Goal: Task Accomplishment & Management: Manage account settings

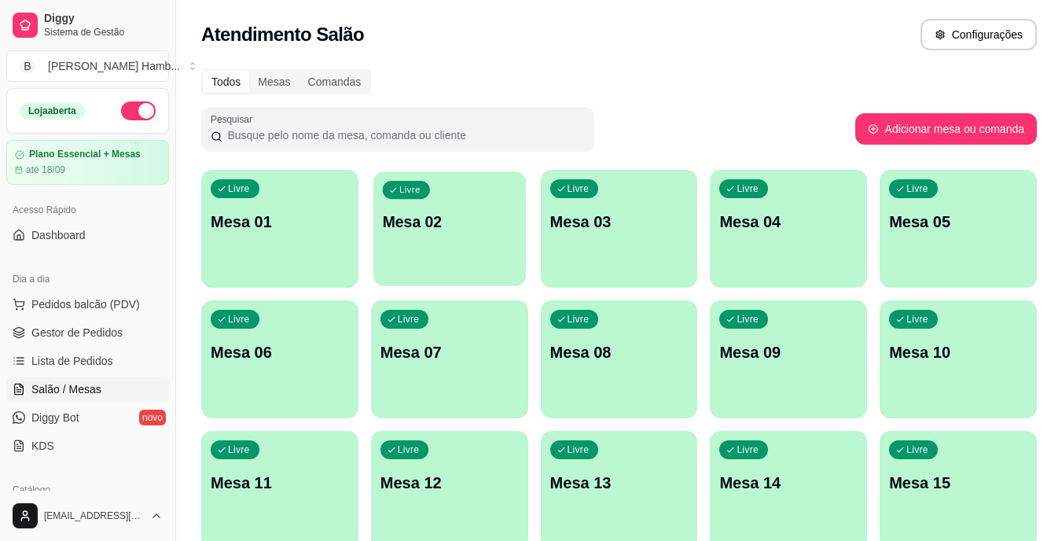
click at [457, 253] on div "Livre Mesa 02" at bounding box center [449, 219] width 152 height 96
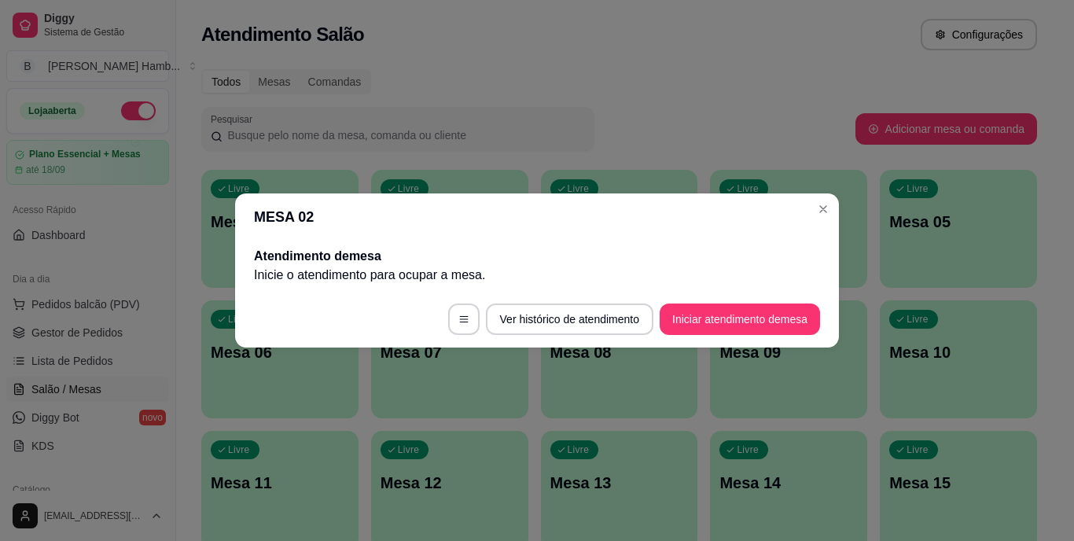
click at [457, 253] on h2 "Atendimento de mesa" at bounding box center [537, 256] width 566 height 19
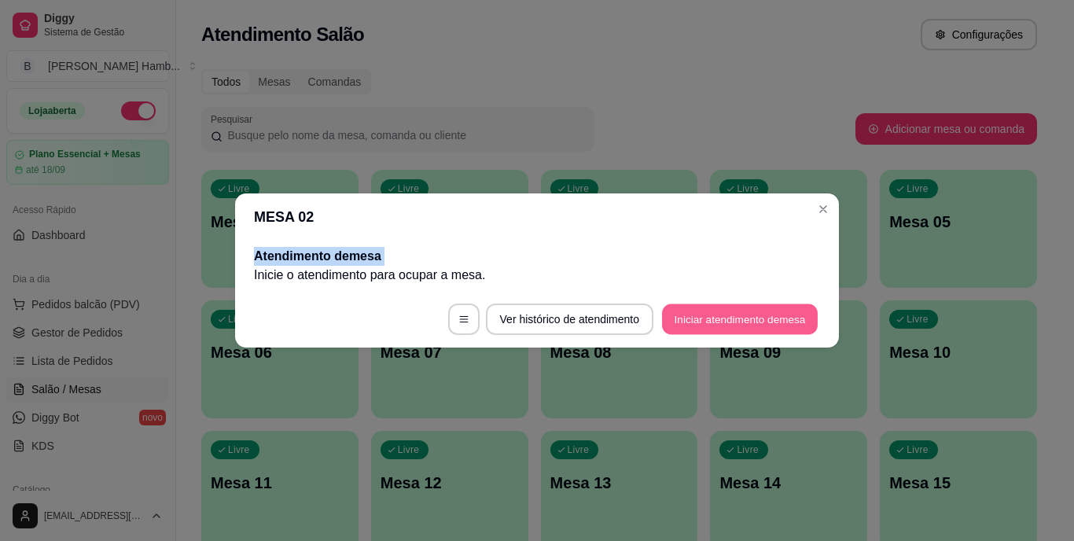
click at [681, 311] on button "Iniciar atendimento de mesa" at bounding box center [740, 319] width 156 height 31
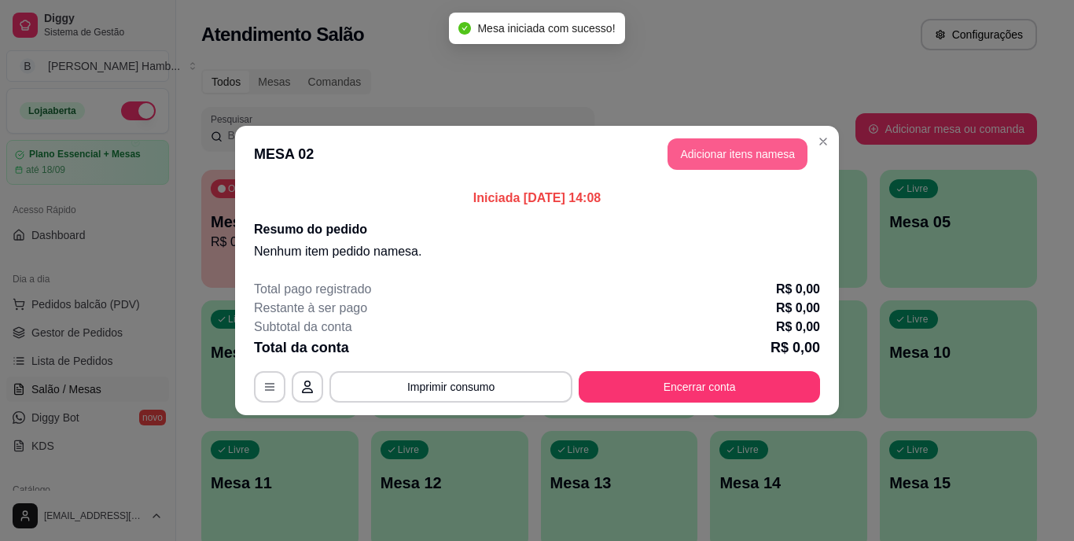
click at [696, 154] on button "Adicionar itens na mesa" at bounding box center [737, 153] width 140 height 31
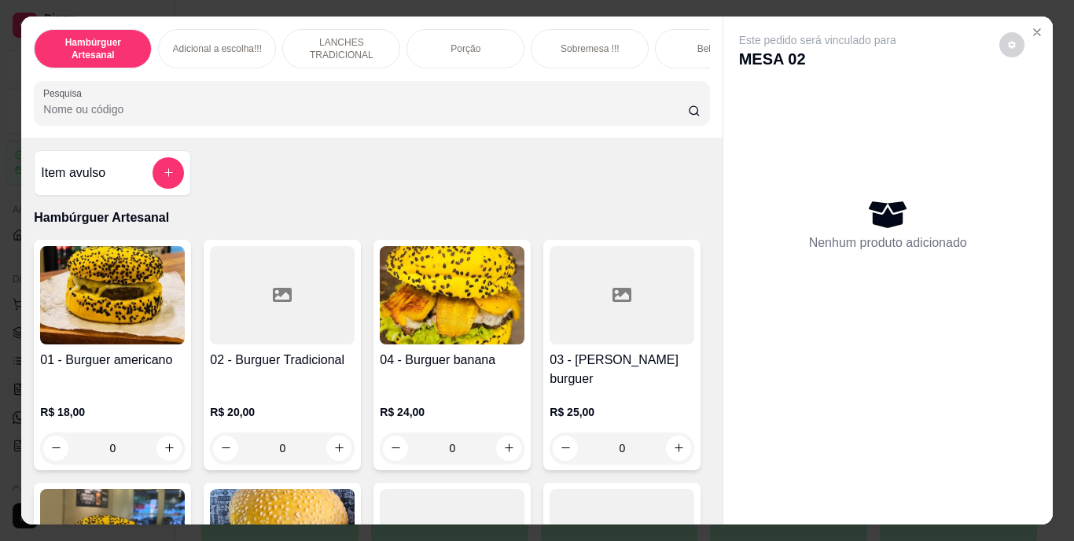
click at [428, 113] on input "Pesquisa" at bounding box center [365, 109] width 644 height 16
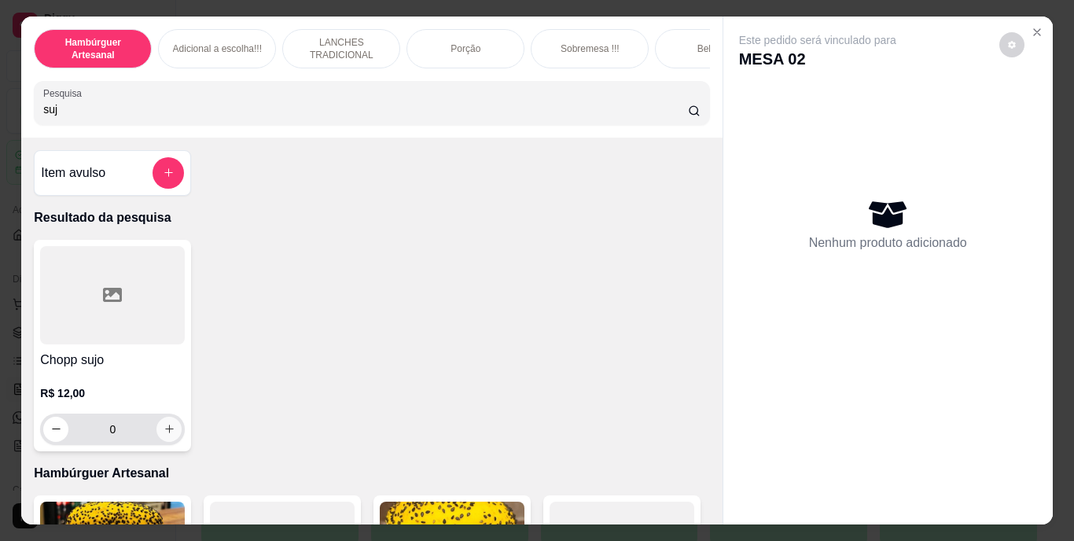
type input "suj"
click at [157, 438] on button "increase-product-quantity" at bounding box center [169, 429] width 24 height 24
type input "2"
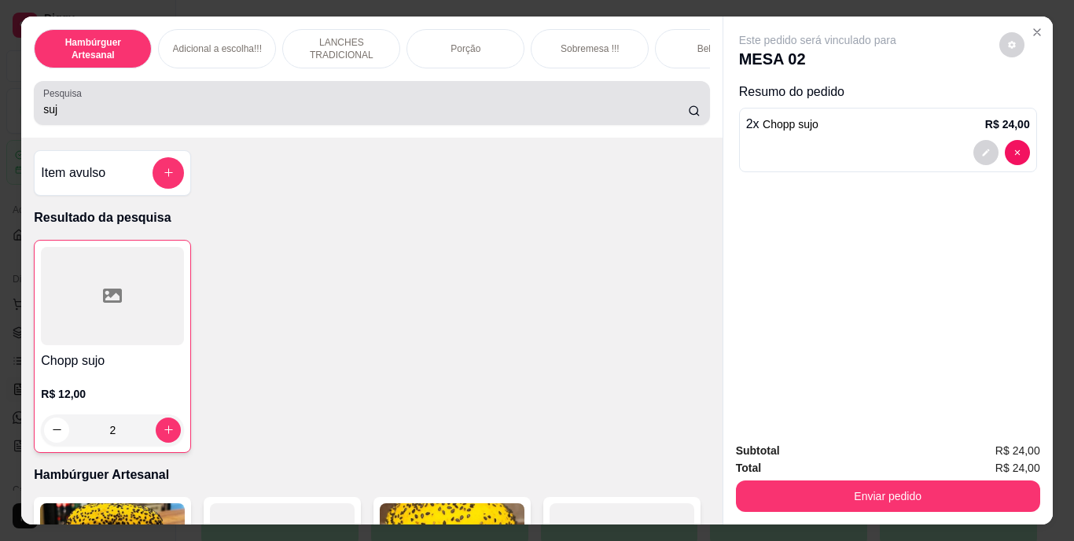
click at [276, 119] on div "suj" at bounding box center [371, 102] width 656 height 31
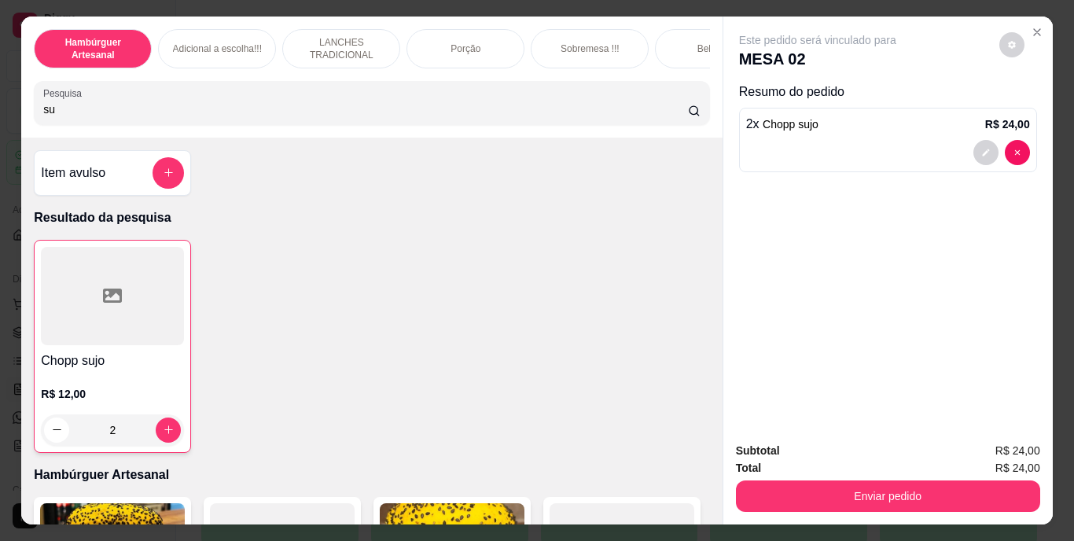
type input "s"
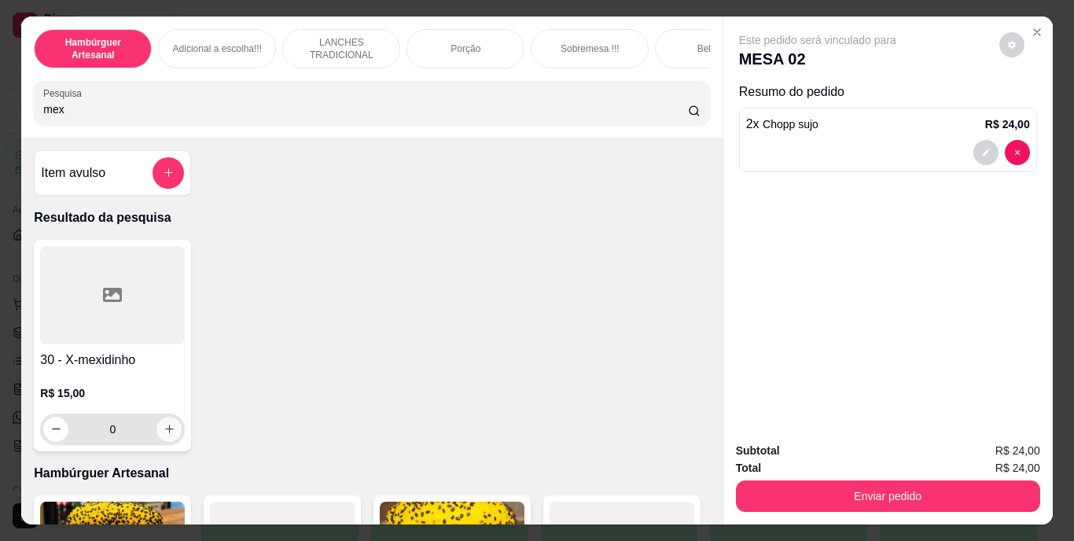
type input "mex"
click at [163, 431] on icon "increase-product-quantity" at bounding box center [169, 429] width 12 height 12
type input "1"
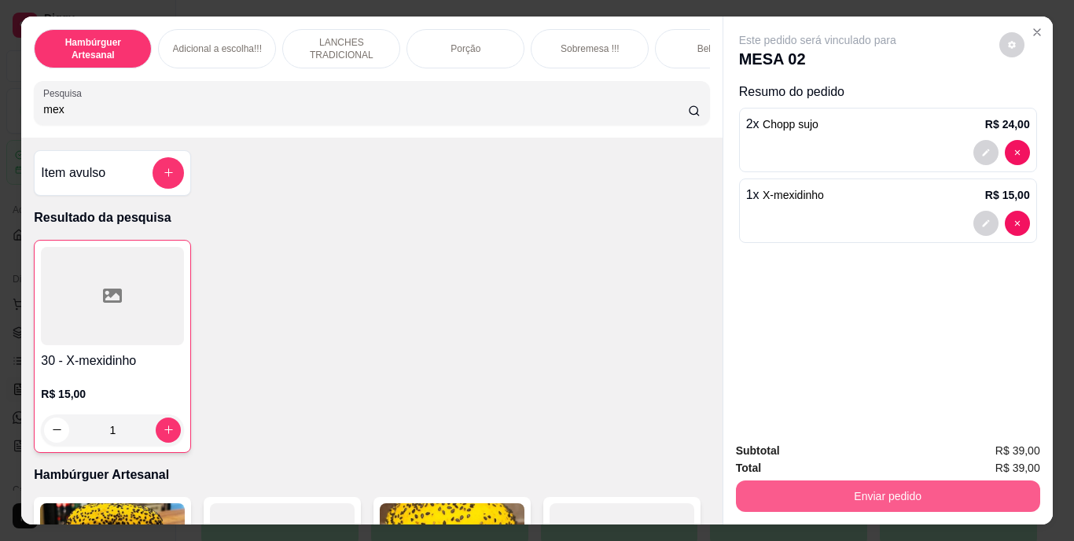
click at [798, 490] on button "Enviar pedido" at bounding box center [888, 495] width 304 height 31
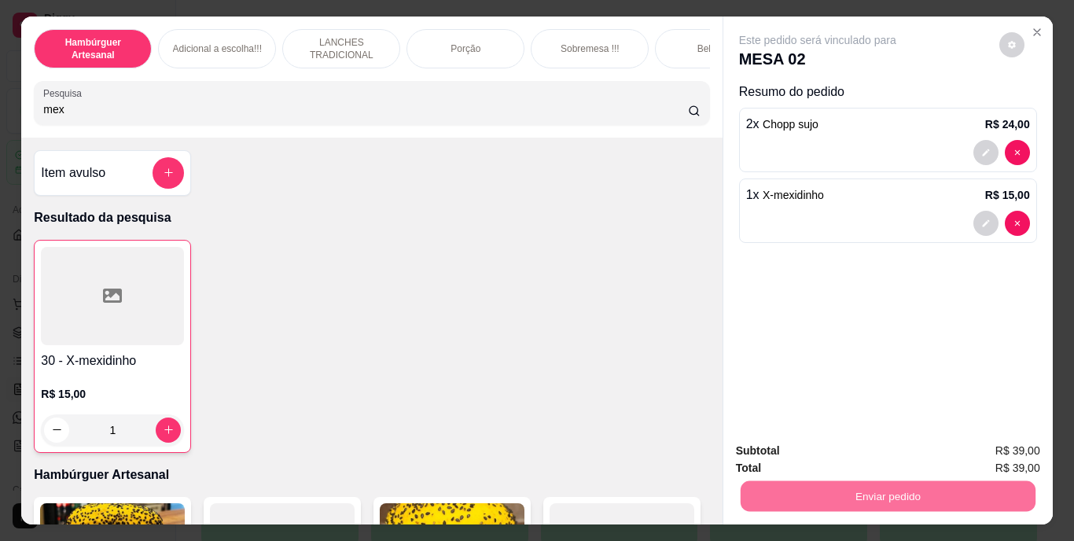
click at [798, 443] on button "Não registrar e enviar pedido" at bounding box center [835, 451] width 159 height 29
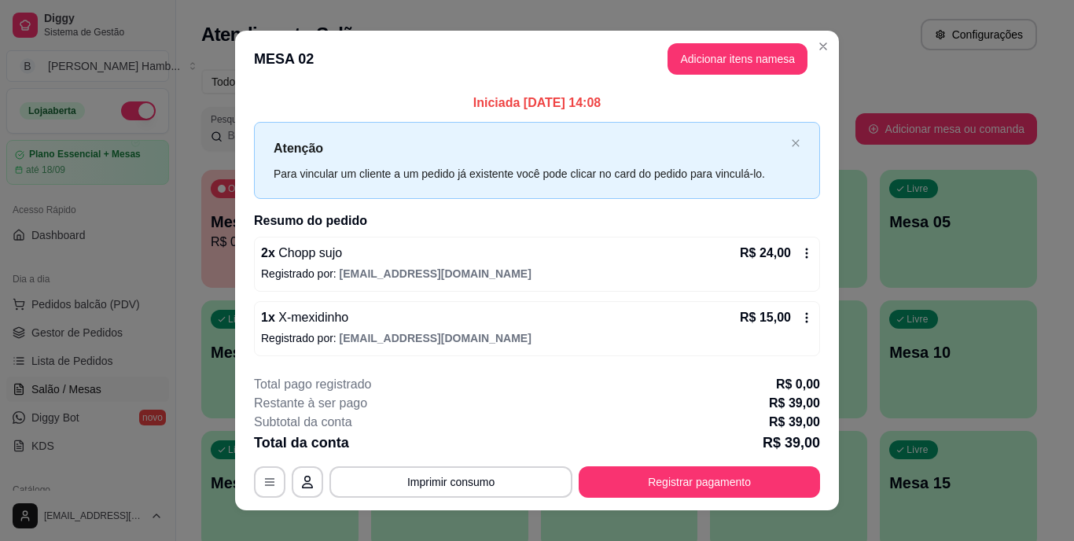
click at [799, 443] on p "R$ 39,00" at bounding box center [790, 442] width 57 height 22
click at [783, 446] on p "R$ 39,00" at bounding box center [790, 442] width 57 height 22
click at [782, 447] on p "R$ 39,00" at bounding box center [790, 442] width 57 height 22
drag, startPoint x: 781, startPoint y: 448, endPoint x: 785, endPoint y: 456, distance: 8.8
click at [785, 455] on div "**********" at bounding box center [537, 436] width 566 height 123
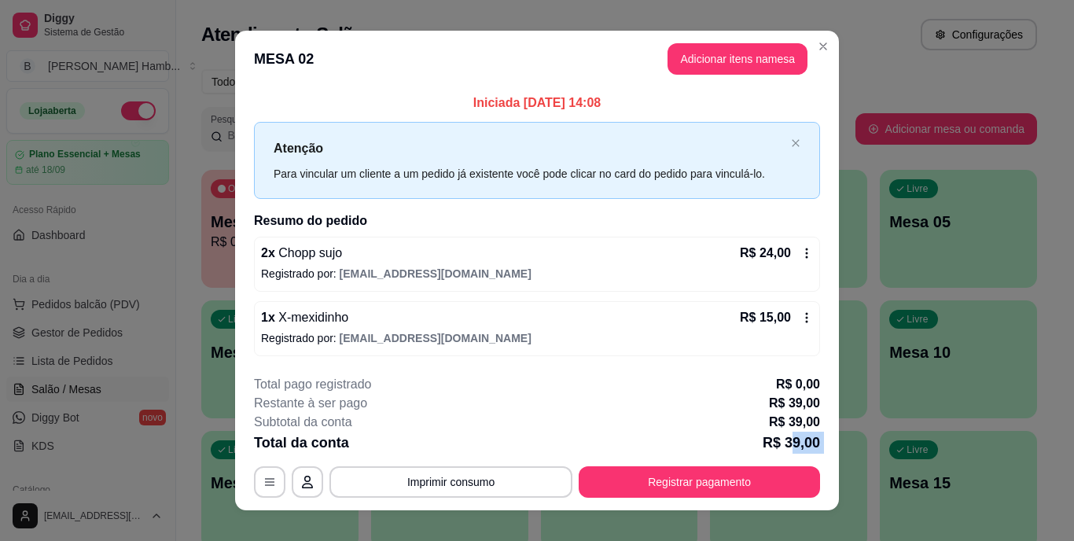
click at [769, 488] on button "Registrar pagamento" at bounding box center [698, 481] width 241 height 31
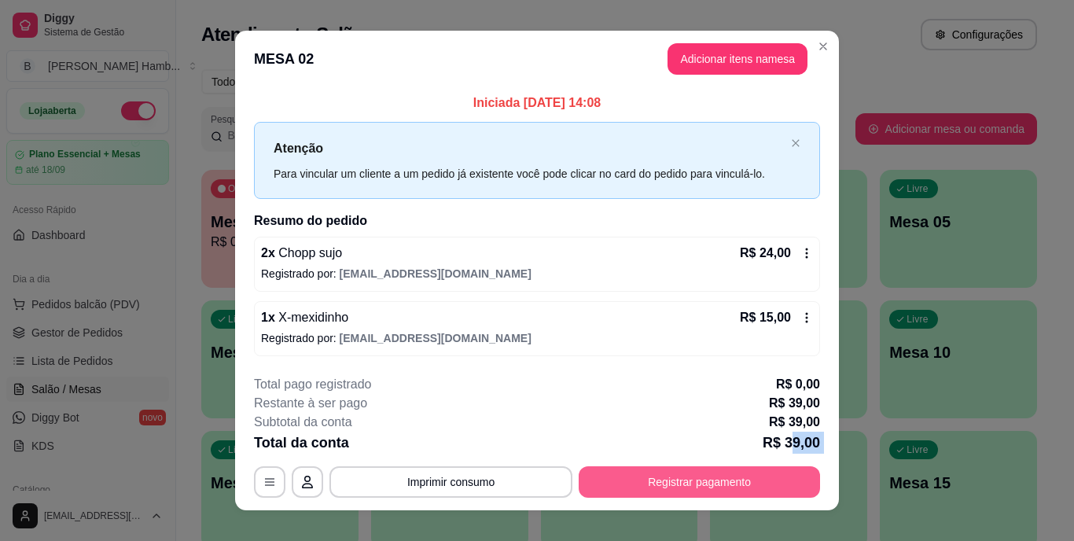
click at [769, 488] on button "Registrar pagamento" at bounding box center [698, 481] width 241 height 31
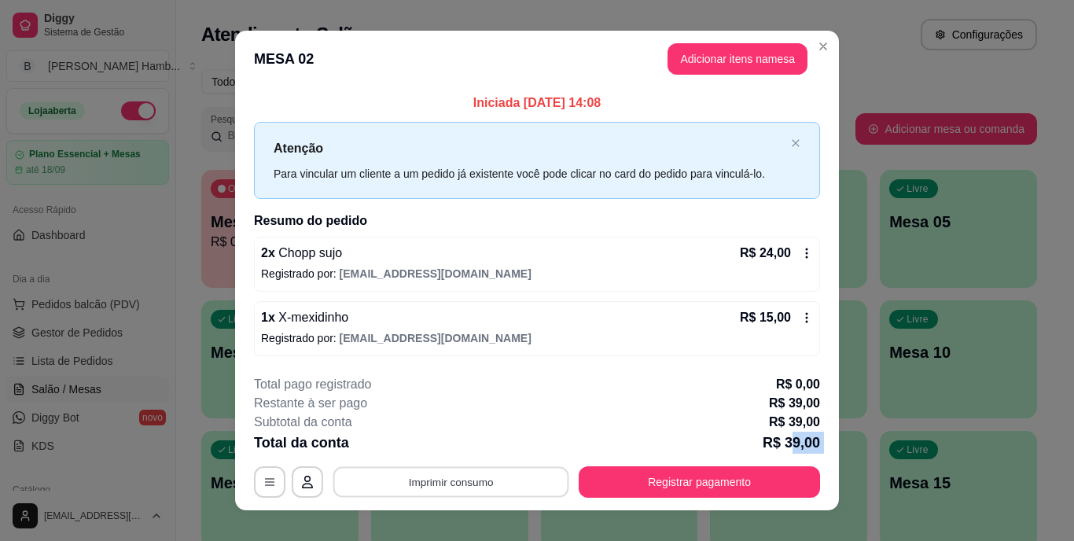
click at [440, 488] on button "Imprimir consumo" at bounding box center [451, 481] width 236 height 31
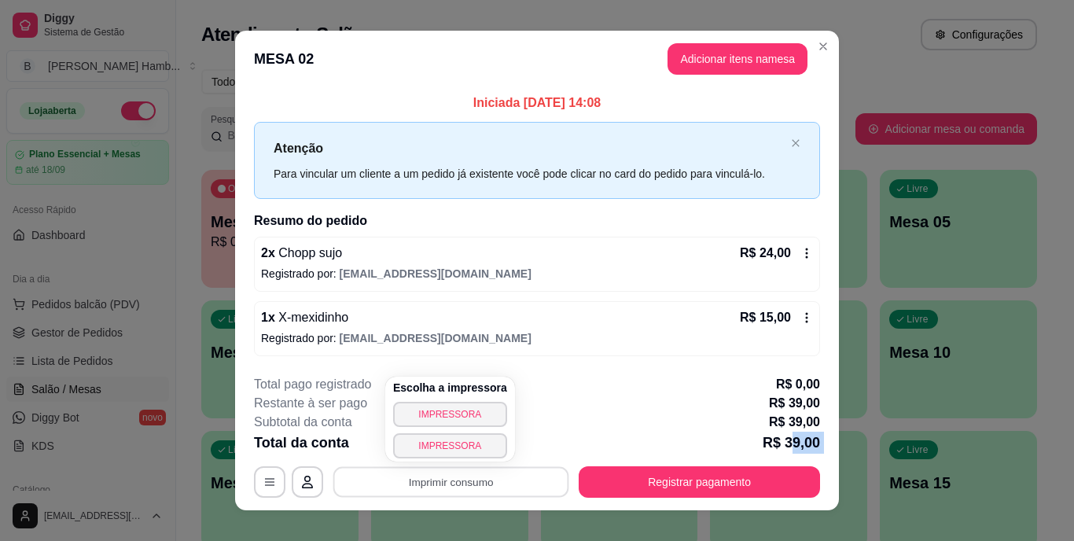
click at [871, 298] on div "**********" at bounding box center [537, 270] width 1074 height 541
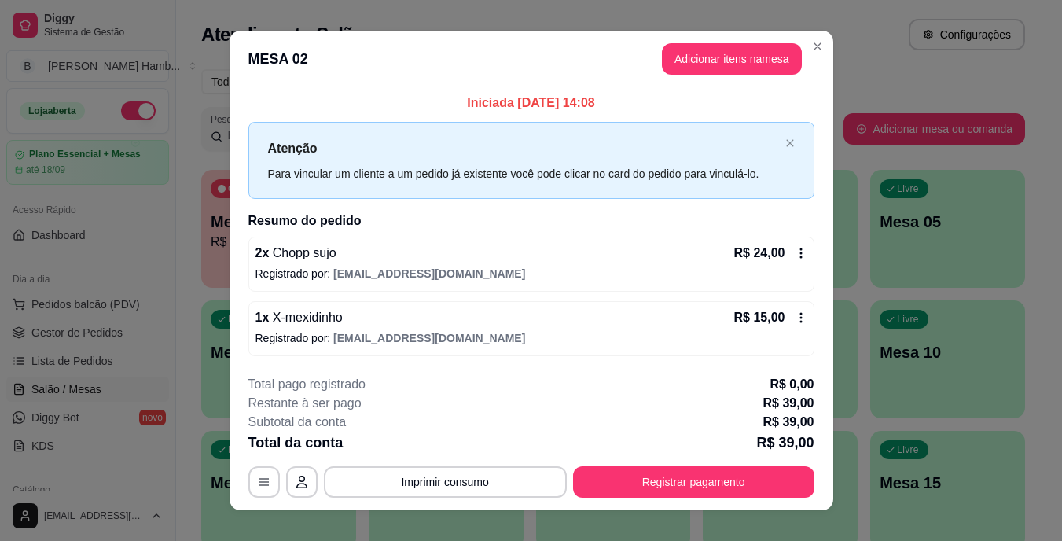
click at [871, 298] on div "Ocupada Mesa 02 R$ 0,00 00:00 Livre Mesa 01 Livre Mesa 03 Livre Mesa 04 Livre M…" at bounding box center [613, 424] width 824 height 509
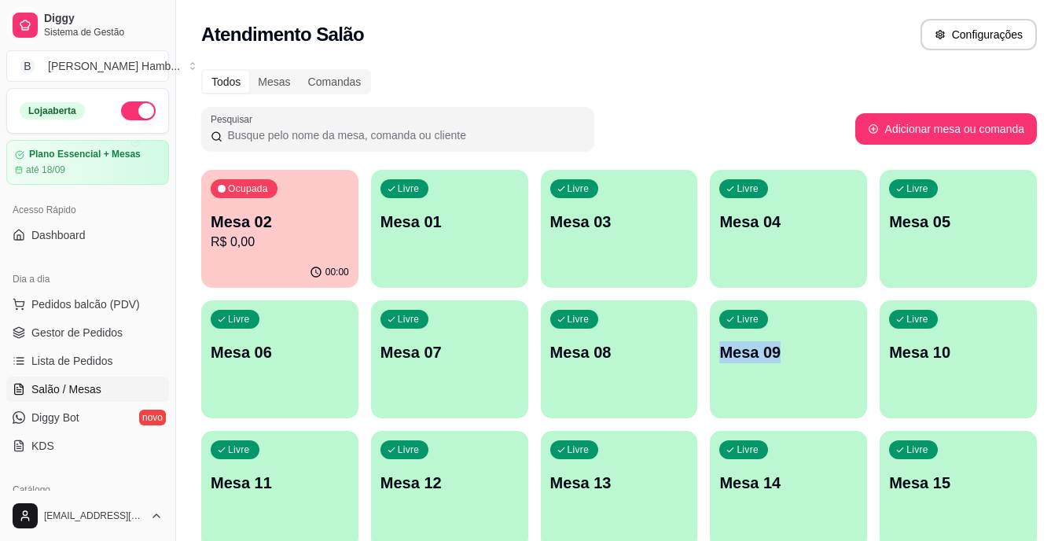
click at [871, 298] on div "Ocupada Mesa 02 R$ 0,00 00:00 Livre Mesa 01 Livre Mesa 03 Livre Mesa 04 Livre M…" at bounding box center [618, 424] width 835 height 509
click at [274, 213] on p "Mesa 02" at bounding box center [280, 221] width 134 height 21
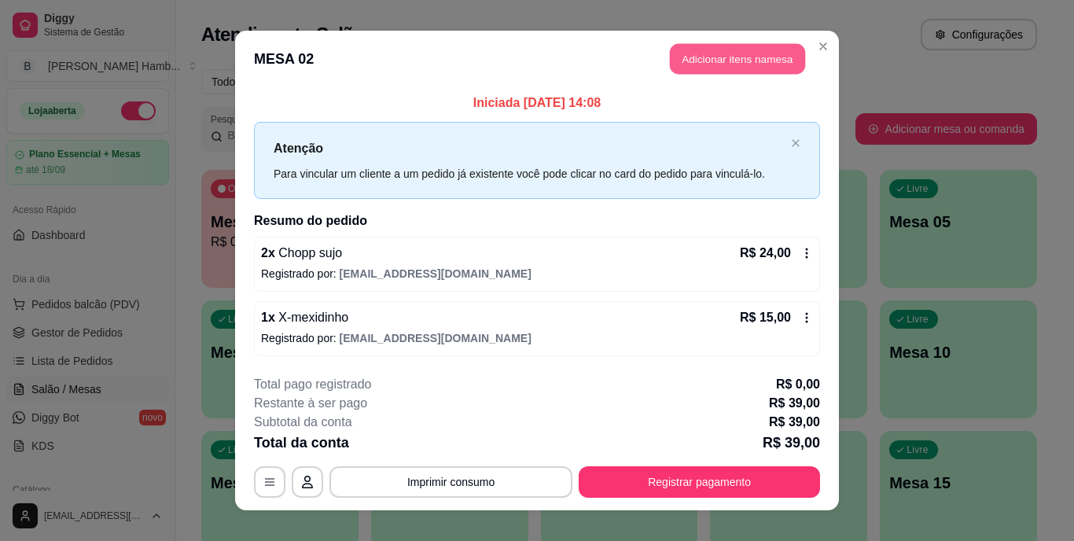
click at [687, 68] on button "Adicionar itens na mesa" at bounding box center [737, 59] width 135 height 31
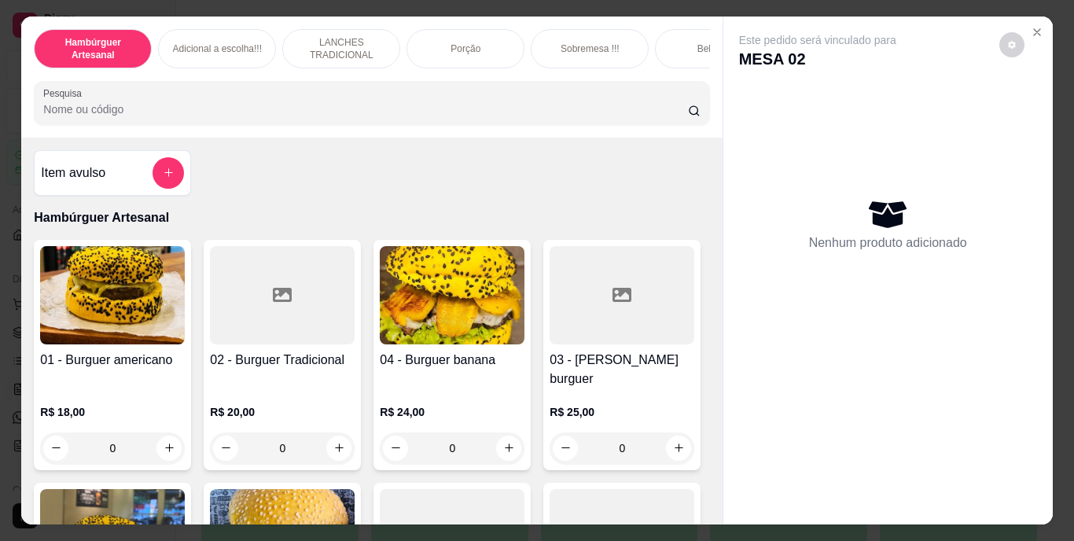
click at [473, 117] on input "Pesquisa" at bounding box center [365, 109] width 644 height 16
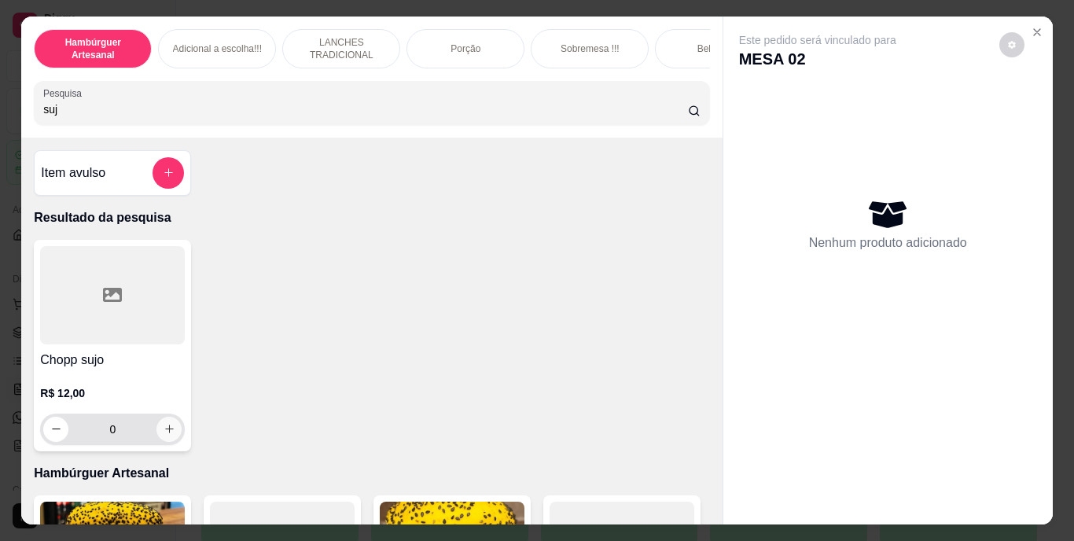
type input "suj"
click at [171, 435] on button "increase-product-quantity" at bounding box center [169, 429] width 24 height 24
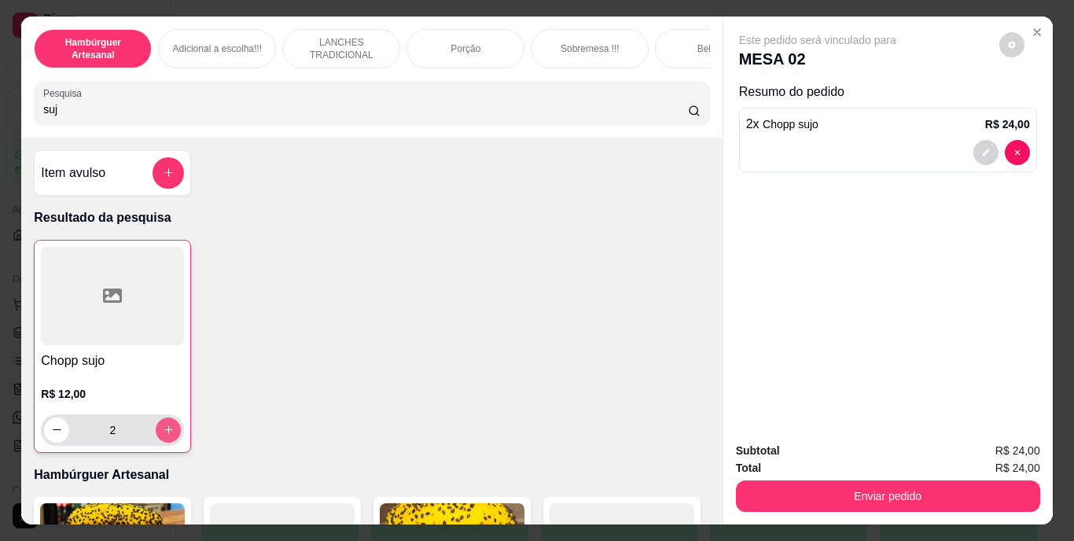
type input "2"
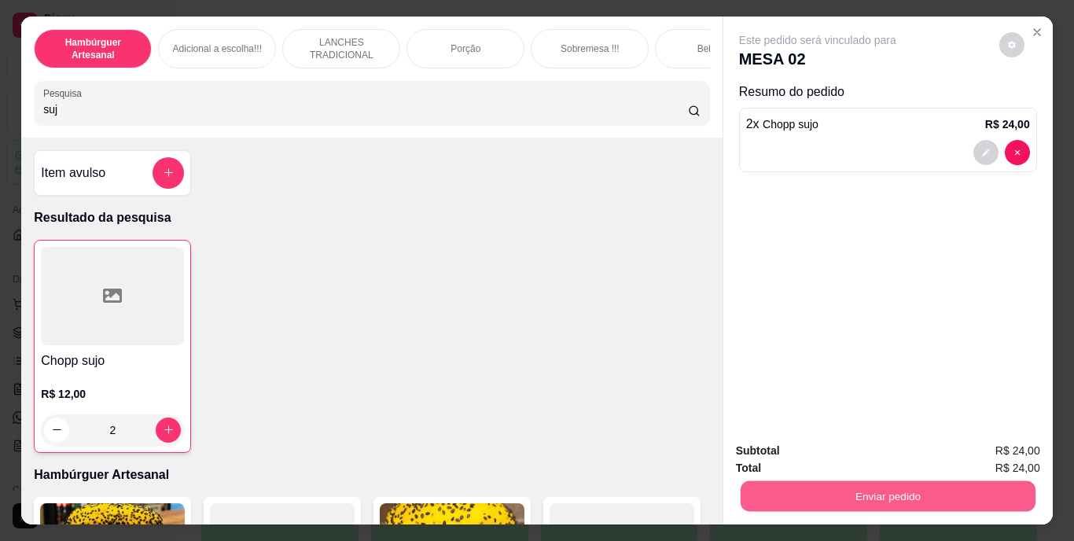
click at [750, 481] on button "Enviar pedido" at bounding box center [887, 496] width 295 height 31
click at [762, 450] on button "Não registrar e enviar pedido" at bounding box center [835, 451] width 159 height 29
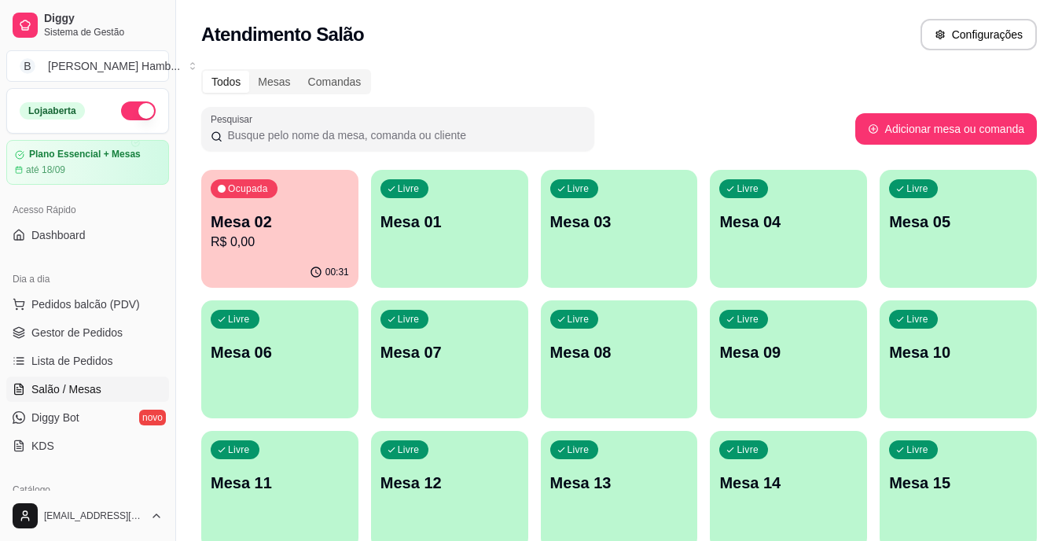
click at [158, 302] on div "Dia a dia Pedidos balcão (PDV) Gestor de Pedidos Lista de Pedidos Salão / Mesas…" at bounding box center [87, 362] width 175 height 204
click at [122, 299] on span "Pedidos balcão (PDV)" at bounding box center [85, 304] width 108 height 16
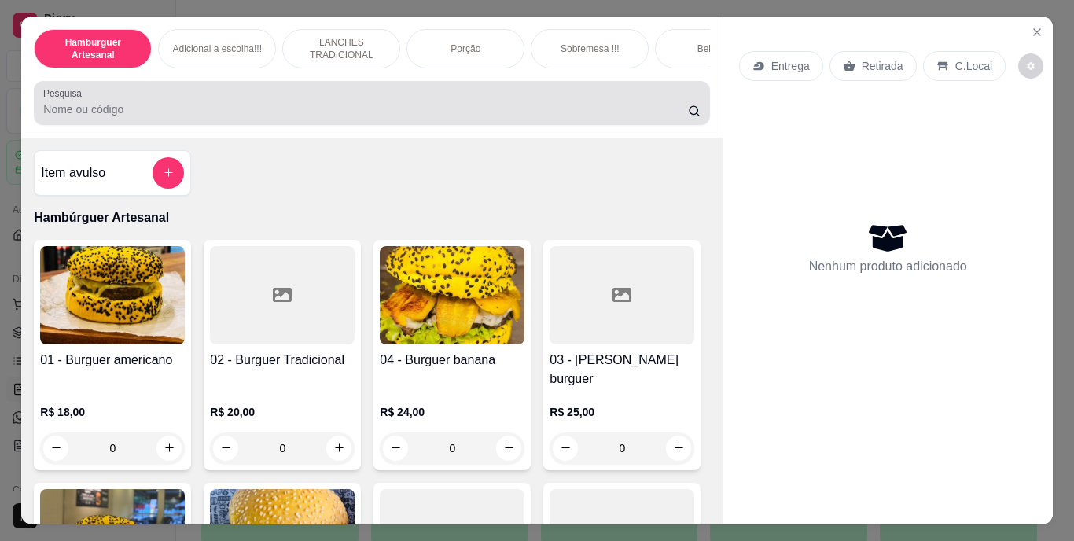
click at [375, 106] on div at bounding box center [371, 102] width 656 height 31
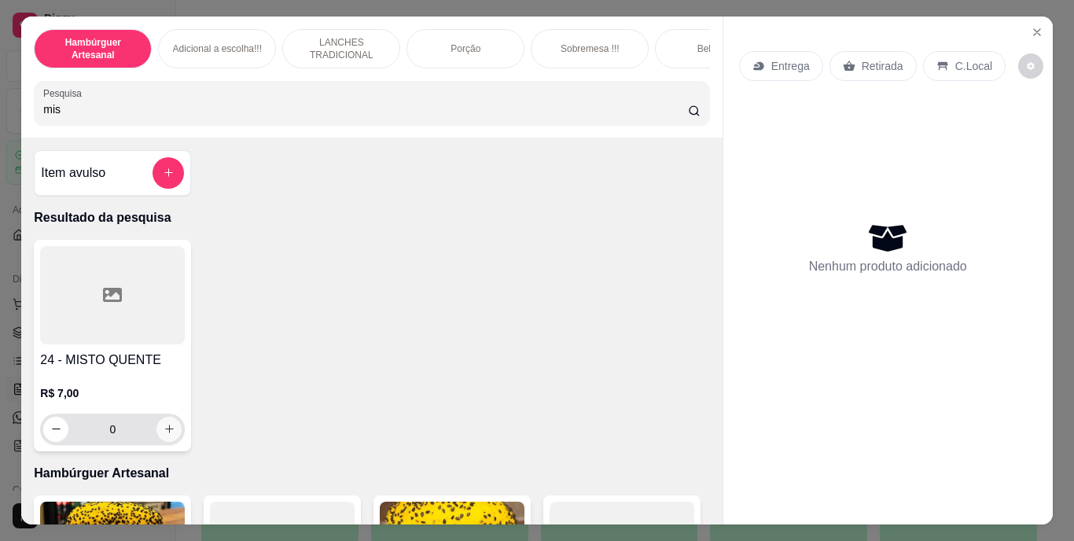
type input "mis"
click at [166, 431] on icon "increase-product-quantity" at bounding box center [169, 429] width 12 height 12
type input "1"
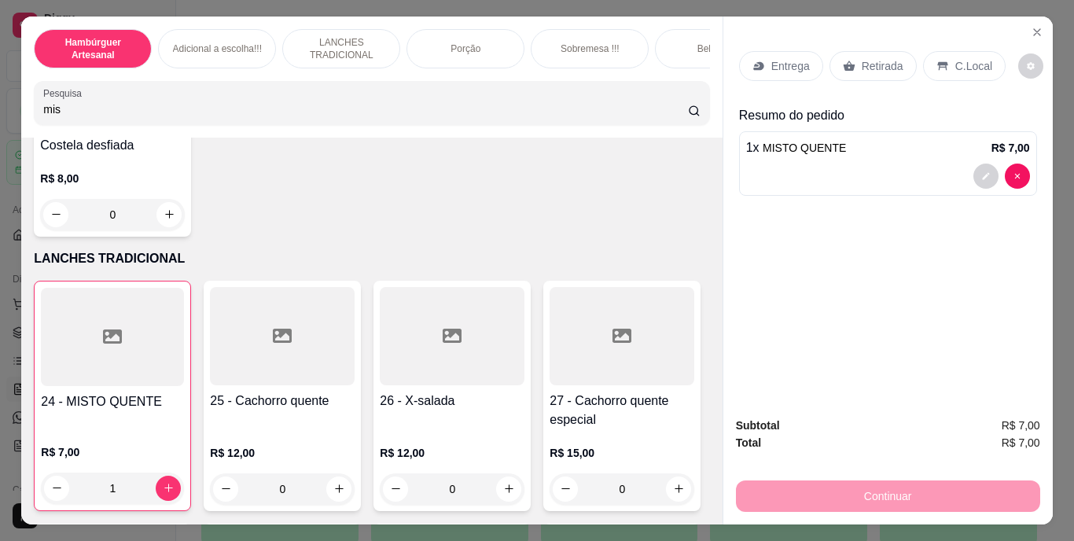
scroll to position [2541, 0]
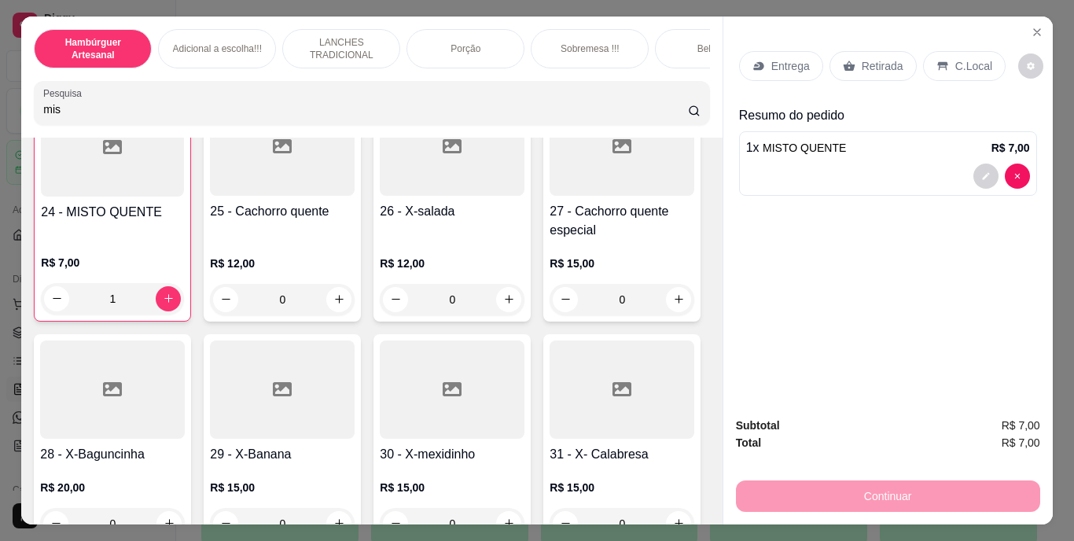
type input "1"
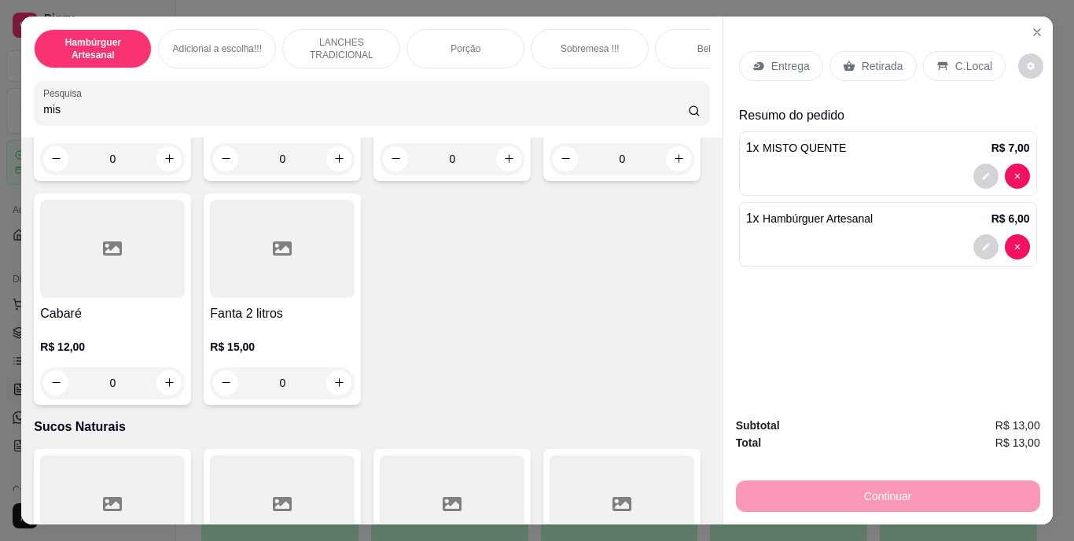
scroll to position [5037, 0]
type input "1"
click at [863, 58] on p "Retirada" at bounding box center [882, 66] width 42 height 16
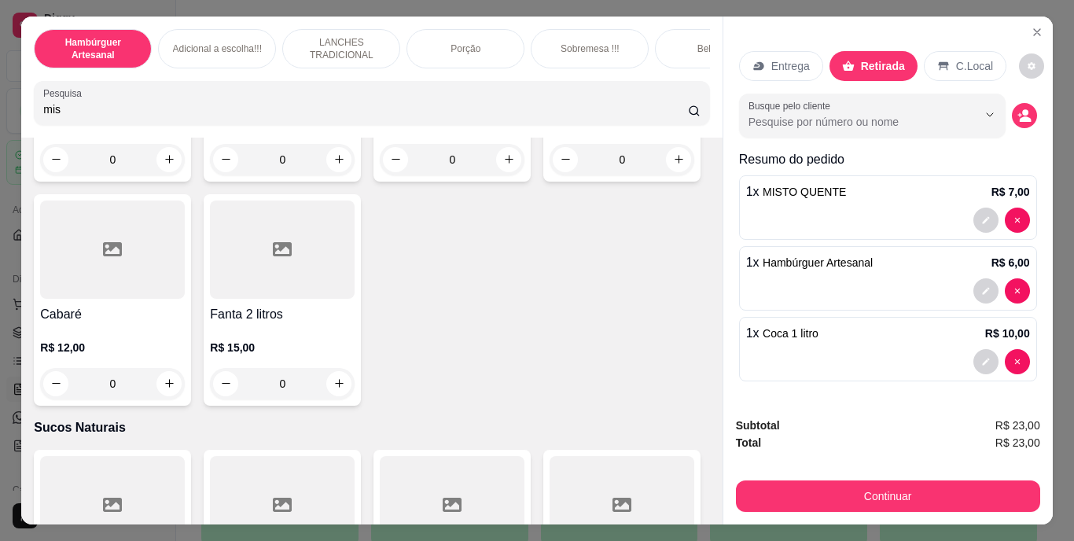
click at [1010, 97] on div "Busque pelo cliente" at bounding box center [888, 116] width 298 height 44
click at [1017, 112] on icon "decrease-product-quantity" at bounding box center [1019, 114] width 4 height 4
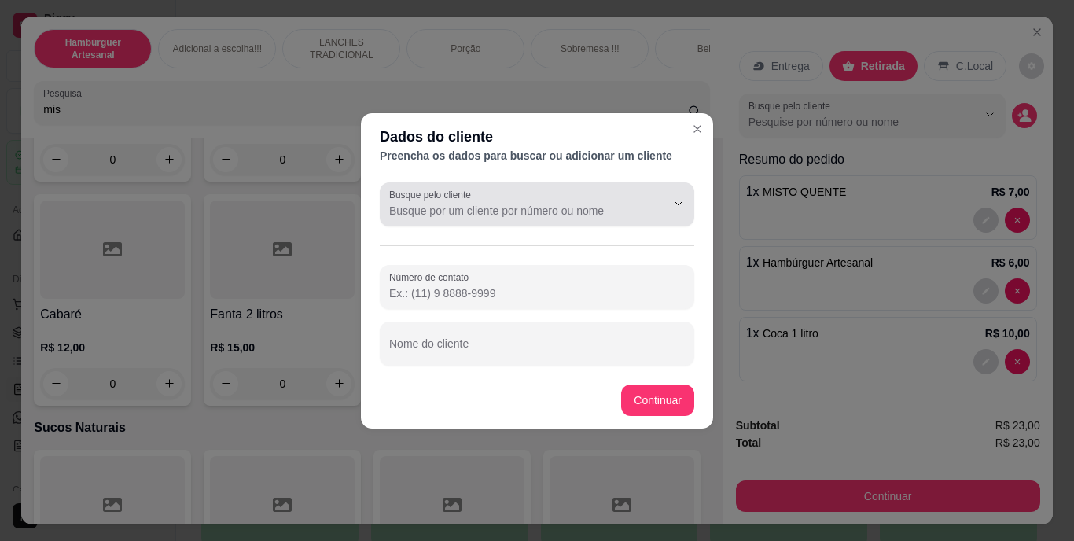
click at [620, 190] on div at bounding box center [537, 204] width 296 height 31
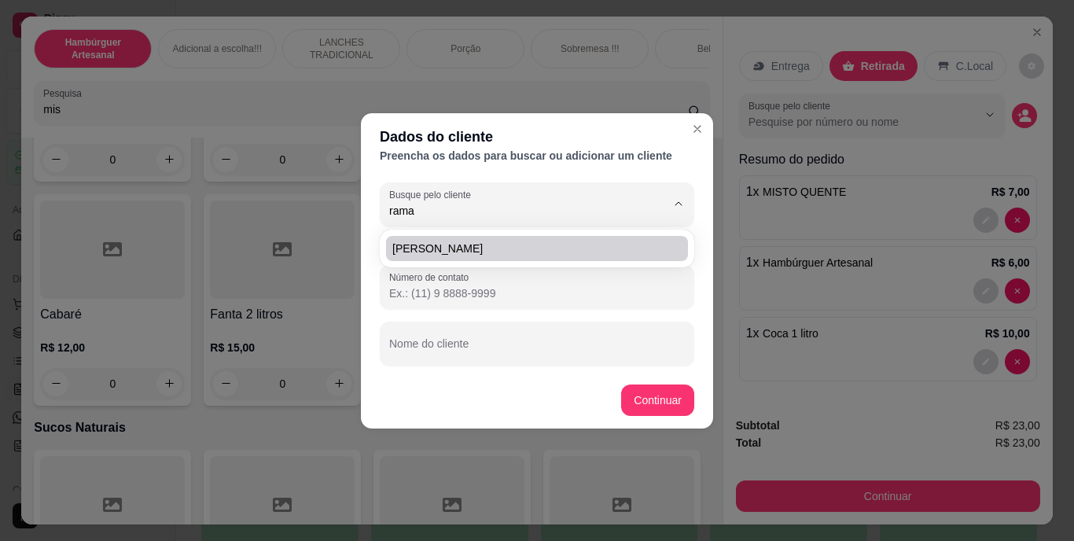
click at [596, 259] on li "[PERSON_NAME]" at bounding box center [537, 248] width 302 height 25
type input "[PERSON_NAME]"
type input "[PHONE_NUMBER]"
type input "[PERSON_NAME]"
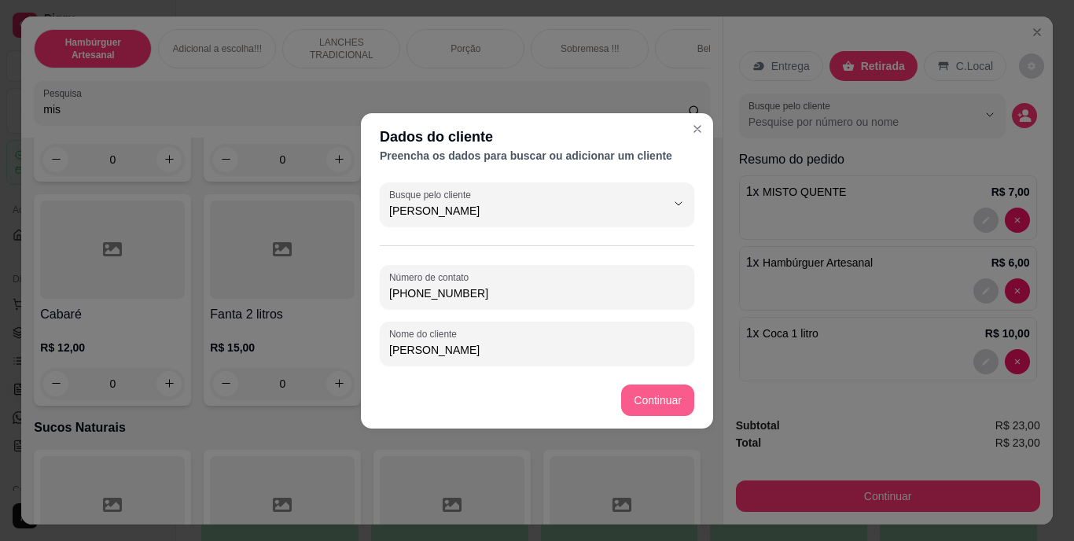
type input "[PERSON_NAME]"
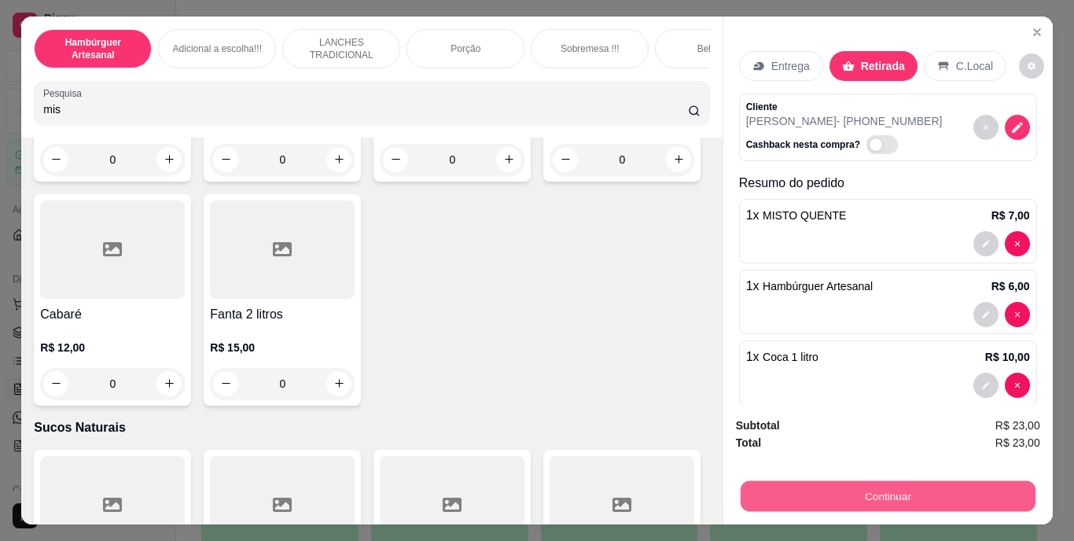
click at [784, 490] on button "Continuar" at bounding box center [887, 496] width 295 height 31
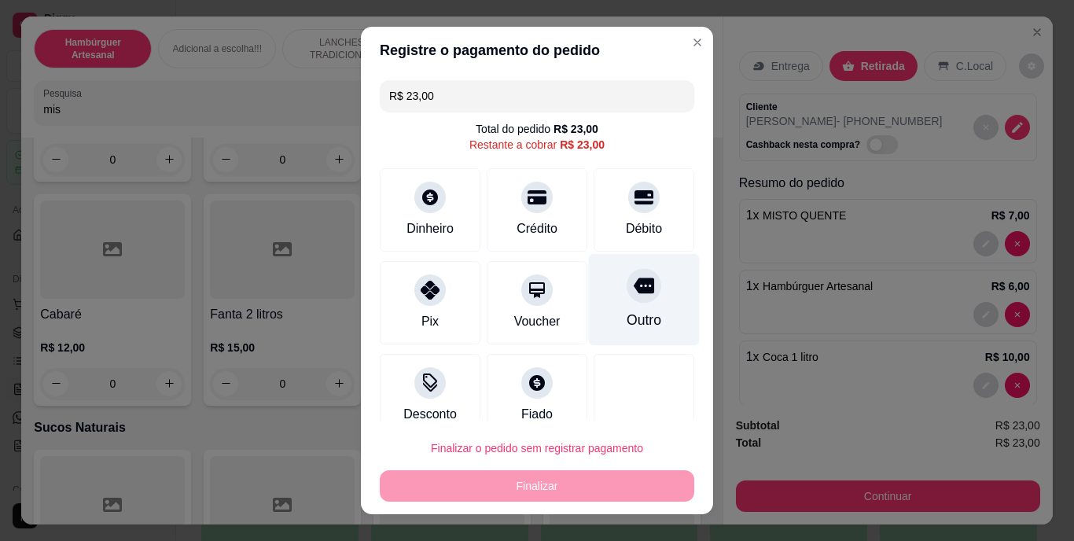
click at [640, 325] on div "Outro" at bounding box center [644, 300] width 111 height 92
type input "R$ 0,00"
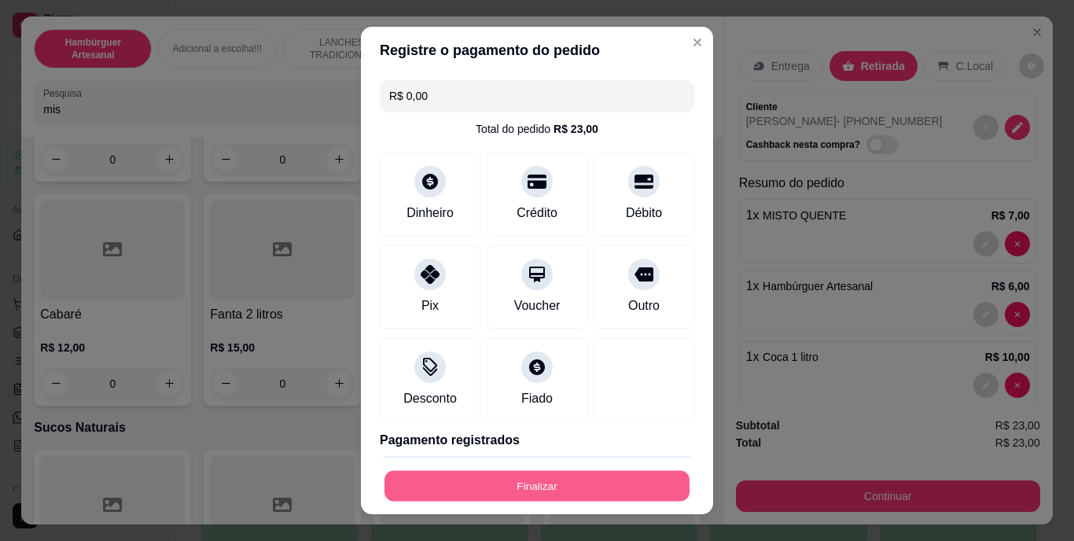
click at [606, 475] on button "Finalizar" at bounding box center [536, 485] width 305 height 31
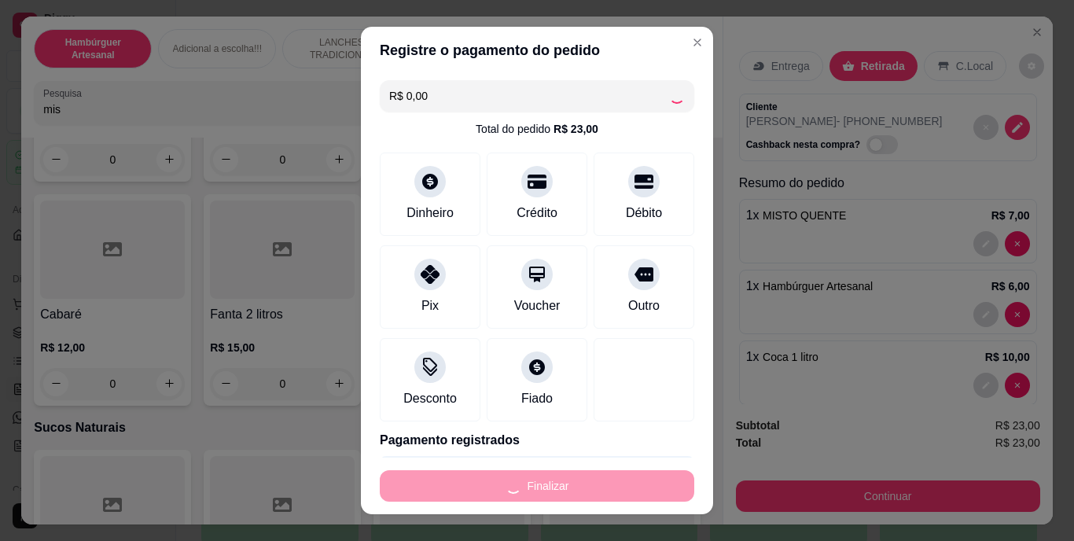
type input "0"
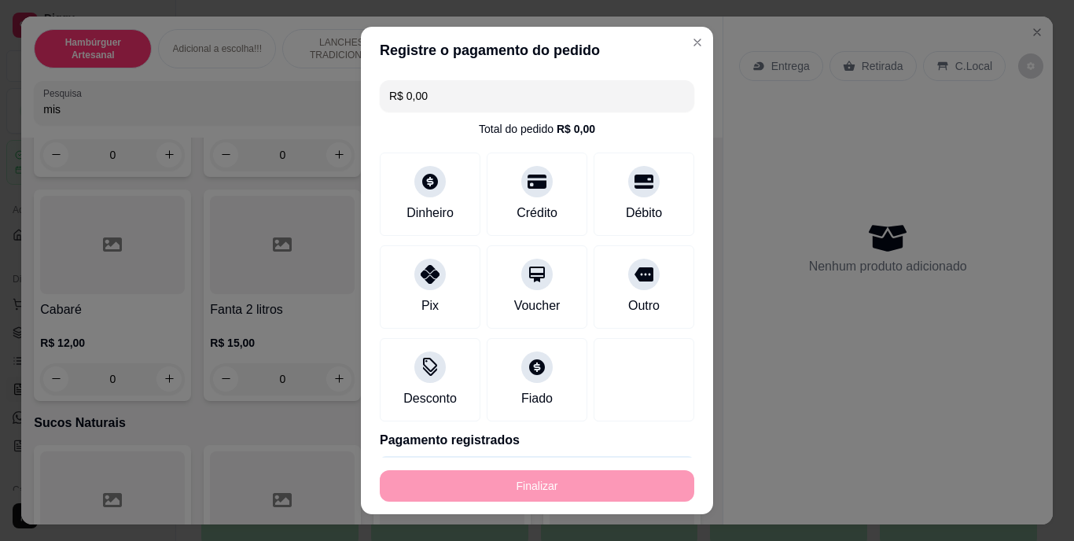
type input "-R$ 23,00"
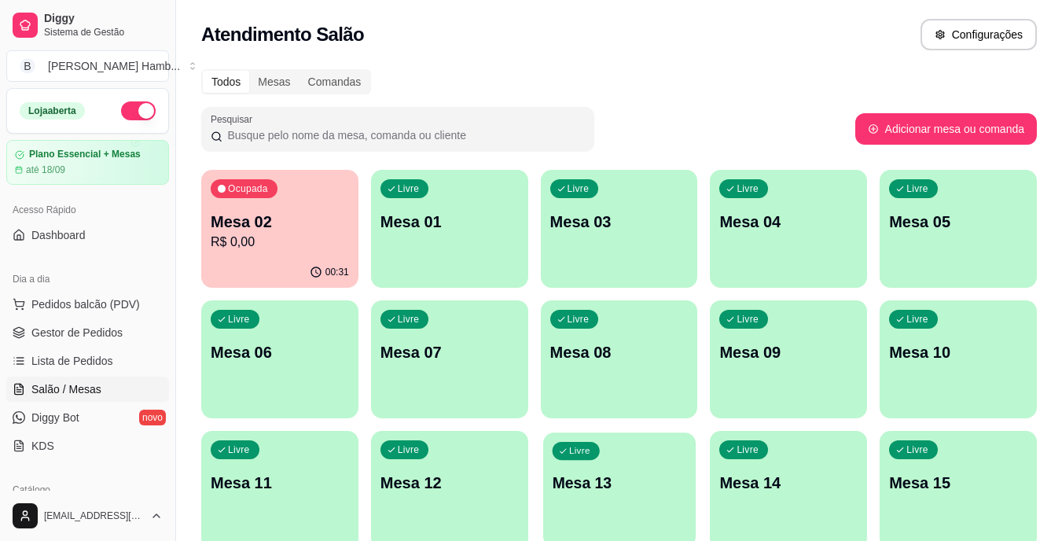
click at [606, 475] on p "Mesa 13" at bounding box center [619, 482] width 134 height 21
click at [97, 305] on span "Pedidos balcão (PDV)" at bounding box center [85, 304] width 108 height 16
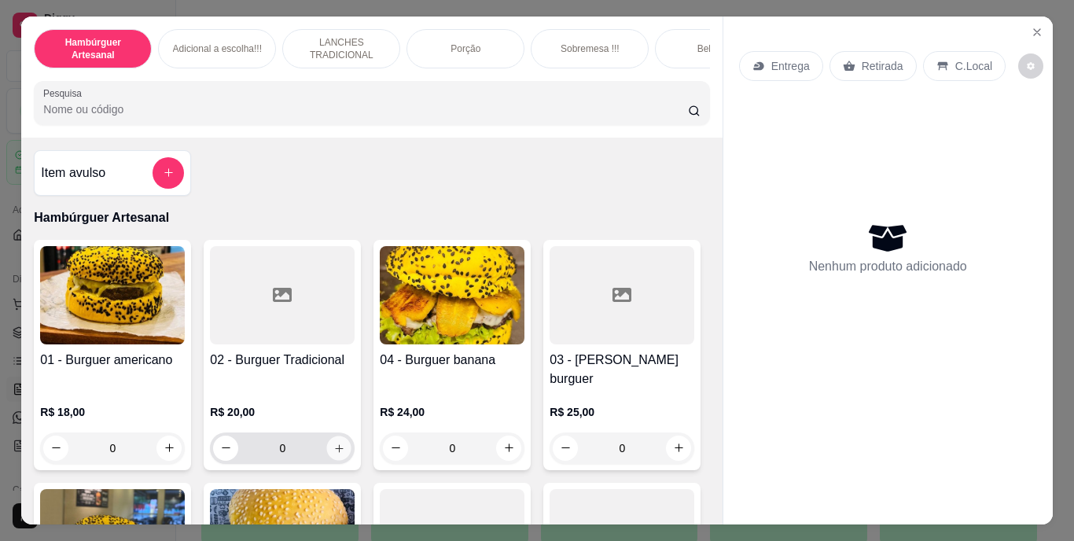
click at [335, 444] on icon "increase-product-quantity" at bounding box center [339, 448] width 8 height 8
type input "1"
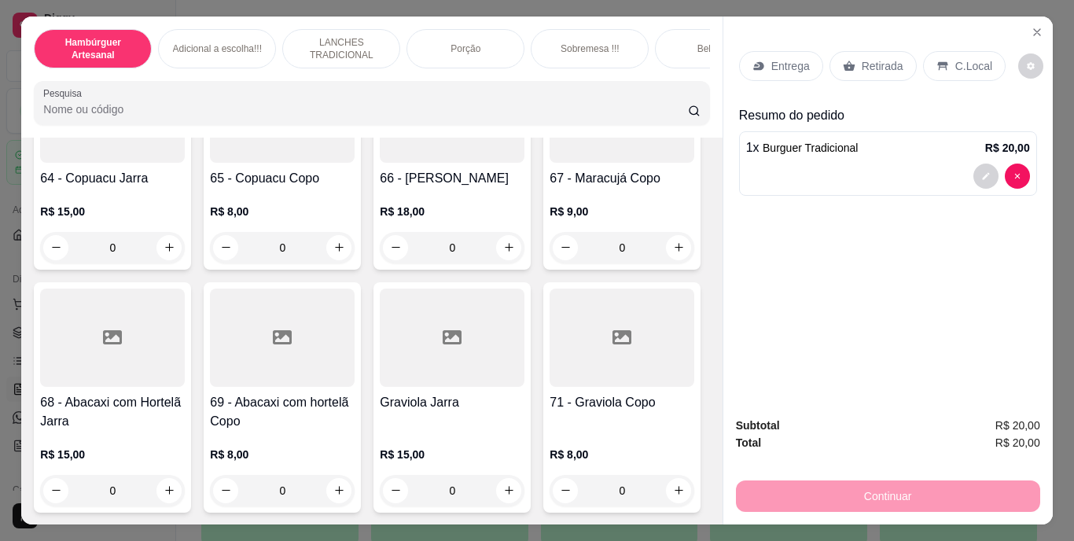
scroll to position [6463, 0]
click at [333, 29] on icon "increase-product-quantity" at bounding box center [339, 23] width 12 height 12
type input "1"
click at [1026, 20] on button "Close" at bounding box center [1036, 32] width 25 height 25
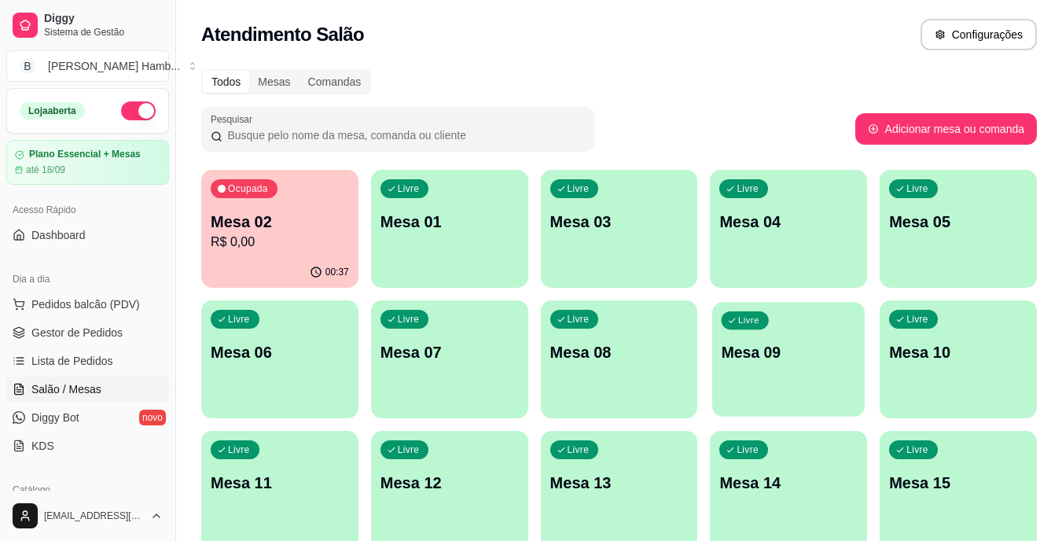
click at [763, 365] on div "Livre Mesa 09" at bounding box center [788, 350] width 152 height 96
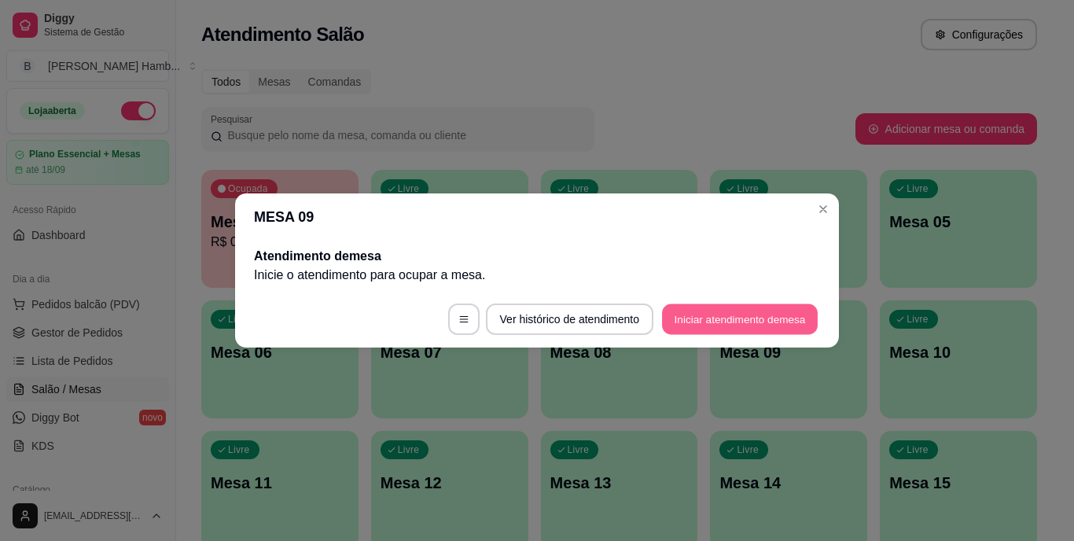
click at [718, 329] on button "Iniciar atendimento de mesa" at bounding box center [740, 319] width 156 height 31
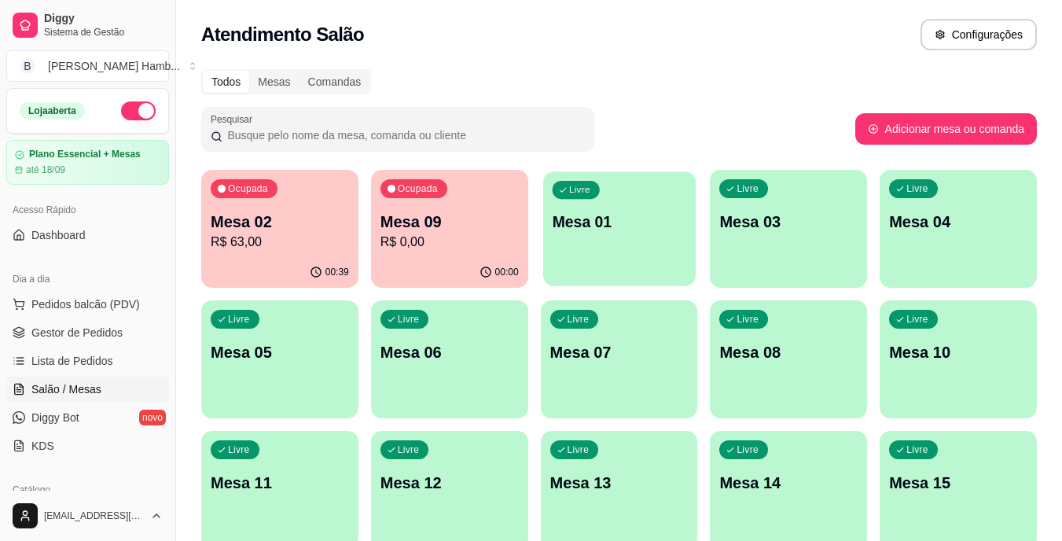
click at [613, 209] on div "Livre Mesa 01" at bounding box center [619, 219] width 152 height 96
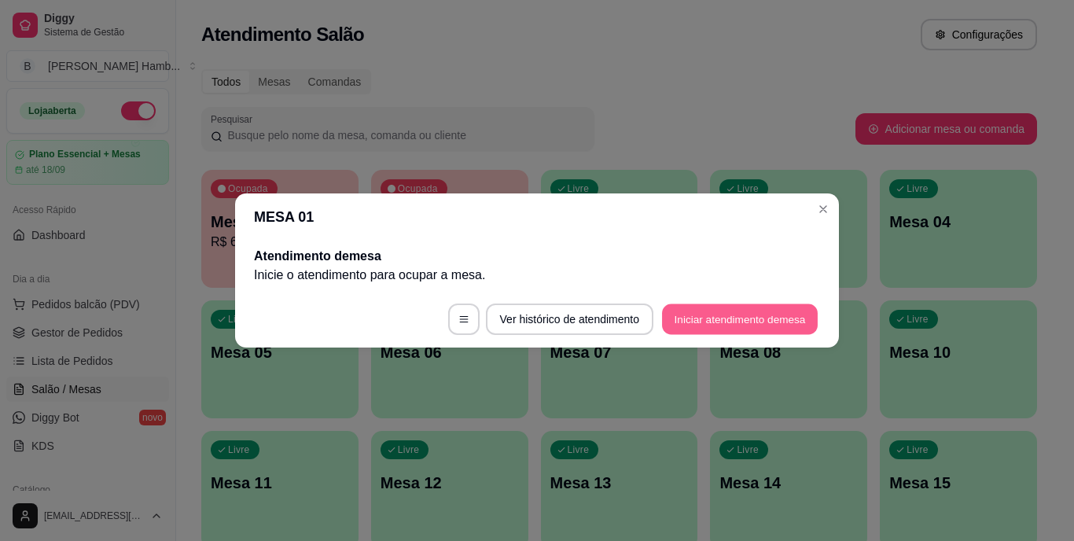
click at [674, 313] on button "Iniciar atendimento de mesa" at bounding box center [740, 319] width 156 height 31
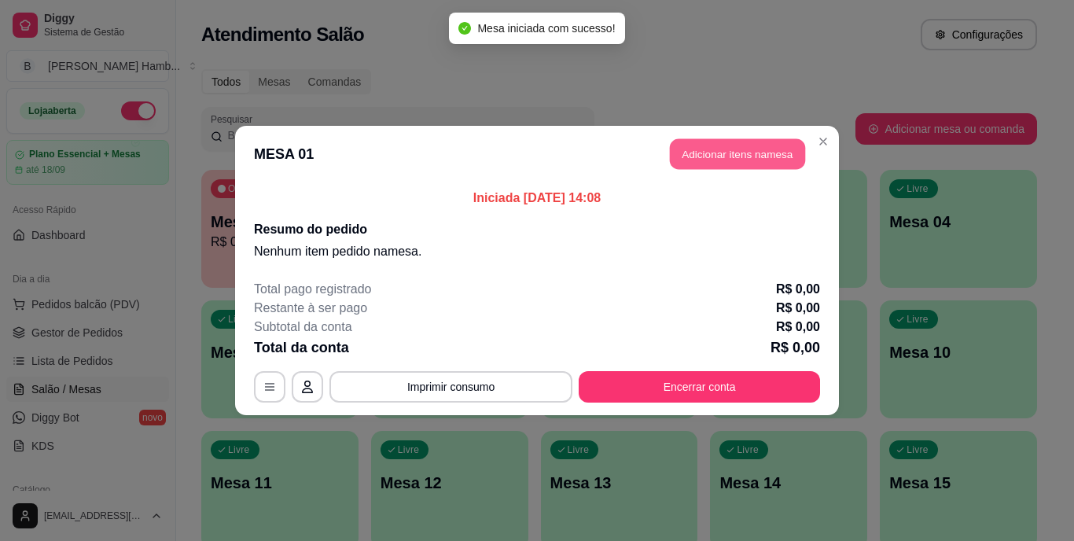
click at [734, 143] on button "Adicionar itens na mesa" at bounding box center [737, 154] width 135 height 31
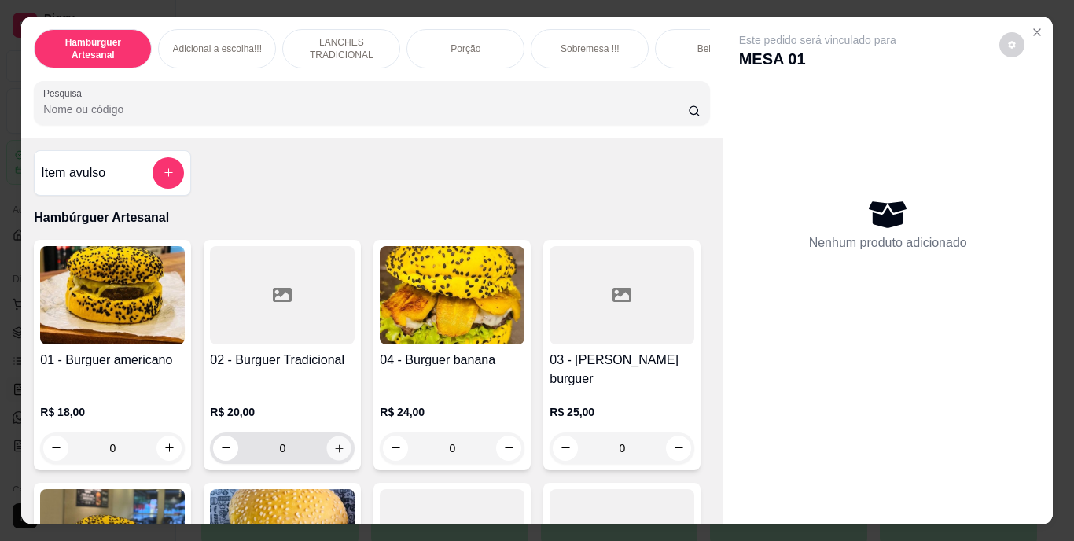
click at [333, 442] on icon "increase-product-quantity" at bounding box center [339, 448] width 12 height 12
type input "1"
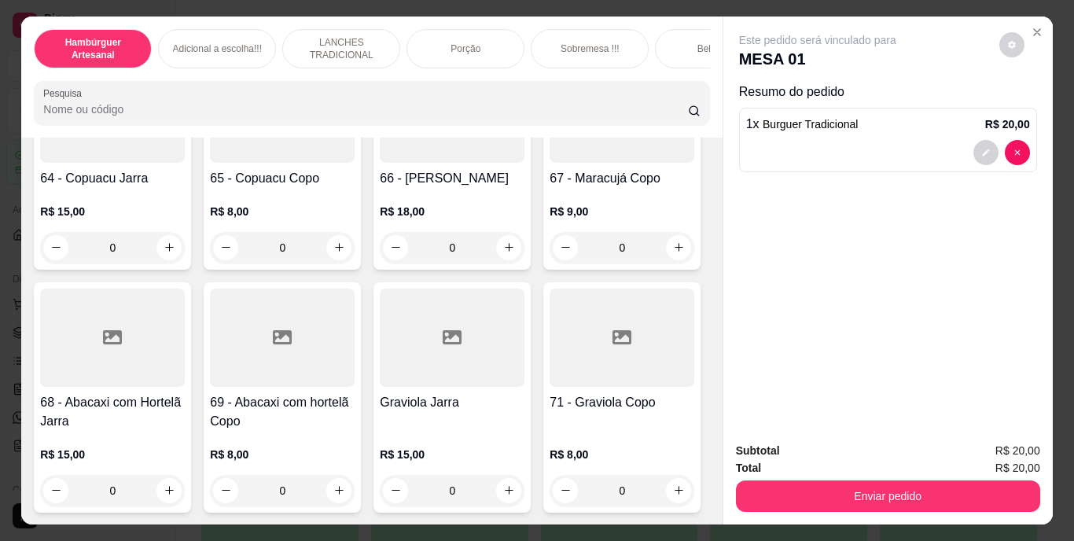
scroll to position [6485, 0]
click at [333, 29] on icon "increase-product-quantity" at bounding box center [339, 23] width 12 height 12
type input "1"
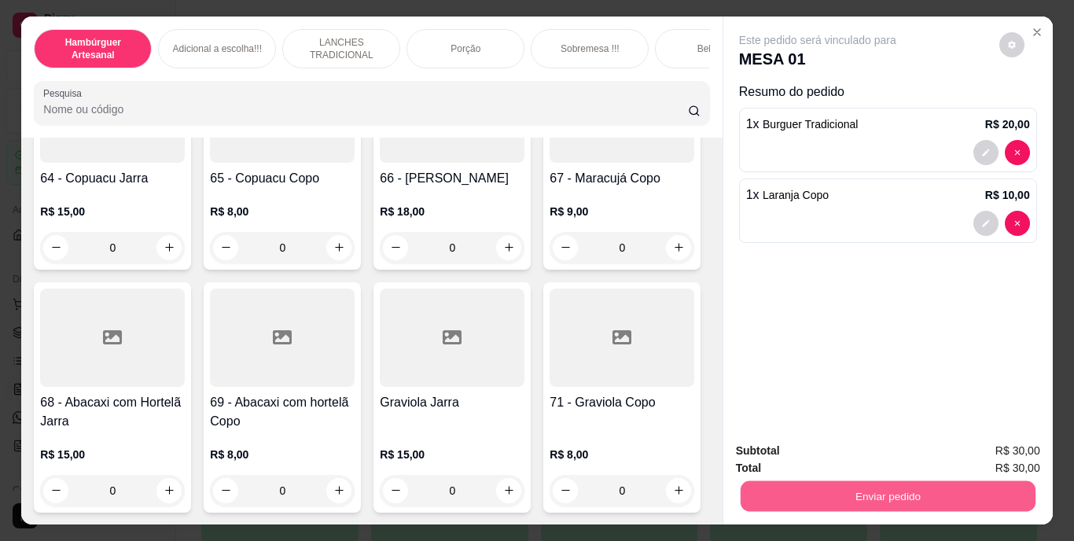
click at [749, 483] on button "Enviar pedido" at bounding box center [887, 496] width 295 height 31
click at [763, 438] on button "Não registrar e enviar pedido" at bounding box center [835, 451] width 159 height 29
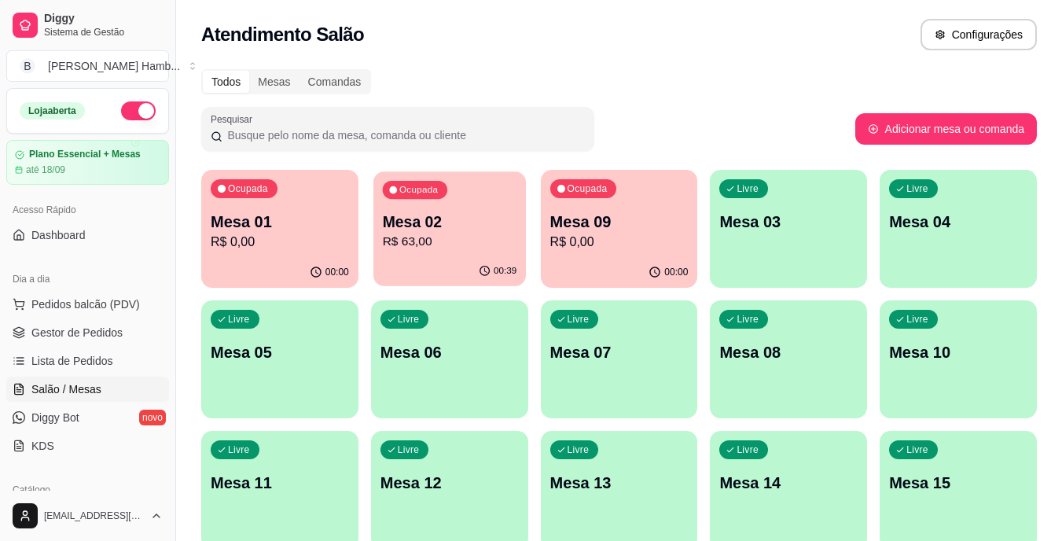
click at [409, 219] on p "Mesa 02" at bounding box center [449, 221] width 134 height 21
click at [606, 218] on p "Mesa 09" at bounding box center [619, 221] width 134 height 21
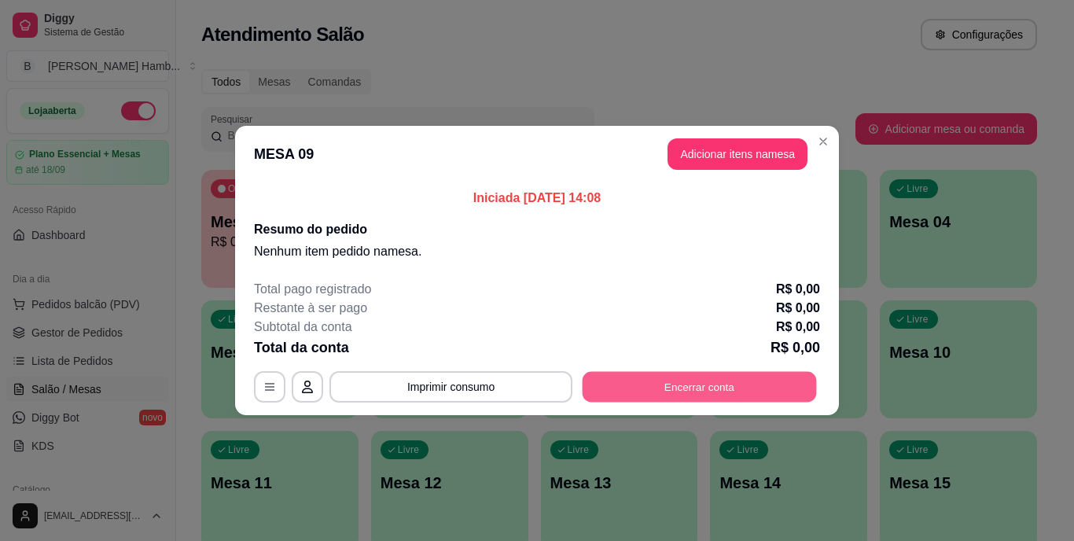
click at [621, 382] on button "Encerrar conta" at bounding box center [699, 387] width 234 height 31
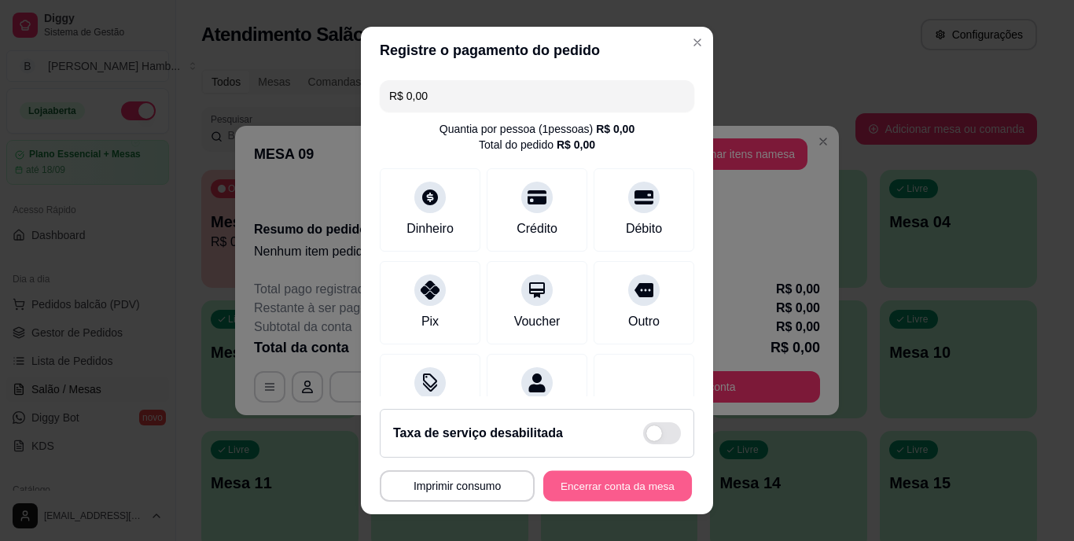
click at [585, 486] on button "Encerrar conta da mesa" at bounding box center [617, 485] width 149 height 31
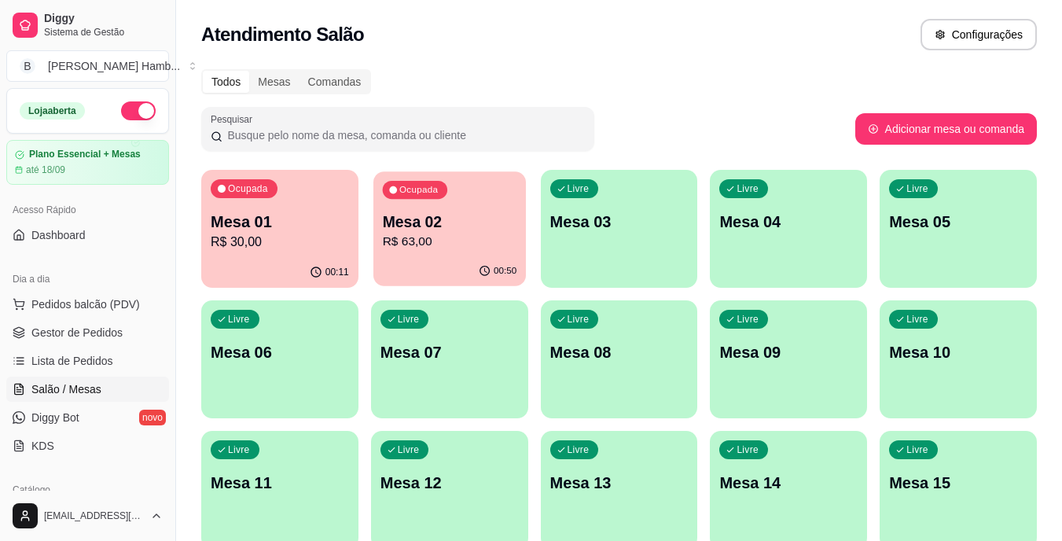
click at [458, 227] on p "Mesa 02" at bounding box center [449, 221] width 134 height 21
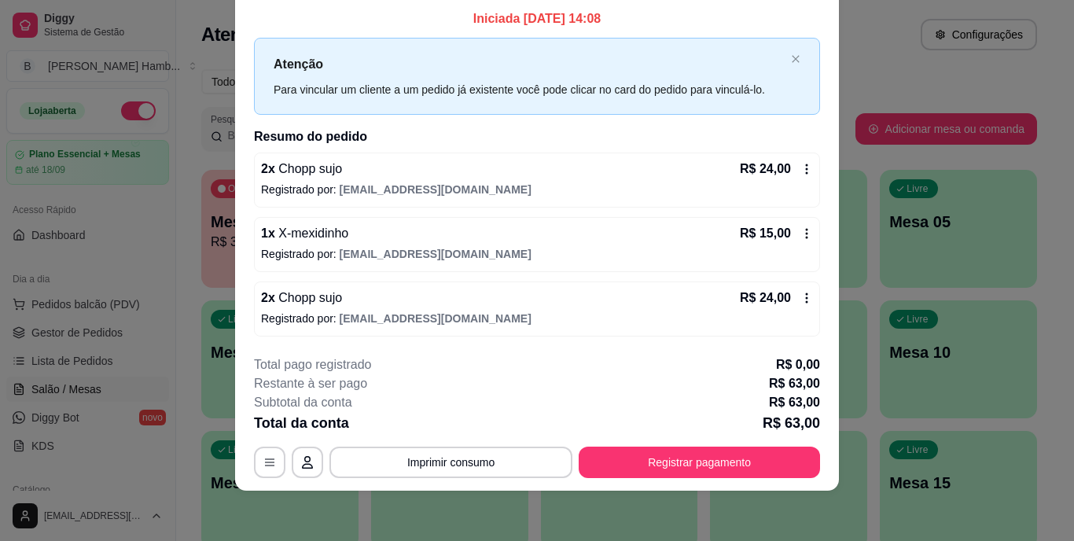
scroll to position [48, 0]
click at [512, 463] on button "Imprimir consumo" at bounding box center [451, 461] width 236 height 31
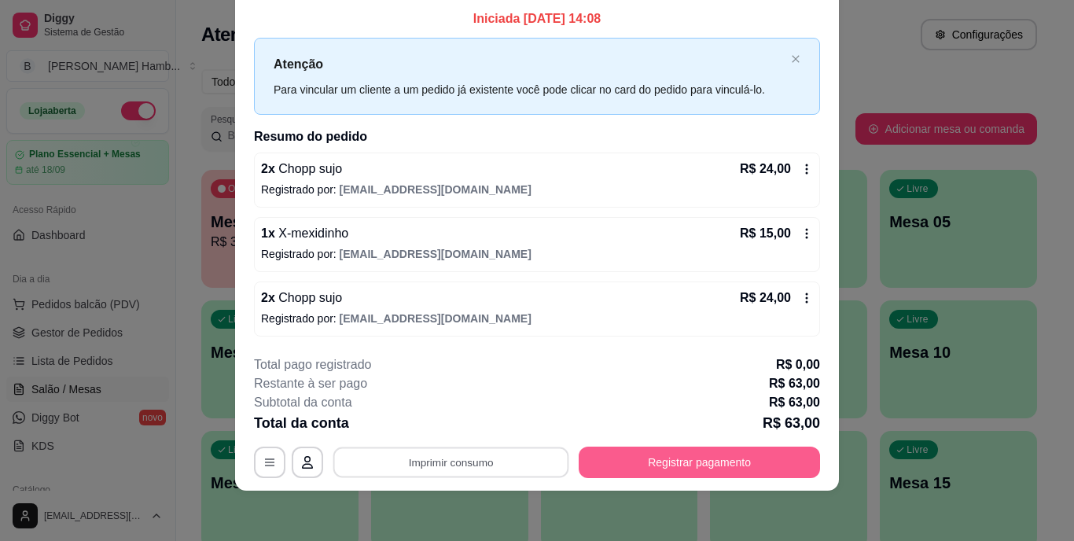
click at [598, 456] on button "Registrar pagamento" at bounding box center [698, 461] width 241 height 31
click at [598, 456] on button "Registrar pagamento" at bounding box center [699, 461] width 234 height 31
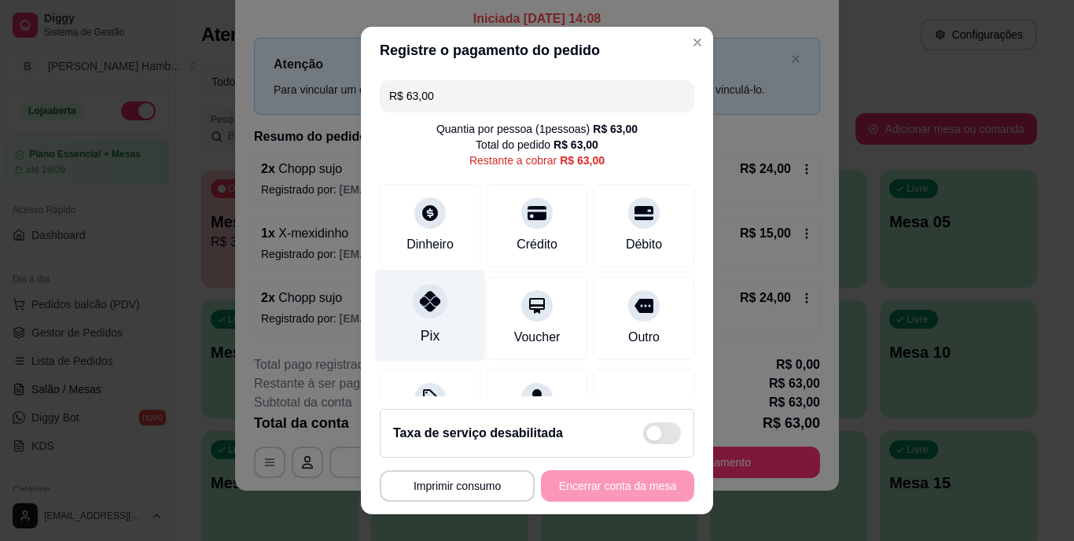
click at [420, 306] on icon at bounding box center [430, 302] width 20 height 20
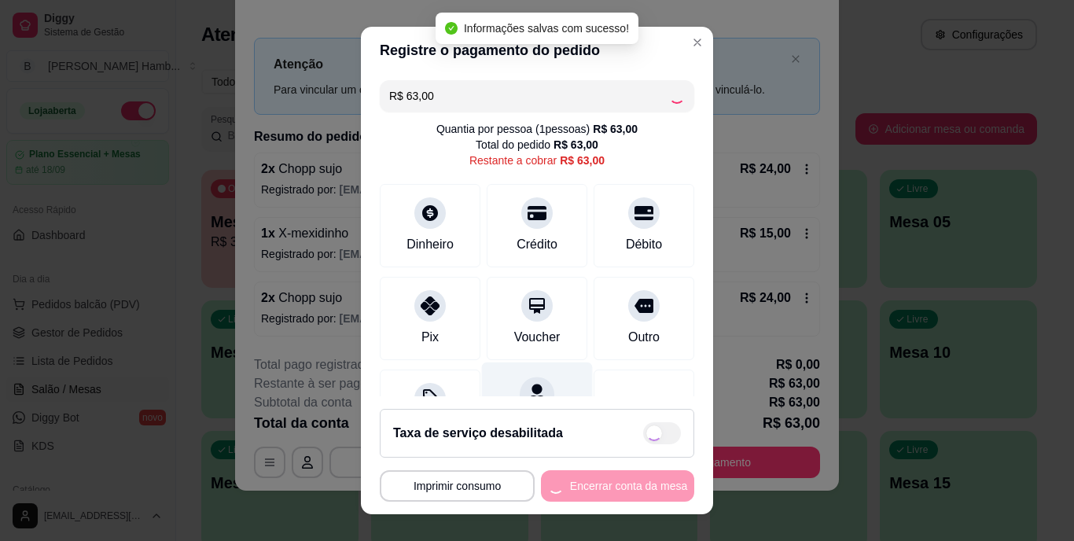
type input "R$ 0,00"
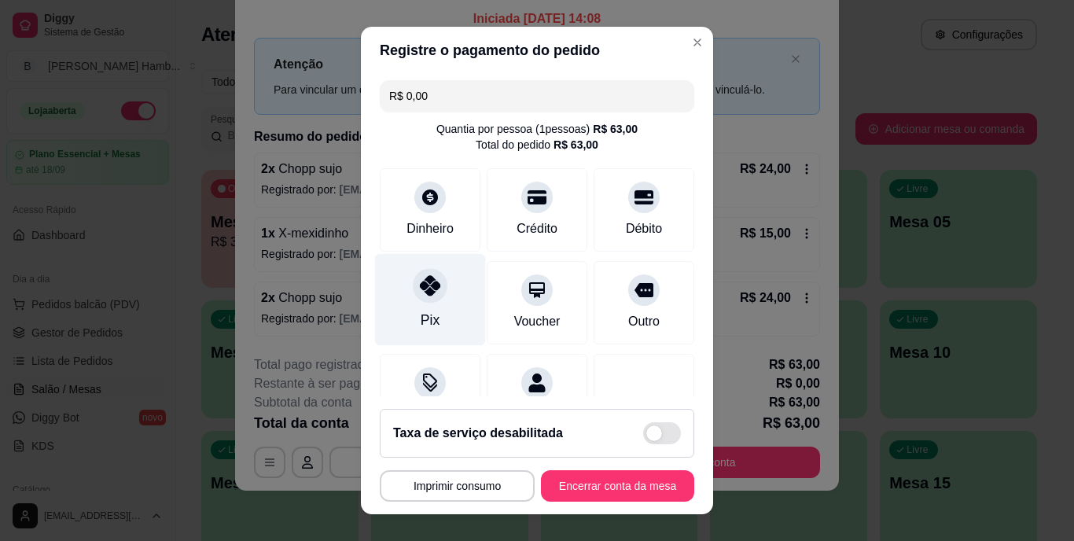
click at [425, 290] on icon at bounding box center [430, 286] width 20 height 20
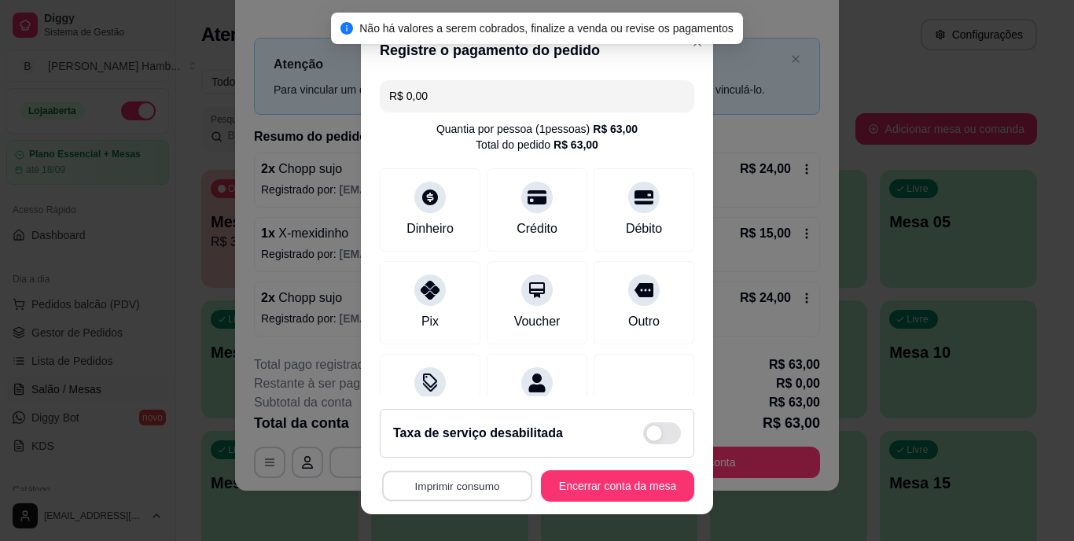
click at [492, 475] on button "Imprimir consumo" at bounding box center [457, 485] width 150 height 31
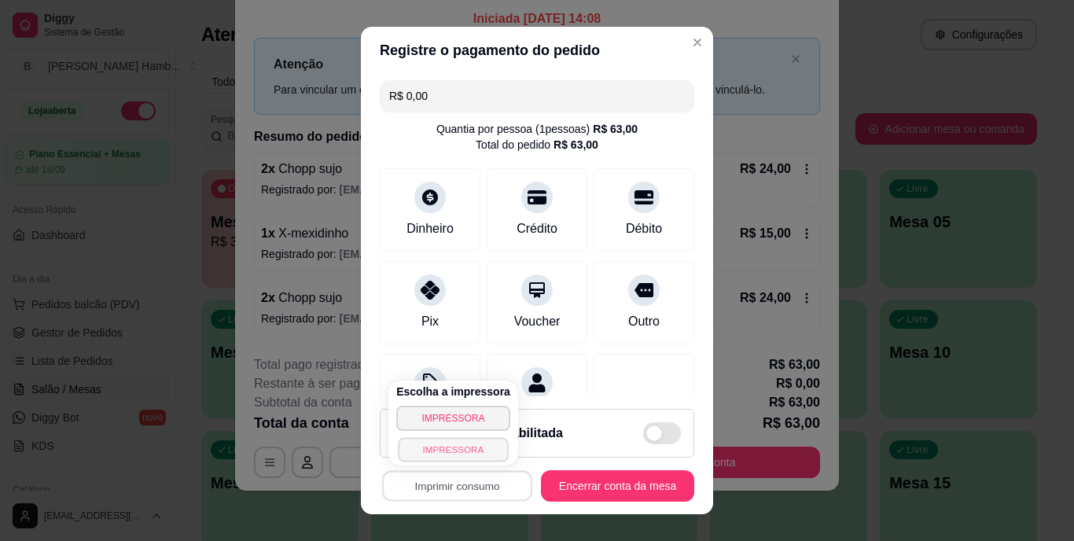
click at [469, 445] on button "IMPRESSORA" at bounding box center [453, 449] width 110 height 24
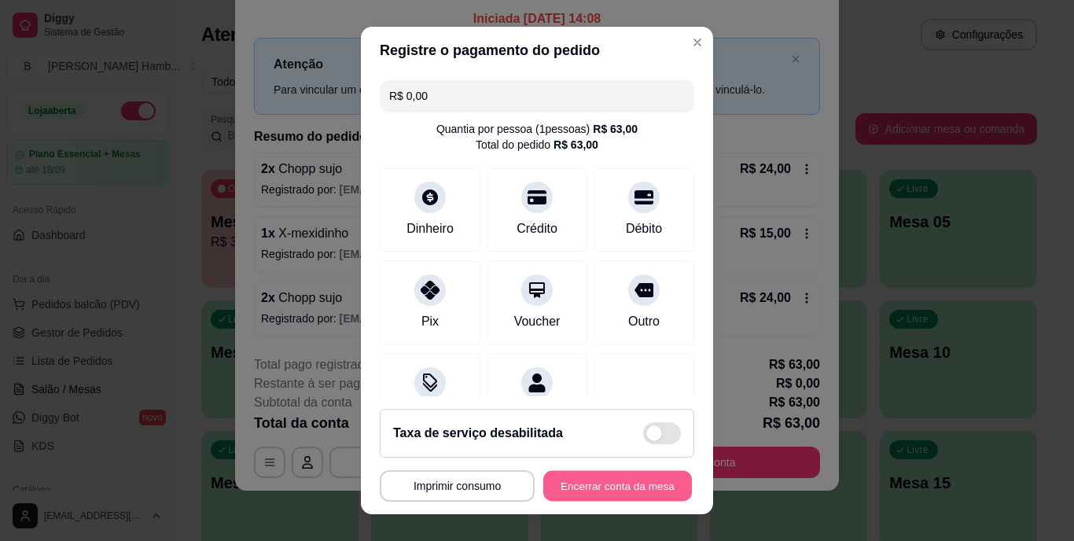
click at [564, 483] on button "Encerrar conta da mesa" at bounding box center [617, 485] width 149 height 31
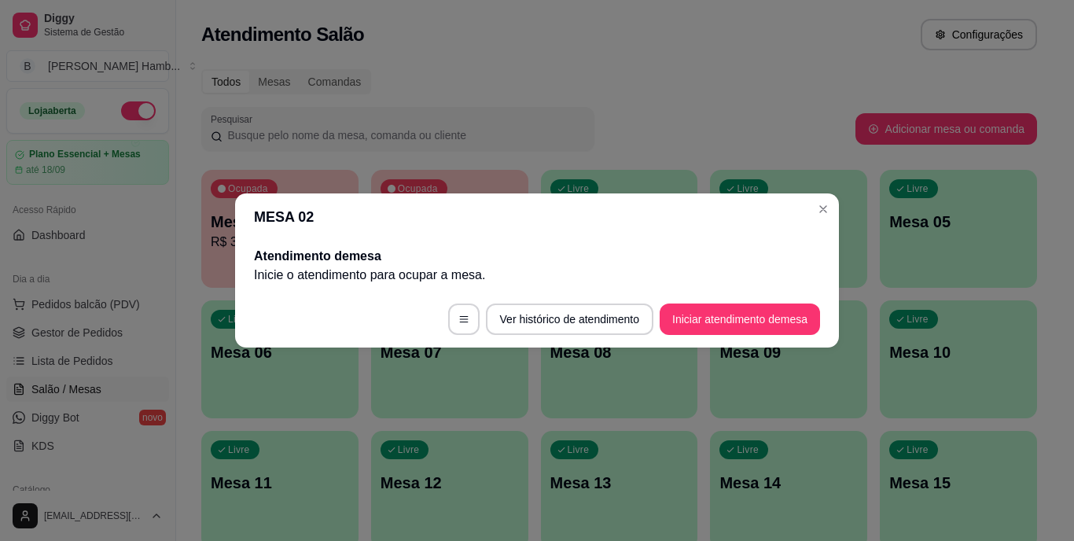
scroll to position [0, 0]
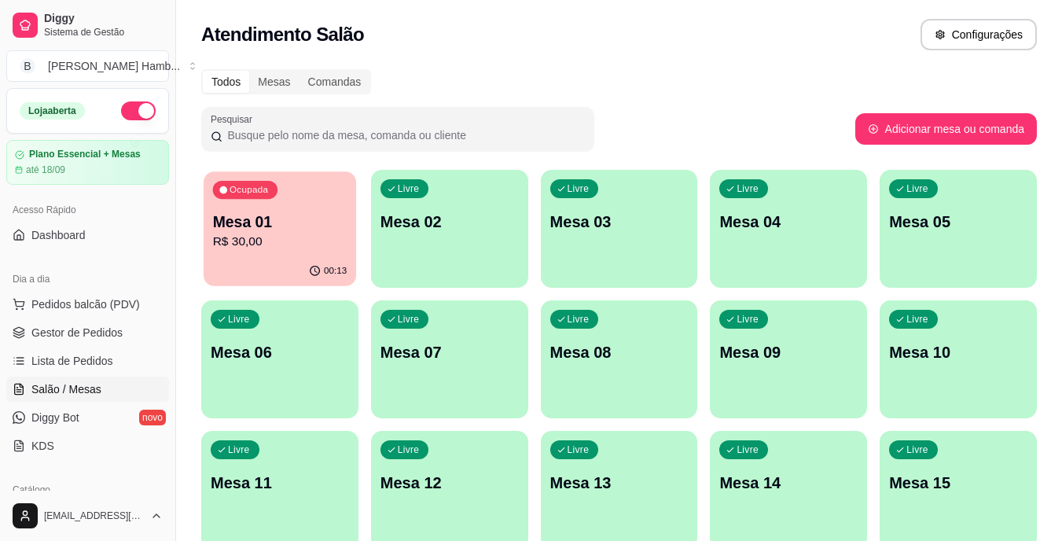
click at [316, 208] on div "Ocupada Mesa 01 R$ 30,00" at bounding box center [280, 213] width 152 height 85
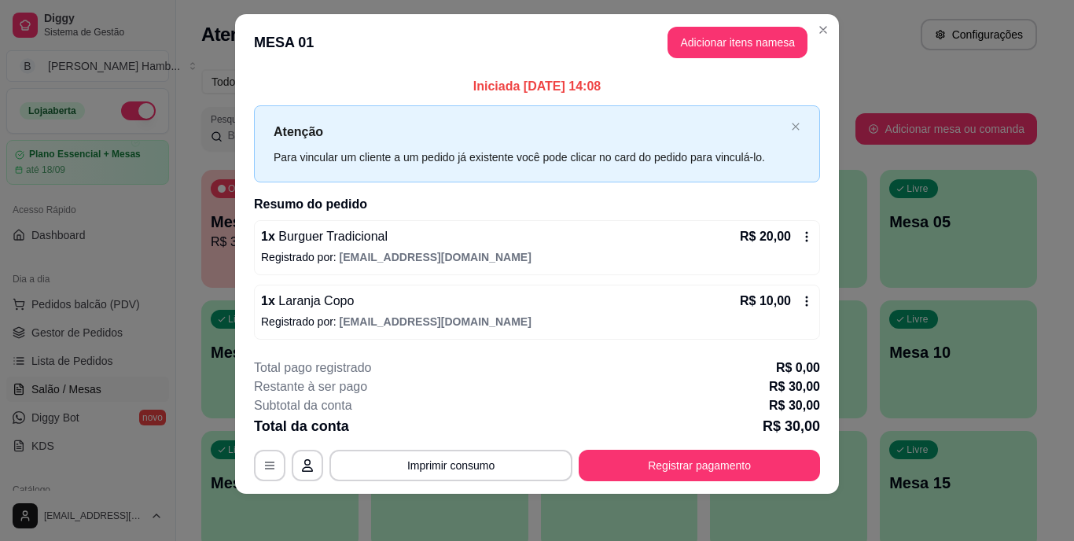
scroll to position [20, 0]
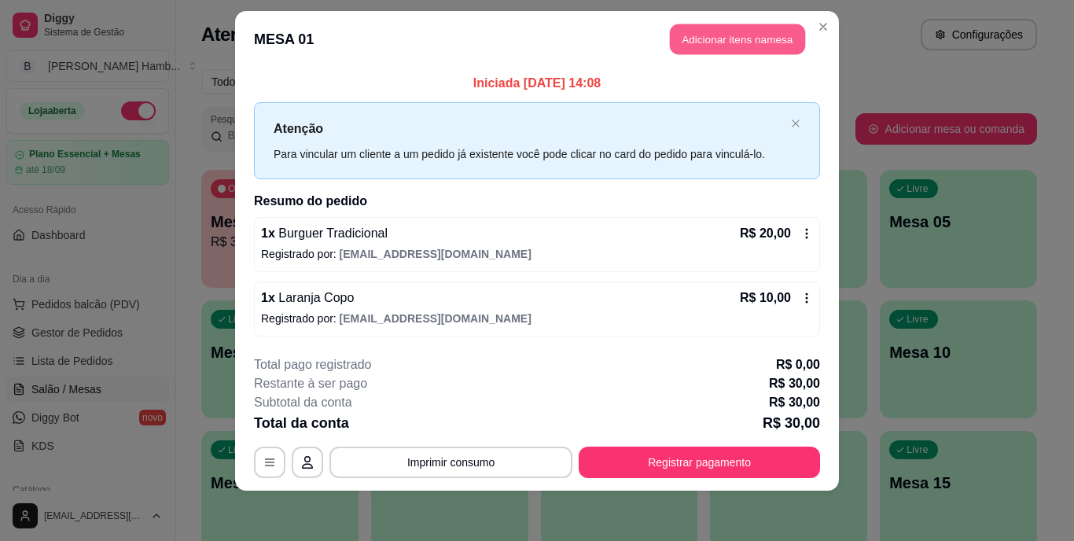
click at [758, 39] on button "Adicionar itens na mesa" at bounding box center [737, 39] width 135 height 31
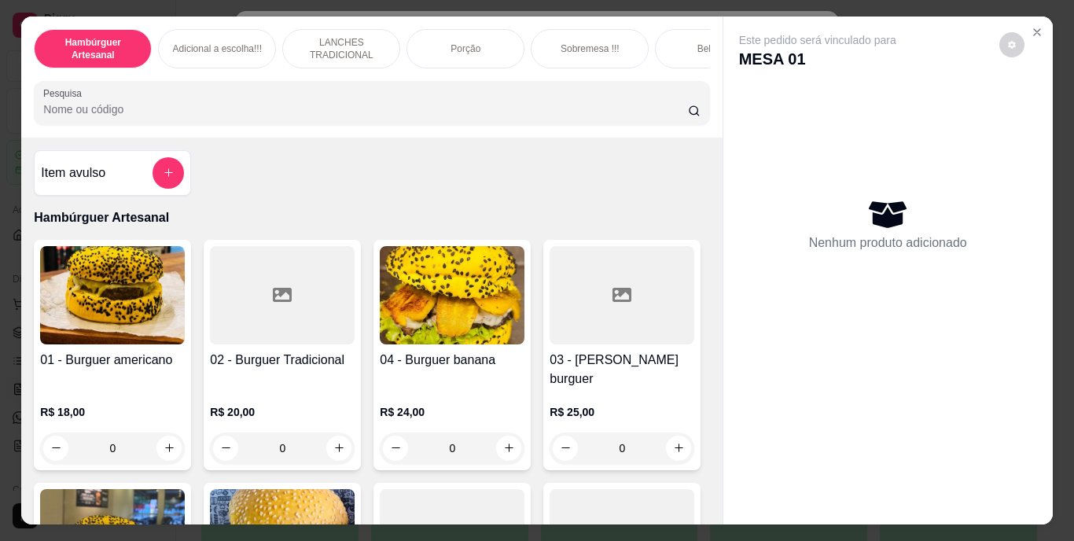
click at [601, 113] on input "Pesquisa" at bounding box center [365, 109] width 644 height 16
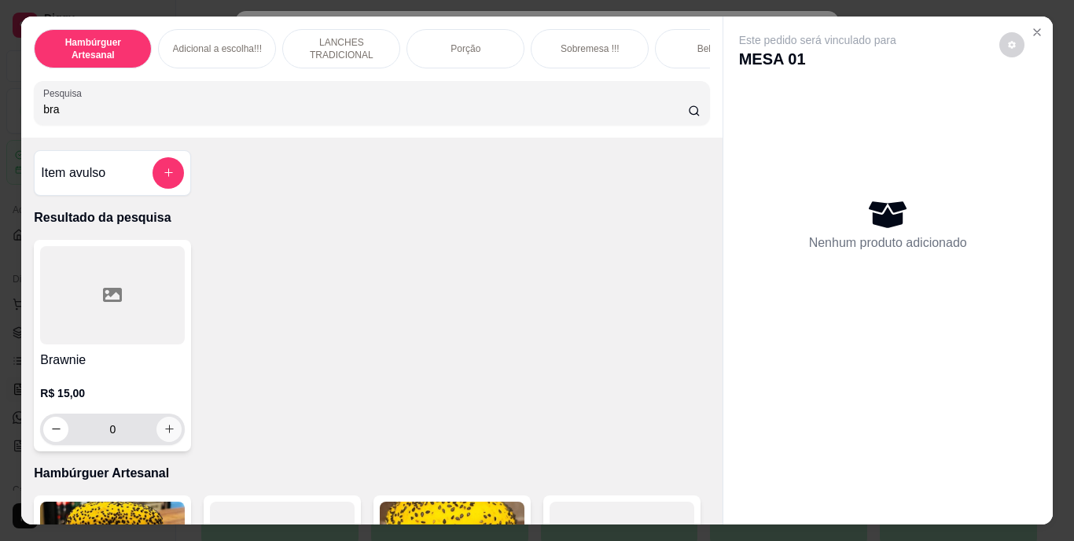
type input "bra"
click at [163, 431] on icon "increase-product-quantity" at bounding box center [169, 429] width 12 height 12
type input "1"
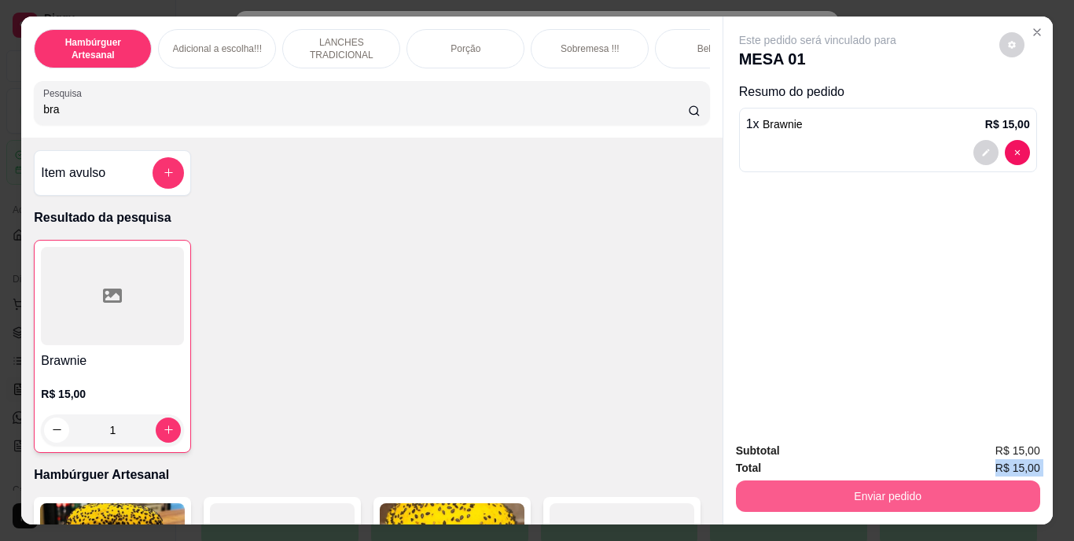
drag, startPoint x: 765, startPoint y: 469, endPoint x: 761, endPoint y: 486, distance: 17.0
click at [761, 486] on div "Subtotal R$ 15,00 Total R$ 15,00 Enviar pedido" at bounding box center [888, 477] width 304 height 70
click at [761, 486] on button "Enviar pedido" at bounding box center [888, 495] width 304 height 31
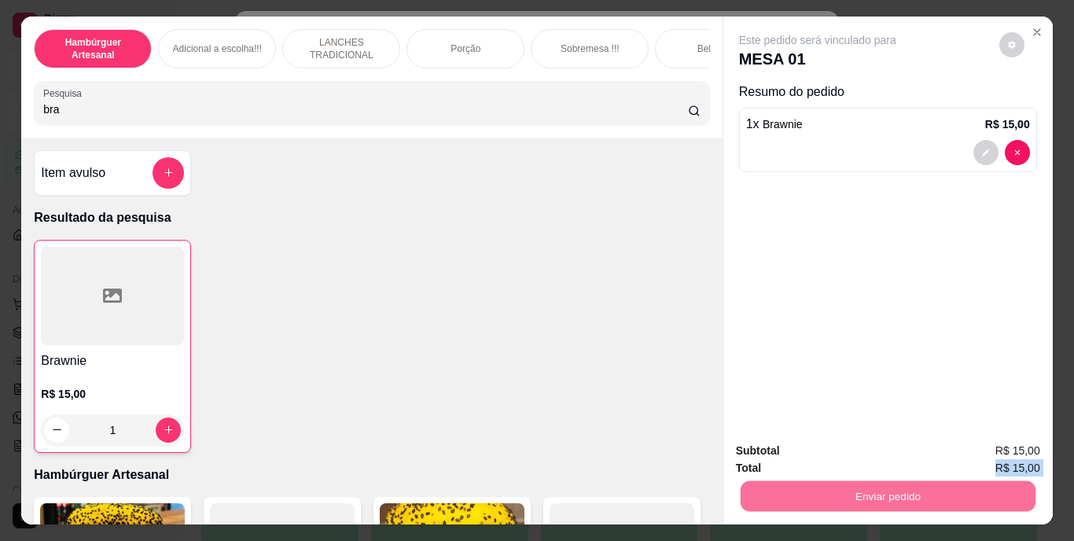
click at [774, 459] on button "Não registrar e enviar pedido" at bounding box center [835, 451] width 159 height 29
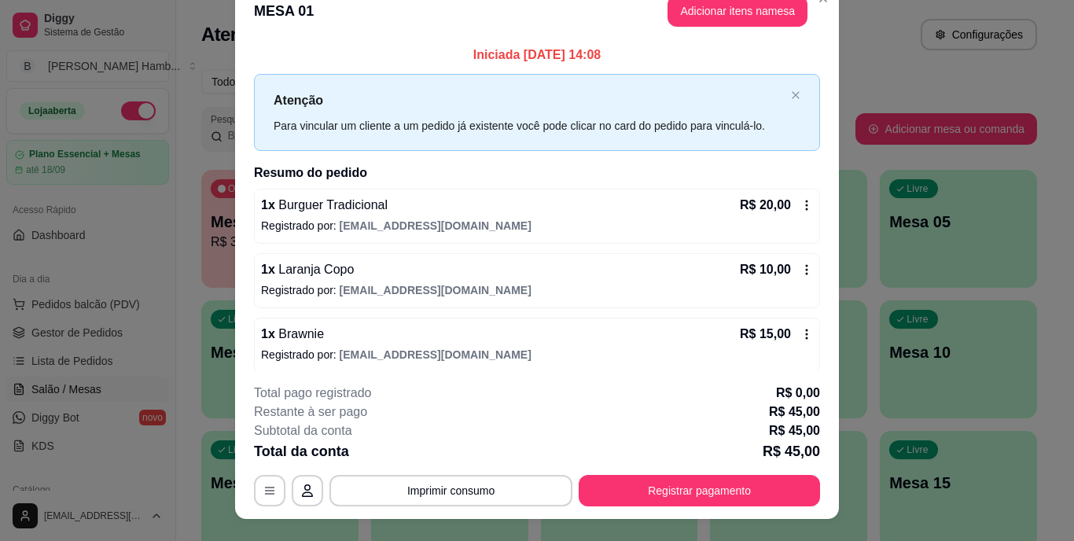
scroll to position [0, 0]
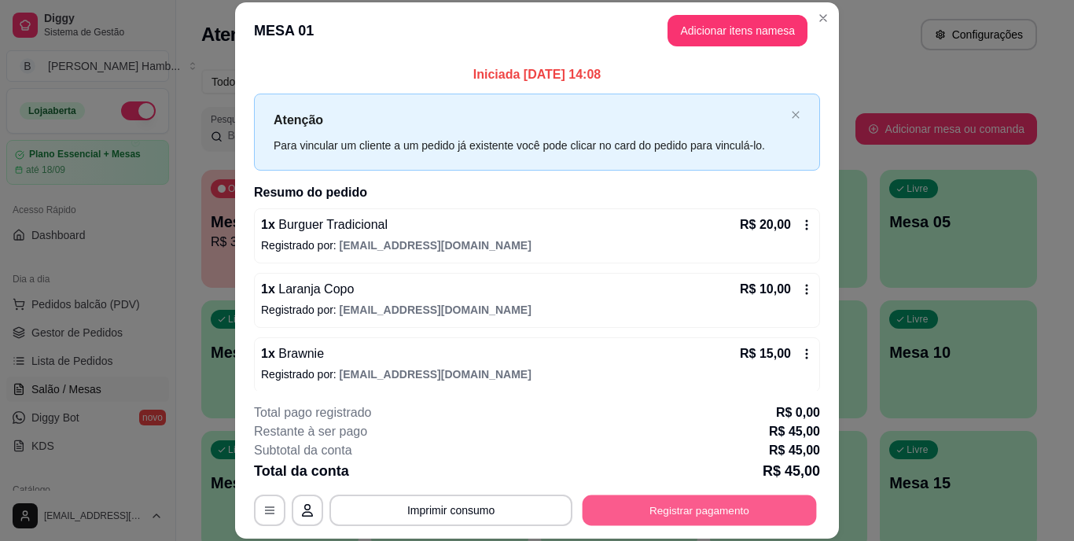
click at [595, 512] on button "Registrar pagamento" at bounding box center [699, 509] width 234 height 31
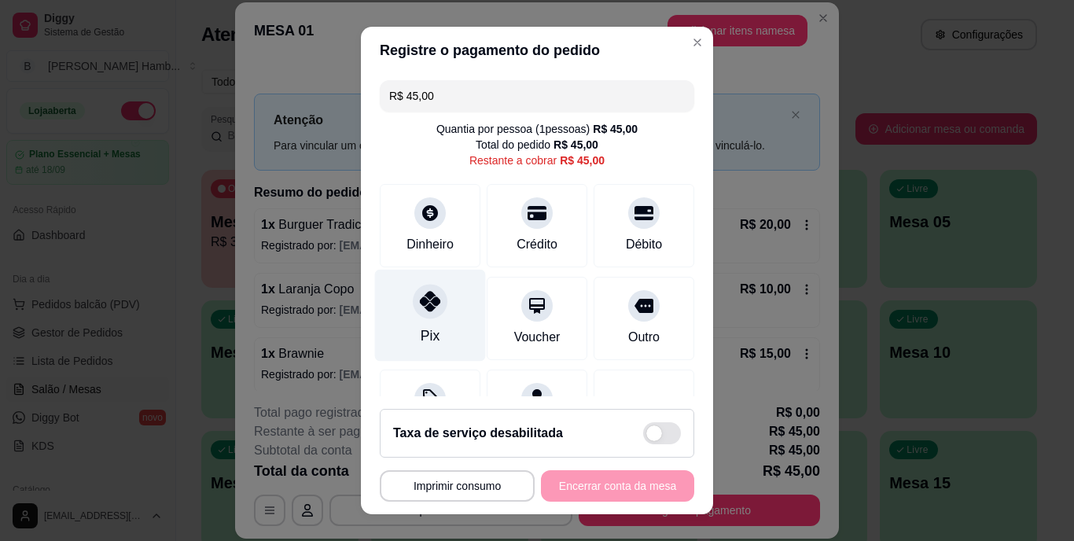
click at [437, 329] on div "Pix" at bounding box center [430, 316] width 111 height 92
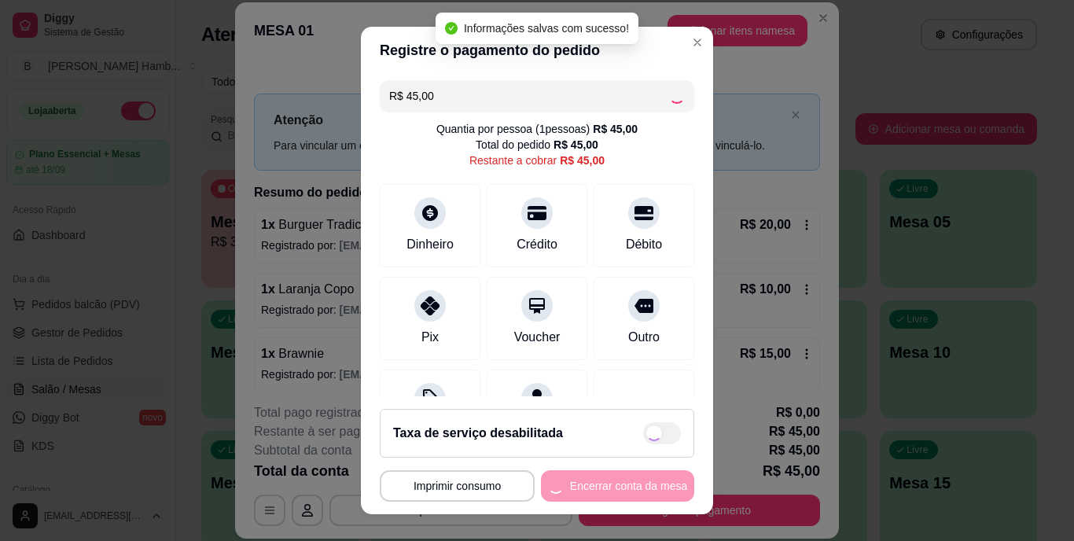
type input "R$ 0,00"
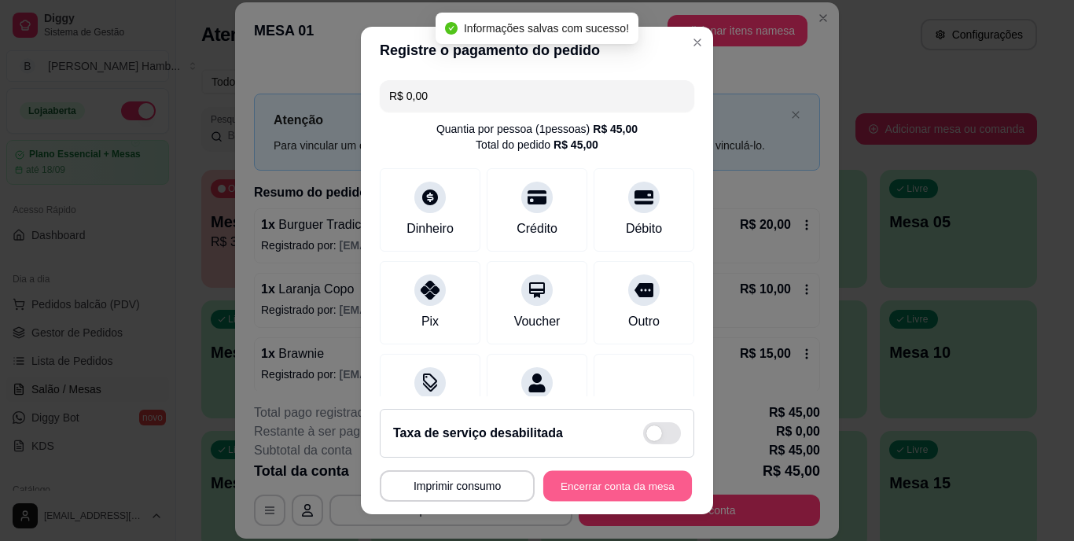
click at [556, 490] on button "Encerrar conta da mesa" at bounding box center [617, 485] width 149 height 31
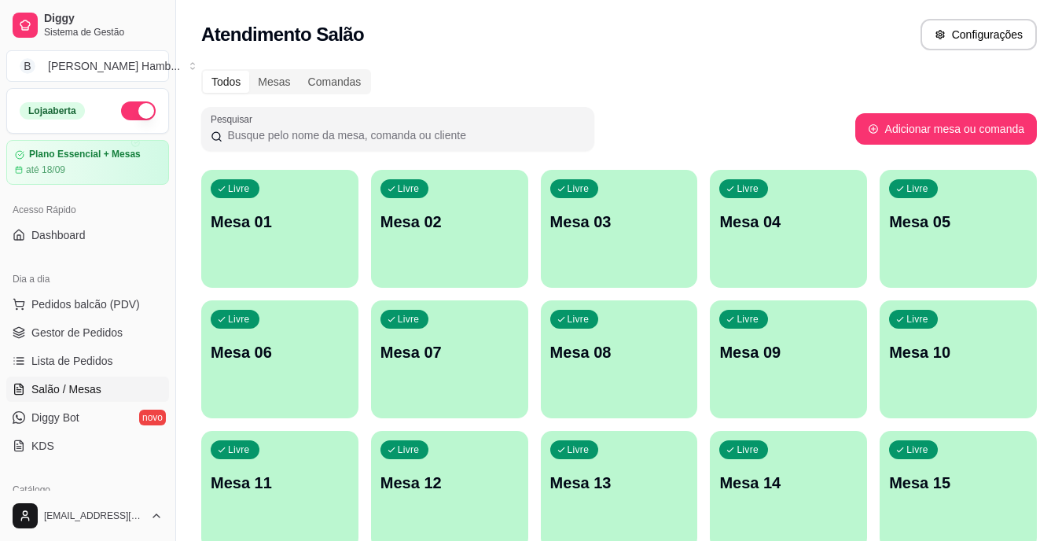
click at [53, 352] on link "Lista de Pedidos" at bounding box center [87, 360] width 163 height 25
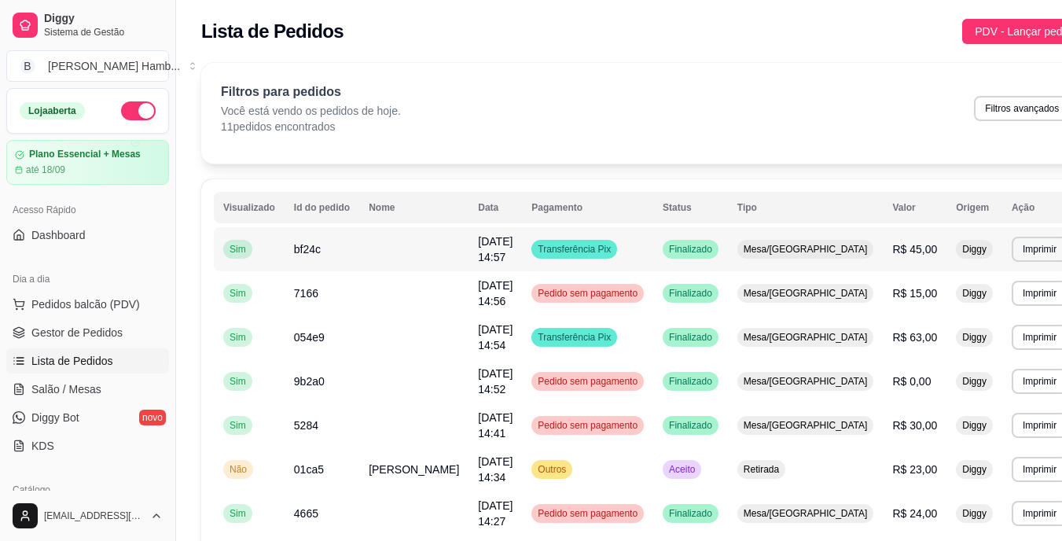
click at [892, 247] on span "R$ 45,00" at bounding box center [914, 249] width 45 height 13
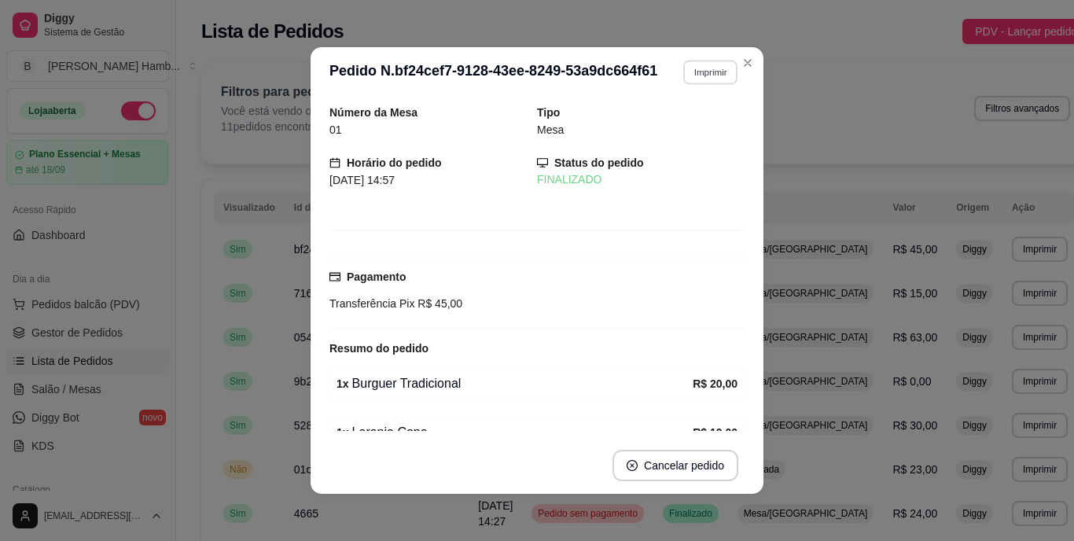
click at [699, 73] on button "Imprimir" at bounding box center [710, 72] width 54 height 24
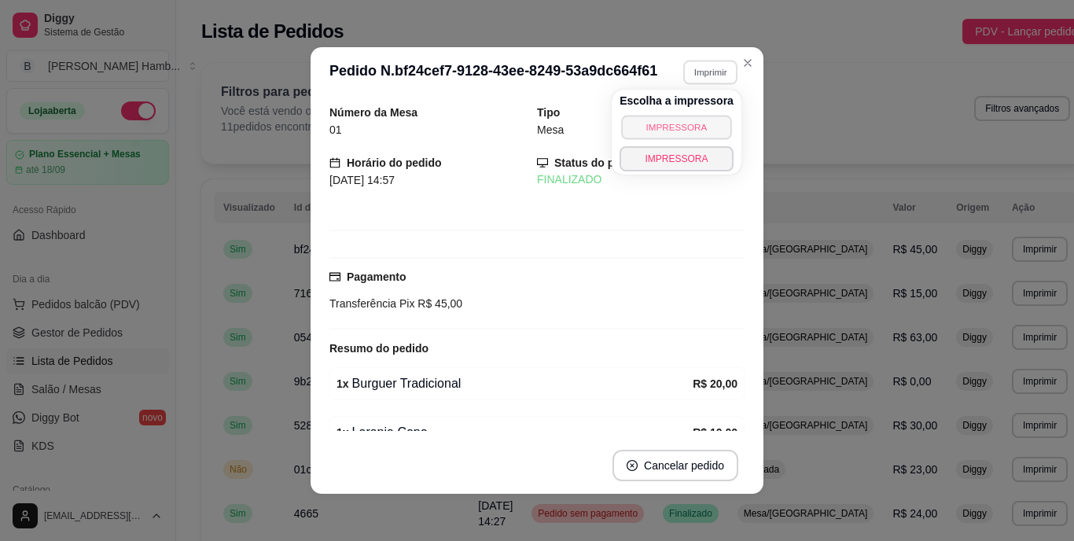
click at [668, 119] on button "IMPRESSORA" at bounding box center [676, 127] width 110 height 24
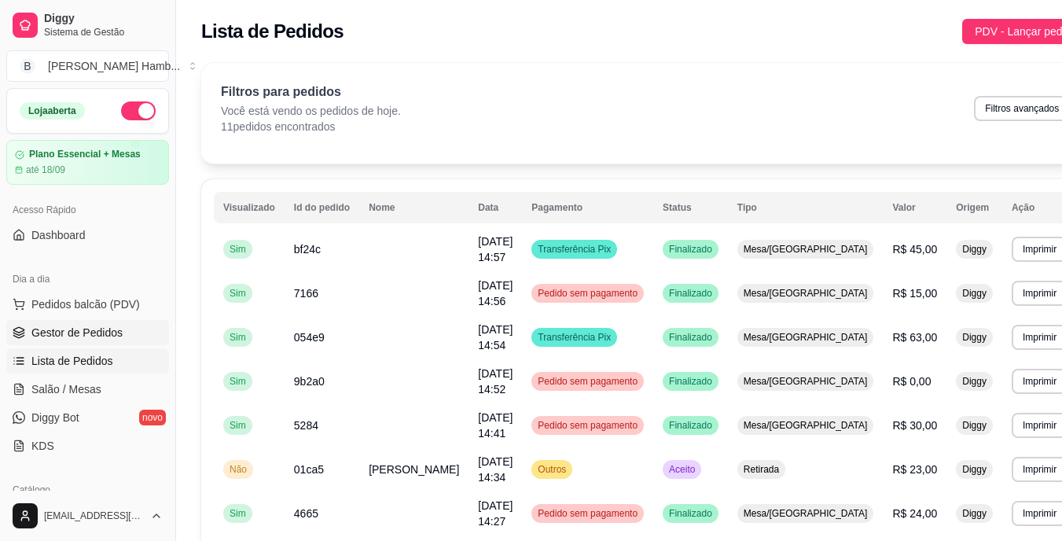
click at [126, 330] on link "Gestor de Pedidos" at bounding box center [87, 332] width 163 height 25
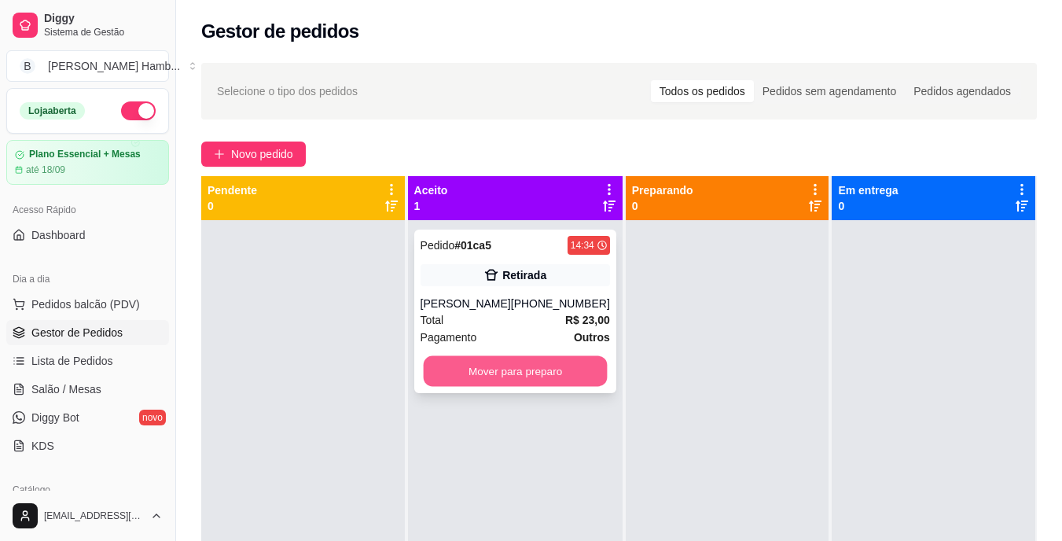
click at [452, 376] on button "Mover para preparo" at bounding box center [515, 371] width 184 height 31
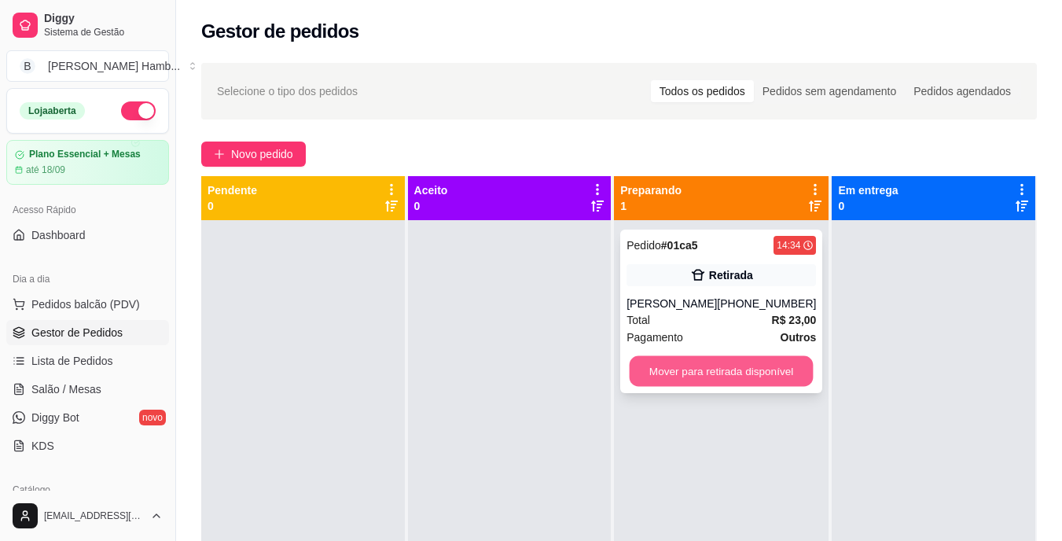
click at [711, 366] on button "Mover para retirada disponível" at bounding box center [722, 371] width 184 height 31
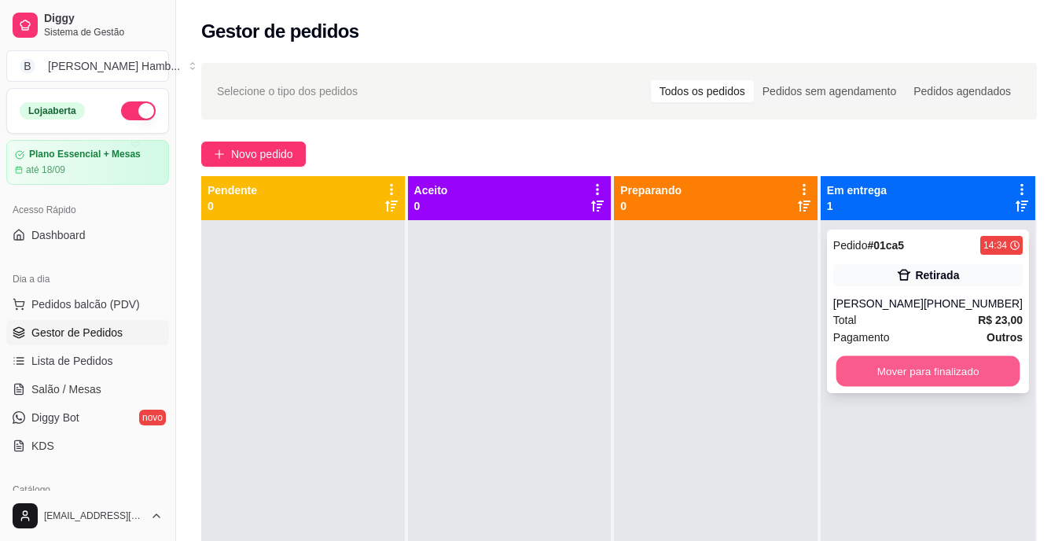
click at [870, 364] on button "Mover para finalizado" at bounding box center [927, 371] width 184 height 31
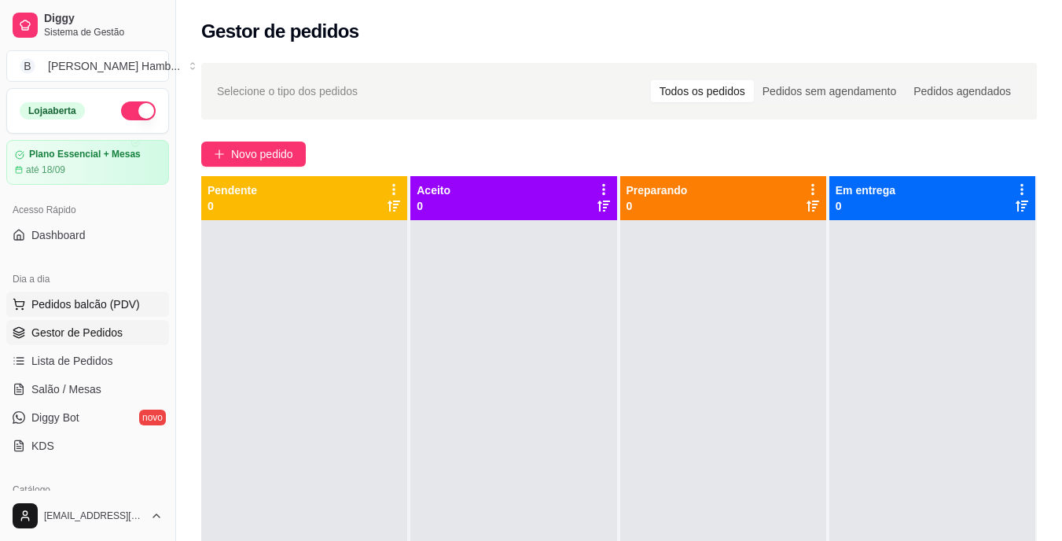
click at [106, 303] on span "Pedidos balcão (PDV)" at bounding box center [85, 304] width 108 height 16
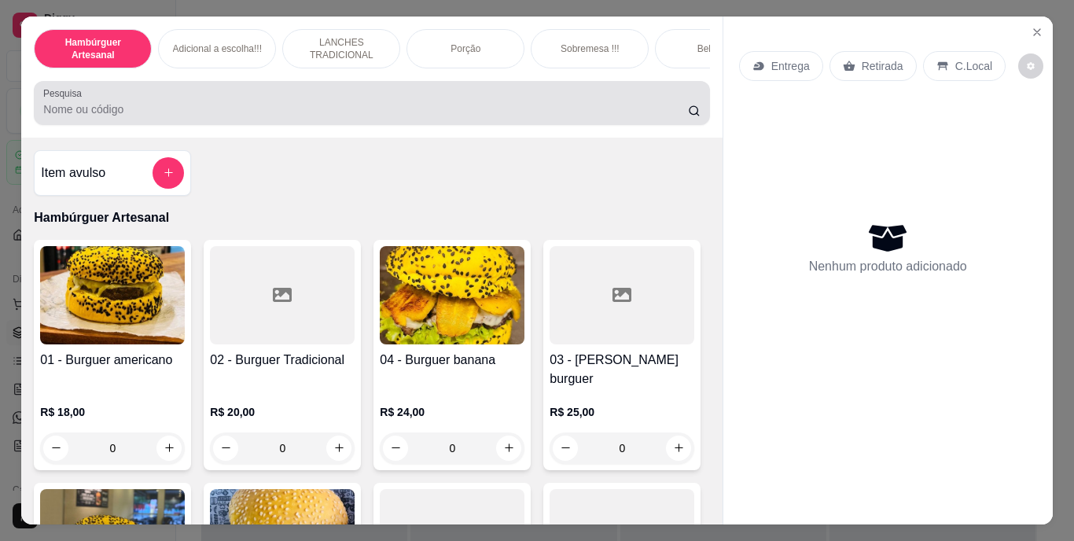
click at [317, 100] on div at bounding box center [371, 102] width 656 height 31
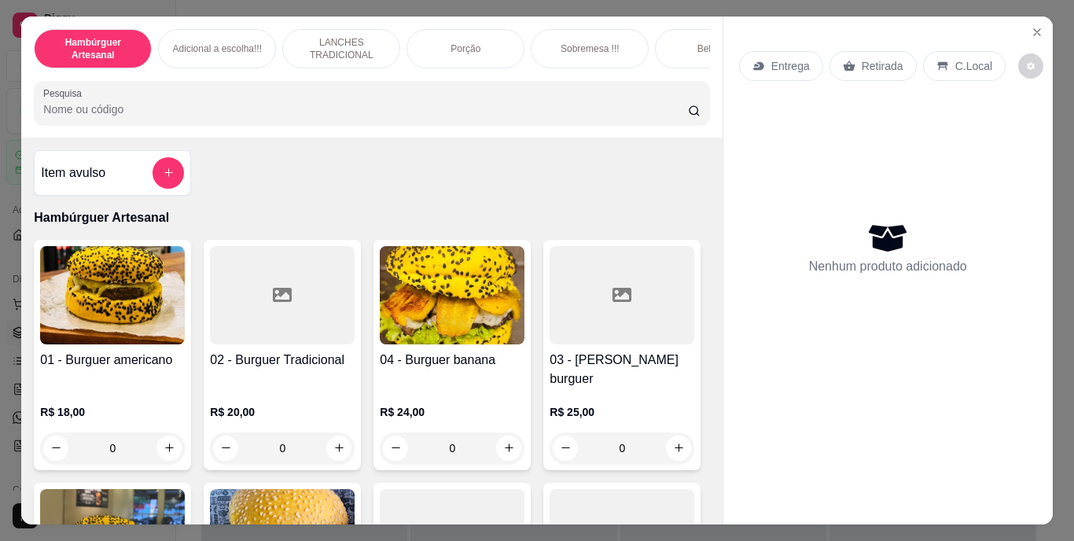
click at [284, 117] on input "Pesquisa" at bounding box center [365, 109] width 644 height 16
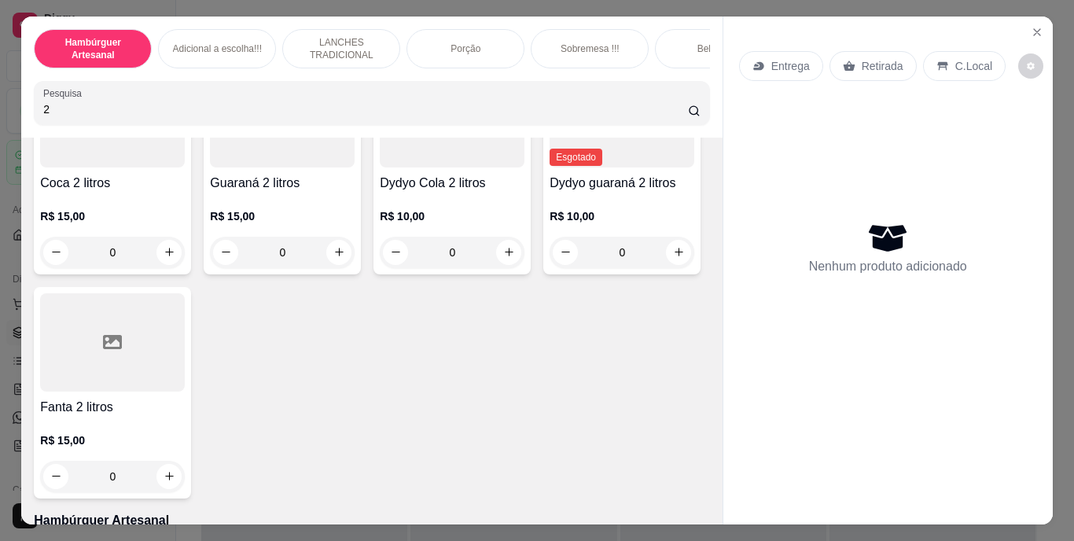
scroll to position [169, 0]
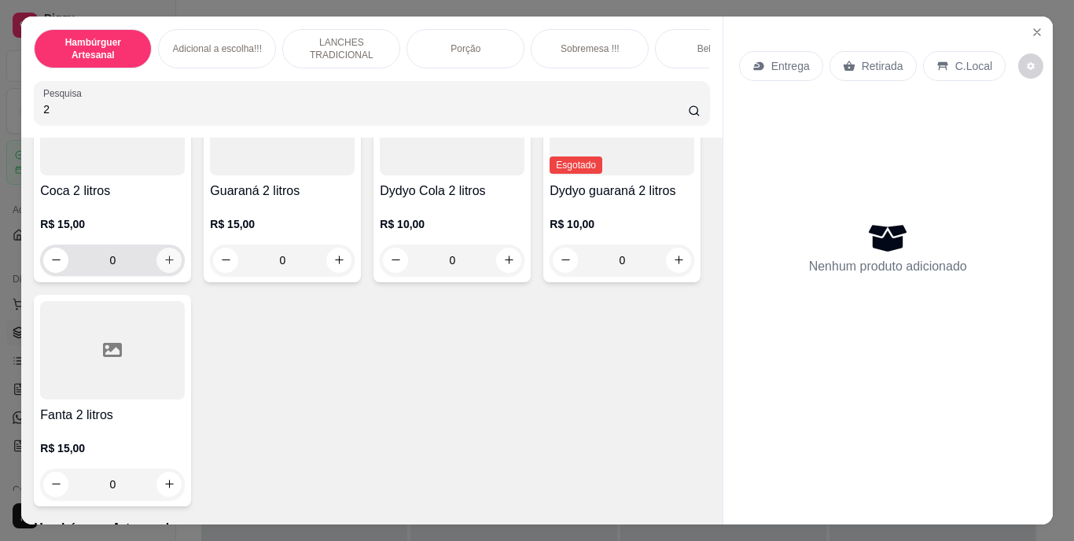
type input "2"
click at [163, 265] on icon "increase-product-quantity" at bounding box center [169, 260] width 12 height 12
type input "1"
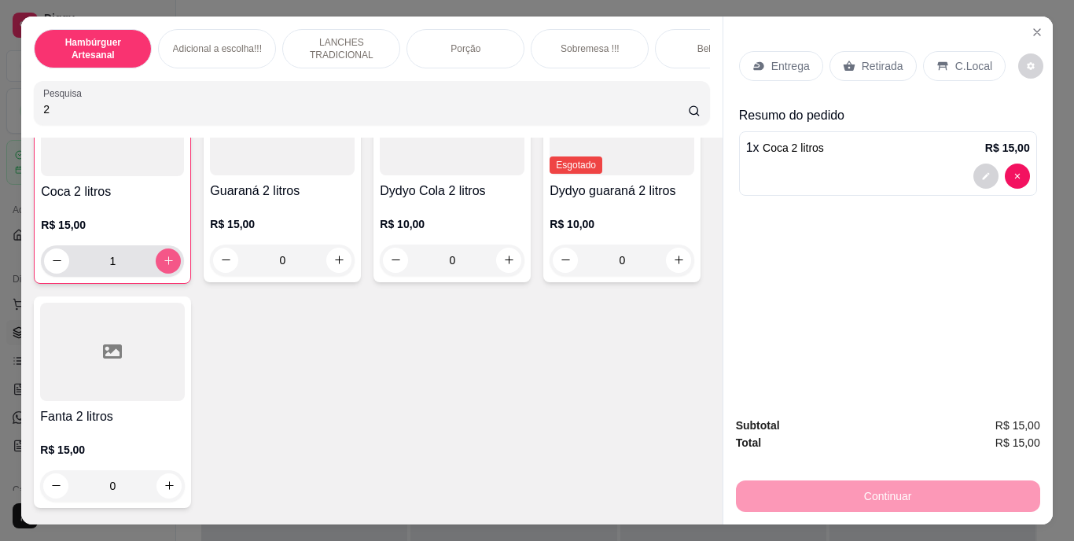
scroll to position [170, 0]
click at [861, 58] on p "Retirada" at bounding box center [882, 66] width 42 height 16
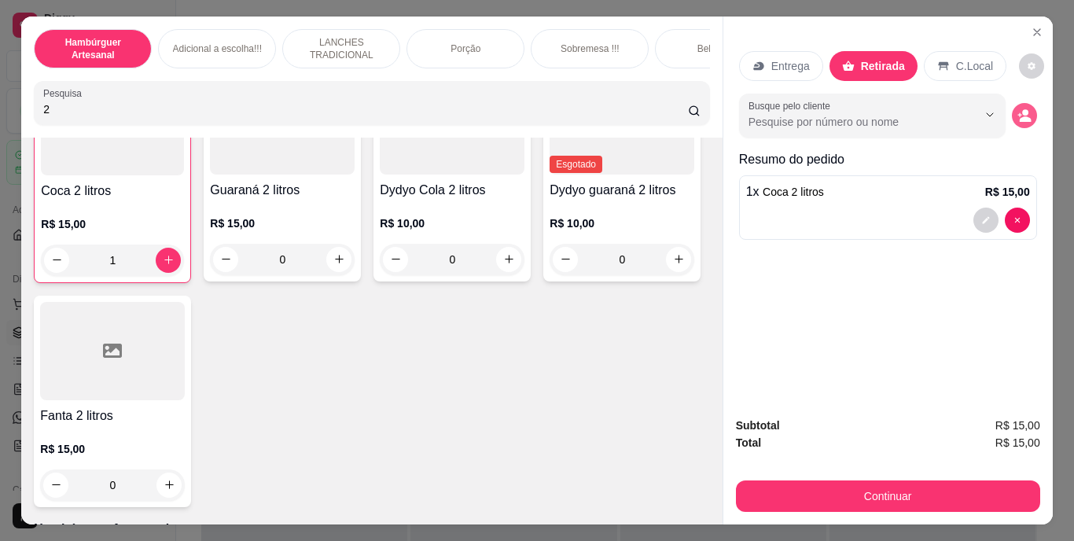
click at [1017, 110] on icon "decrease-product-quantity" at bounding box center [1024, 115] width 14 height 14
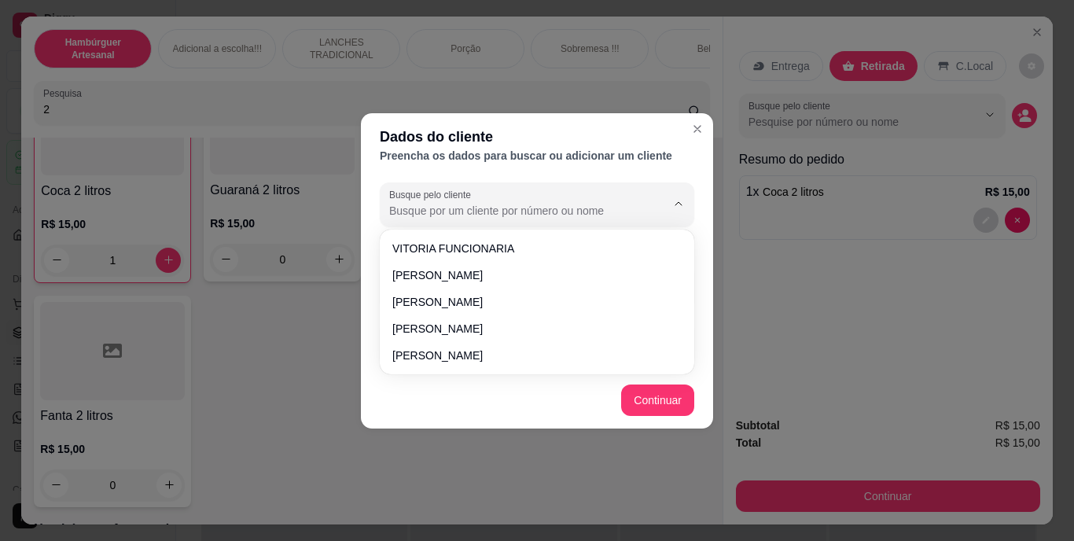
click at [629, 207] on input "Busque pelo cliente" at bounding box center [514, 211] width 251 height 16
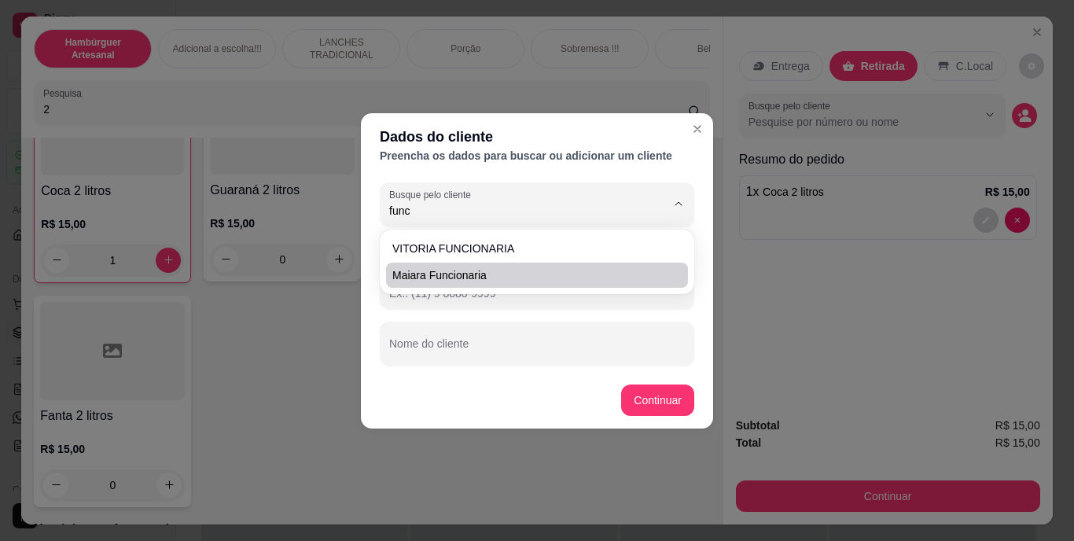
click at [575, 281] on ul "VITORIA FUNCIONARIA maiara funcionaria" at bounding box center [537, 262] width 302 height 52
type input "maiara funcionaria"
type input "[PHONE_NUMBER]"
type input "maiara funcionaria"
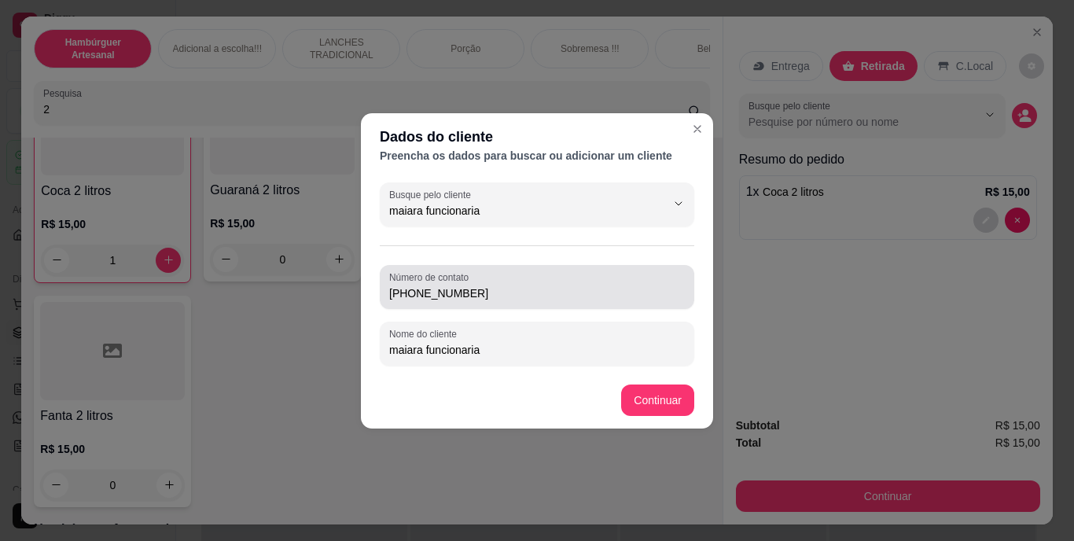
click at [575, 281] on div "[PHONE_NUMBER]" at bounding box center [537, 286] width 296 height 31
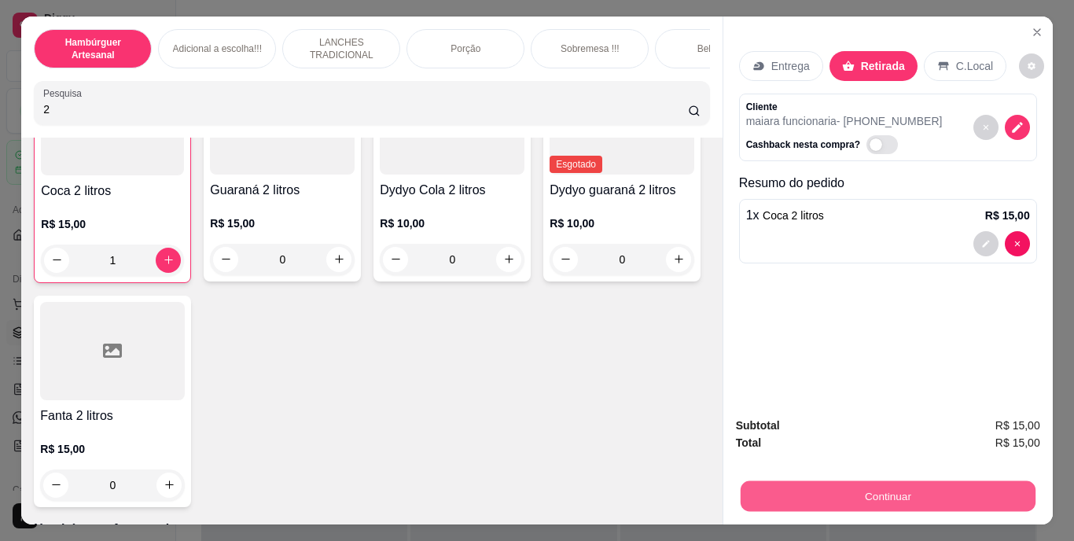
click at [781, 487] on button "Continuar" at bounding box center [887, 496] width 295 height 31
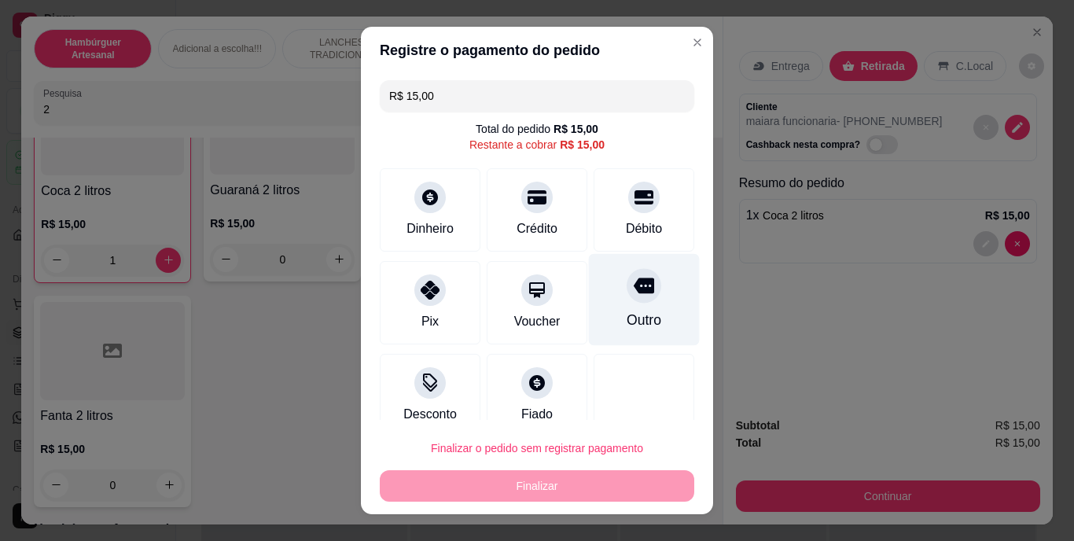
click at [633, 295] on icon at bounding box center [643, 286] width 20 height 20
type input "R$ 0,00"
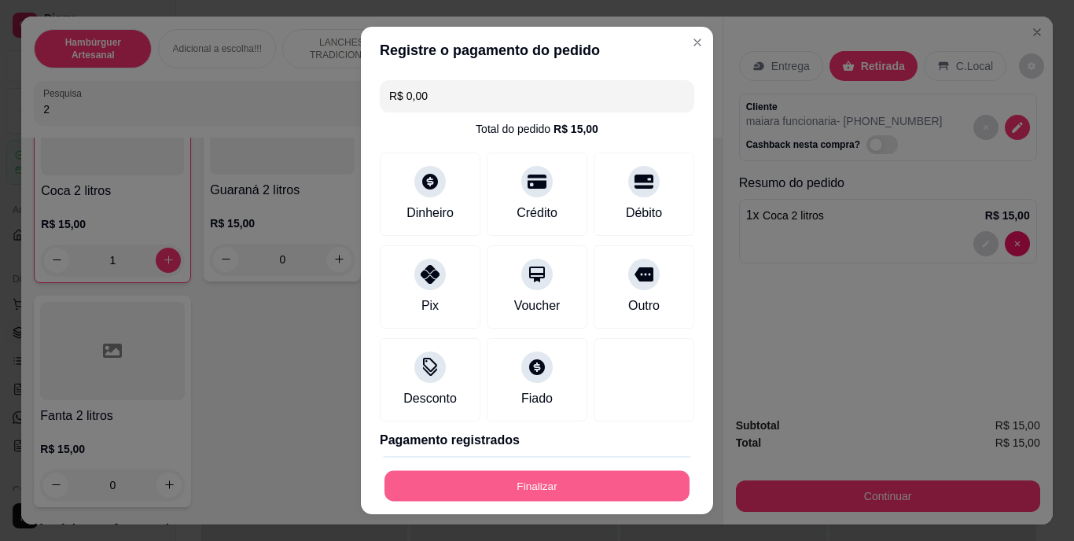
click at [547, 490] on button "Finalizar" at bounding box center [536, 485] width 305 height 31
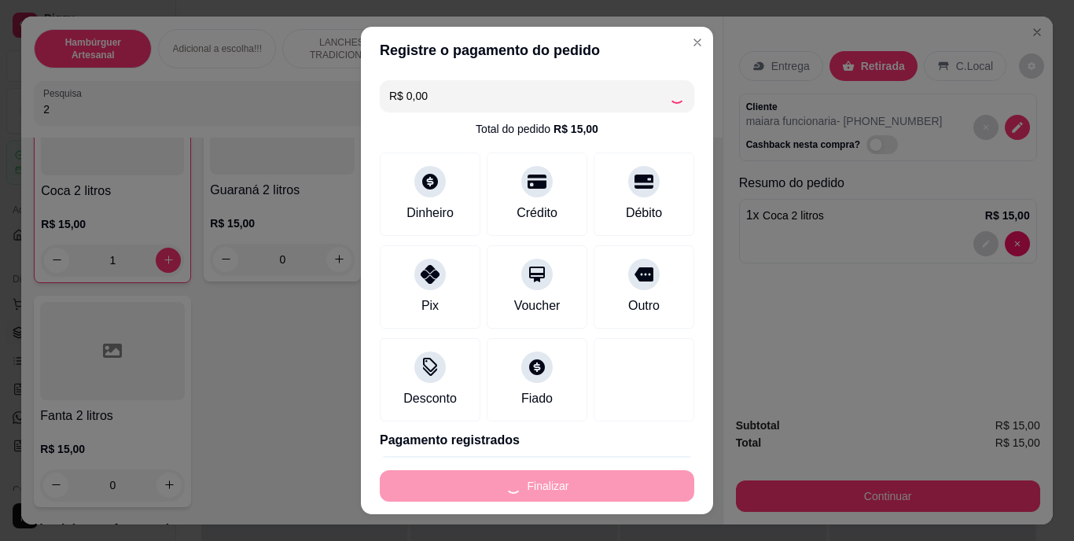
type input "0"
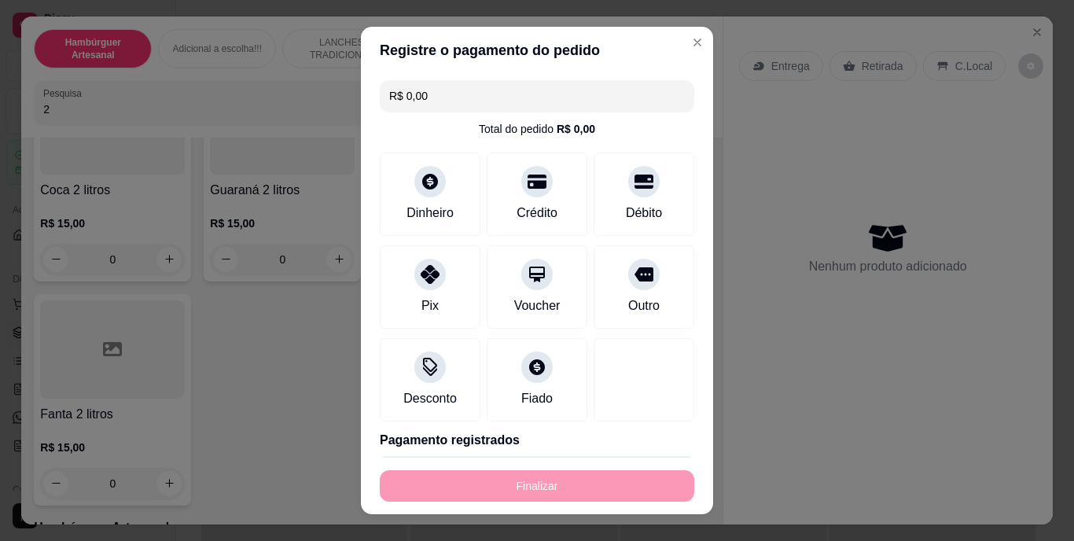
type input "-R$ 15,00"
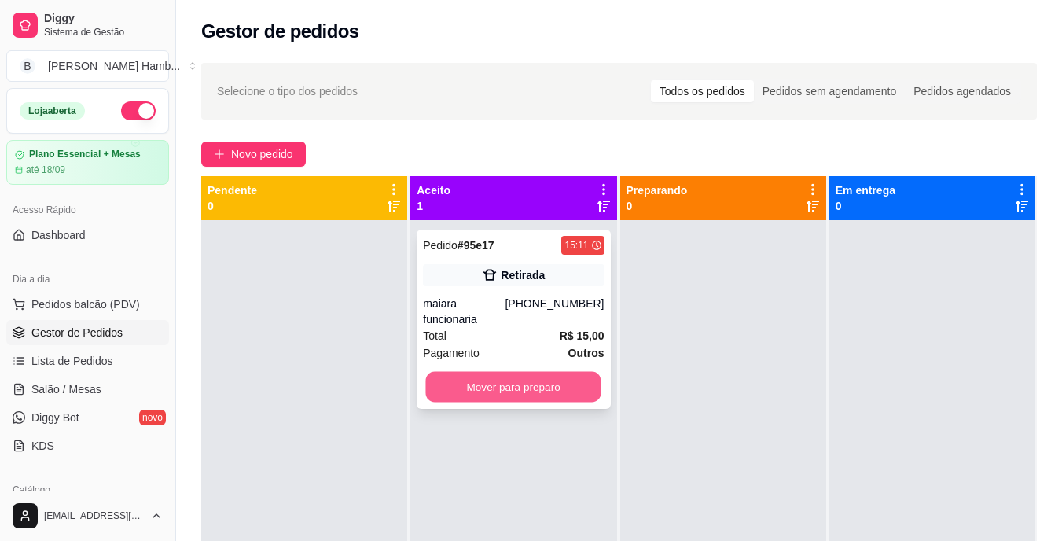
click at [490, 376] on button "Mover para preparo" at bounding box center [513, 387] width 175 height 31
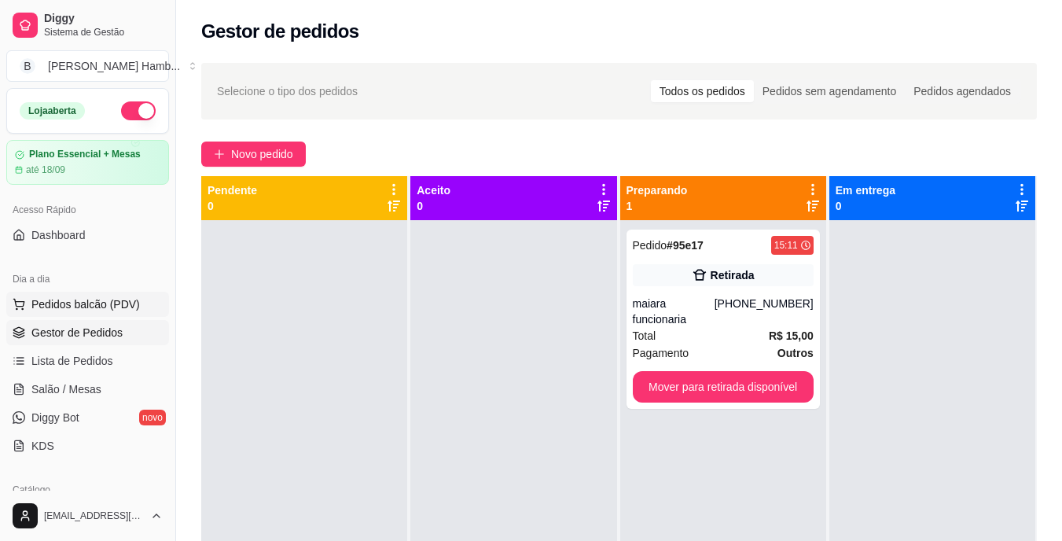
click at [125, 310] on span "Pedidos balcão (PDV)" at bounding box center [85, 304] width 108 height 16
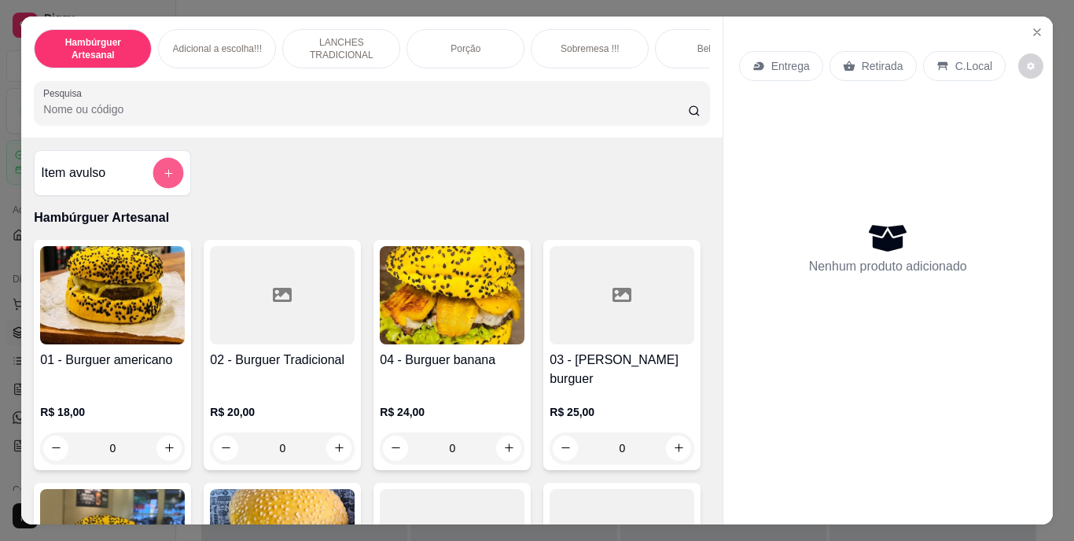
click at [163, 178] on icon "add-separate-item" at bounding box center [169, 173] width 12 height 12
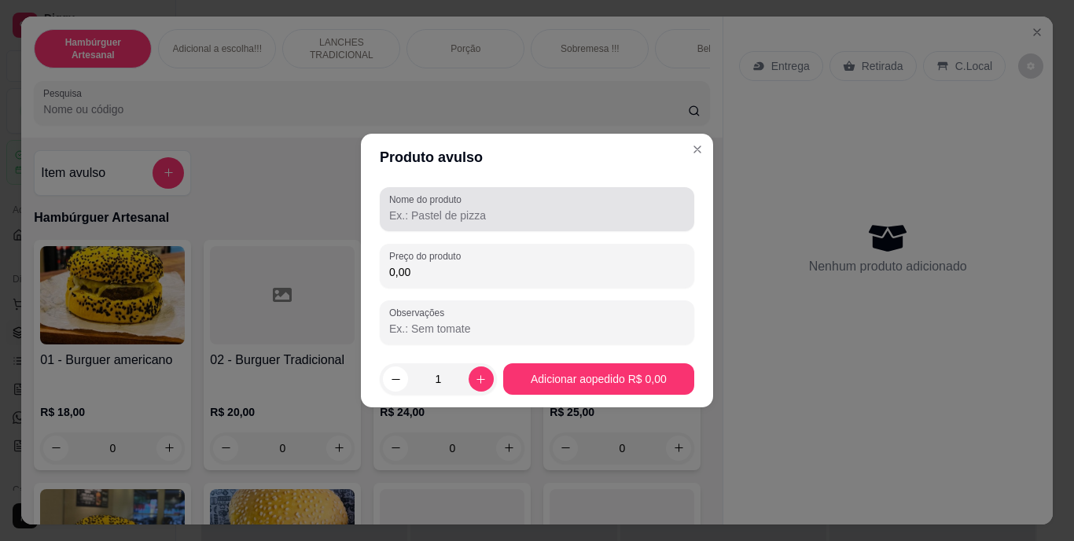
click at [475, 196] on div at bounding box center [537, 208] width 296 height 31
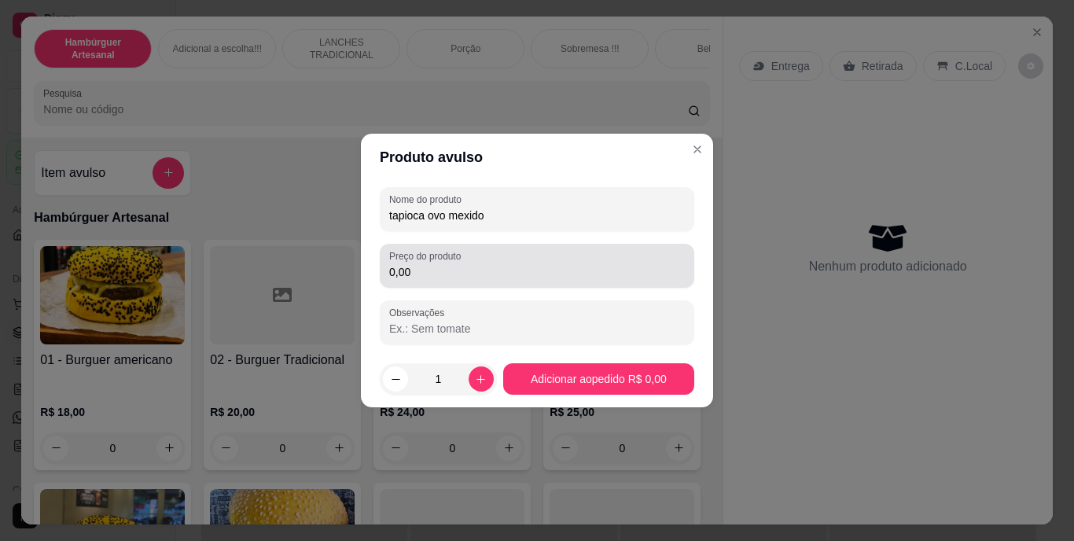
type input "tapioca ovo mexido"
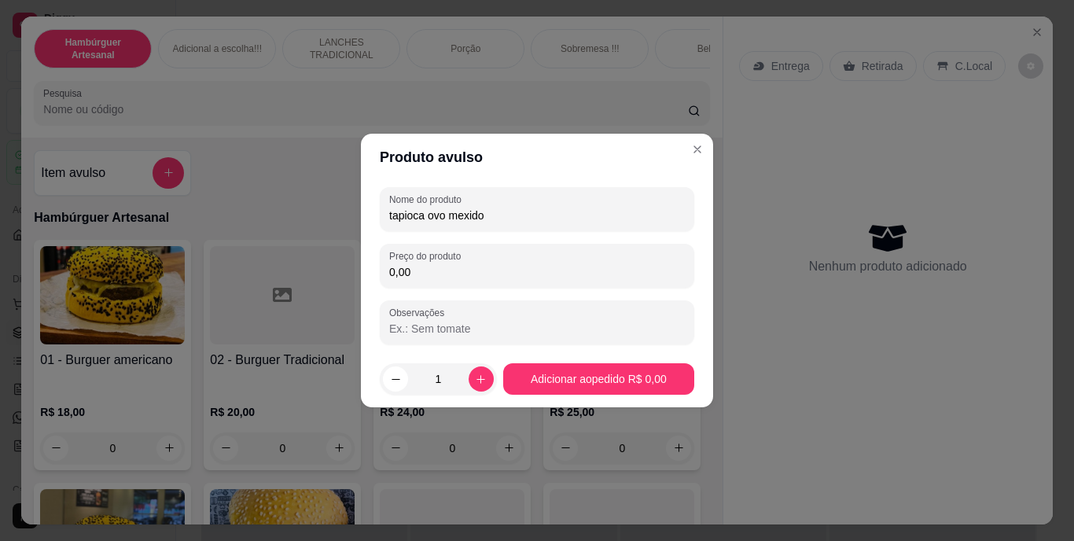
click at [464, 267] on input "0,00" at bounding box center [537, 272] width 296 height 16
type input "12,00"
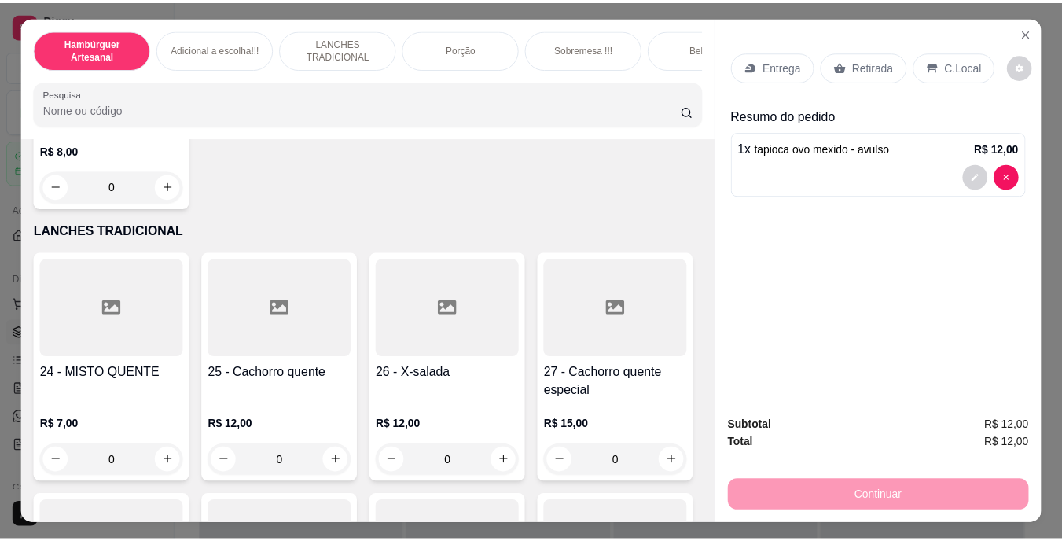
scroll to position [2362, 0]
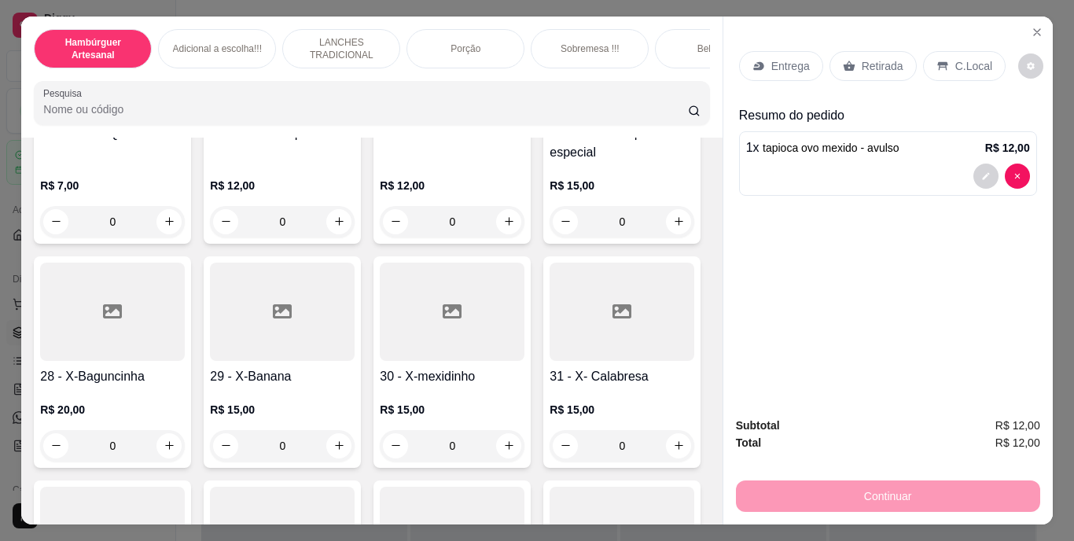
type input "1"
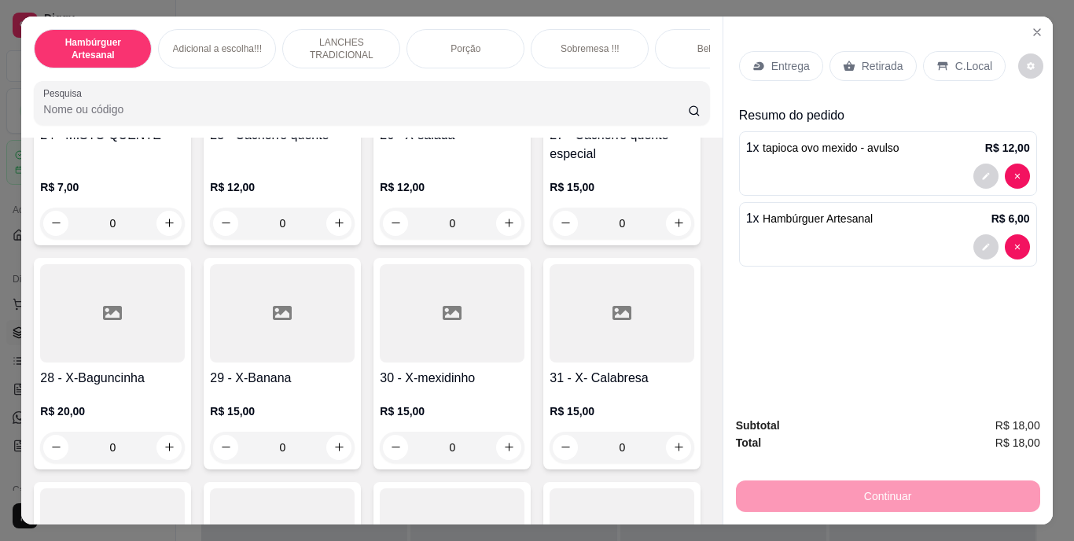
click at [936, 60] on icon at bounding box center [942, 66] width 13 height 13
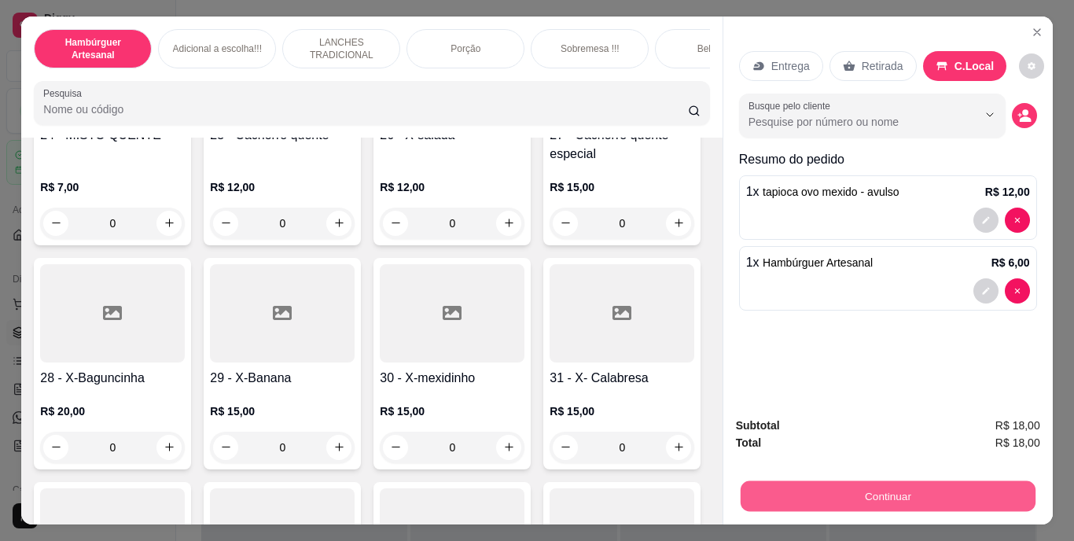
click at [857, 492] on button "Continuar" at bounding box center [887, 496] width 295 height 31
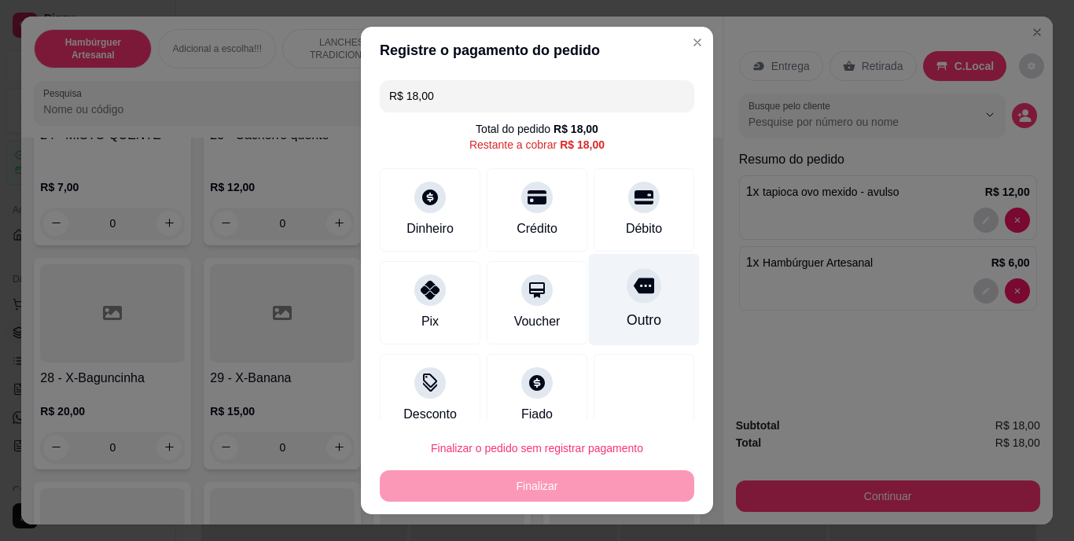
click at [631, 304] on div "Outro" at bounding box center [644, 300] width 111 height 92
type input "R$ 0,00"
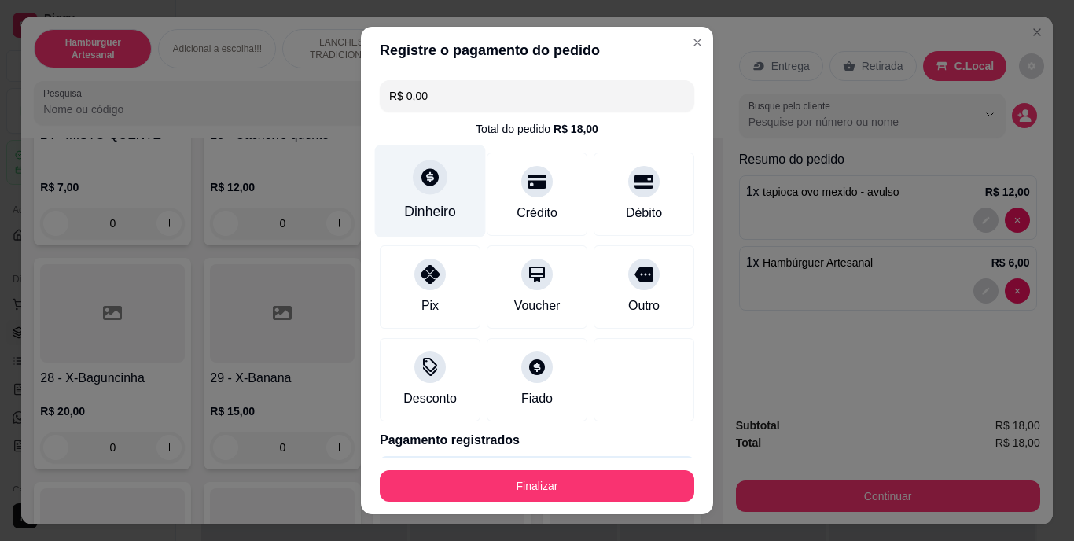
click at [416, 189] on div at bounding box center [430, 177] width 35 height 35
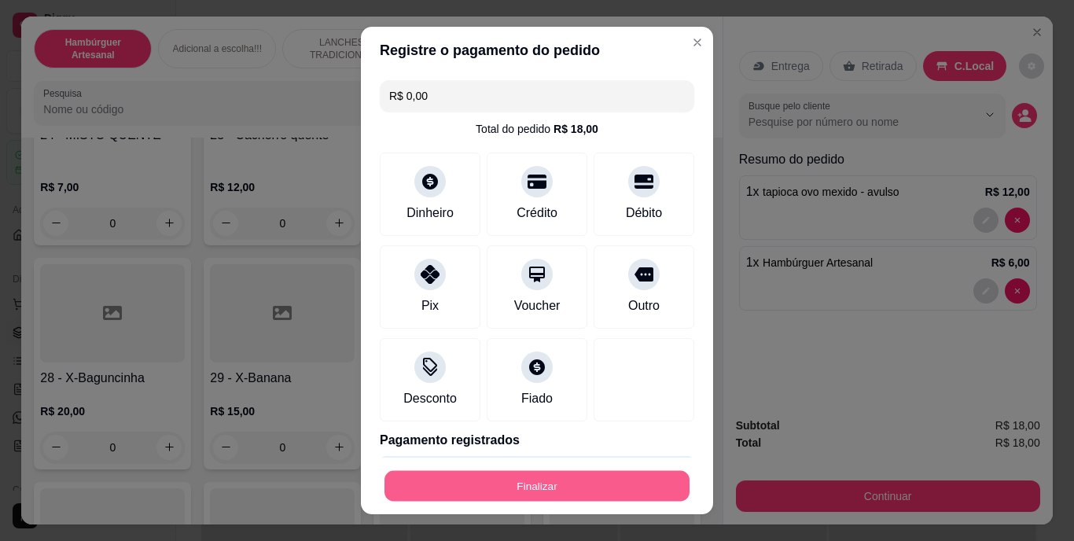
click at [486, 477] on button "Finalizar" at bounding box center [536, 485] width 305 height 31
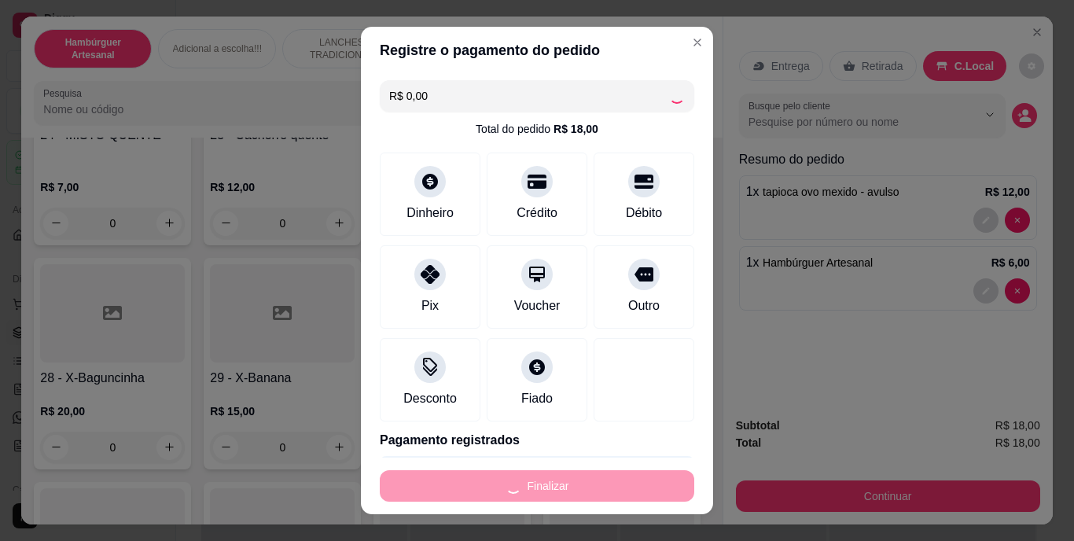
type input "0"
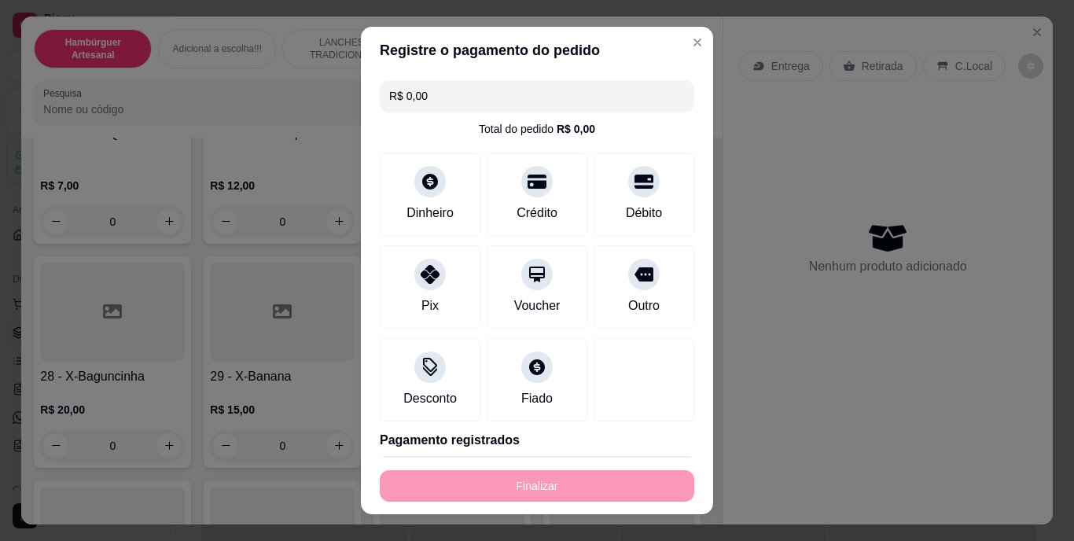
type input "-R$ 18,00"
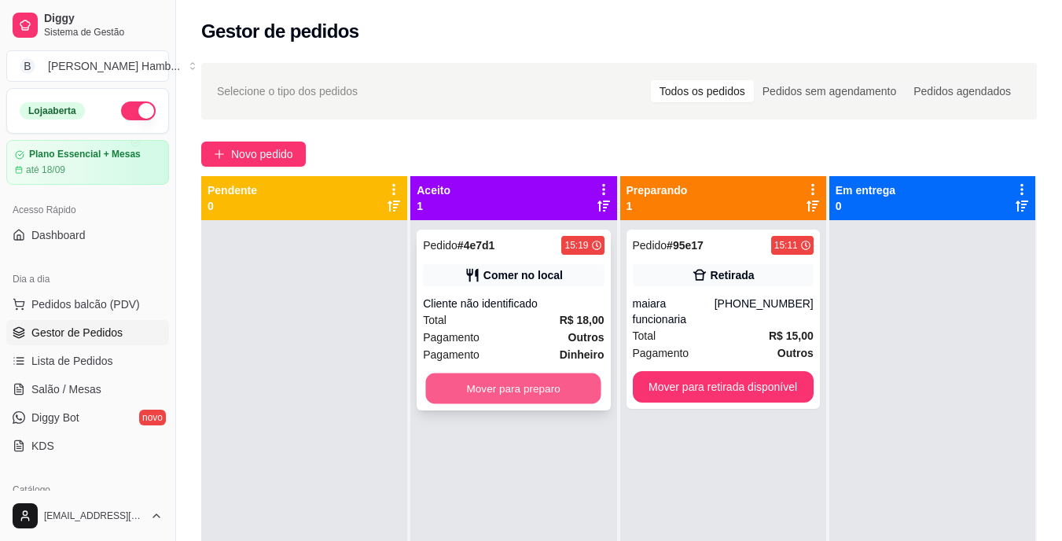
click at [556, 397] on button "Mover para preparo" at bounding box center [513, 388] width 175 height 31
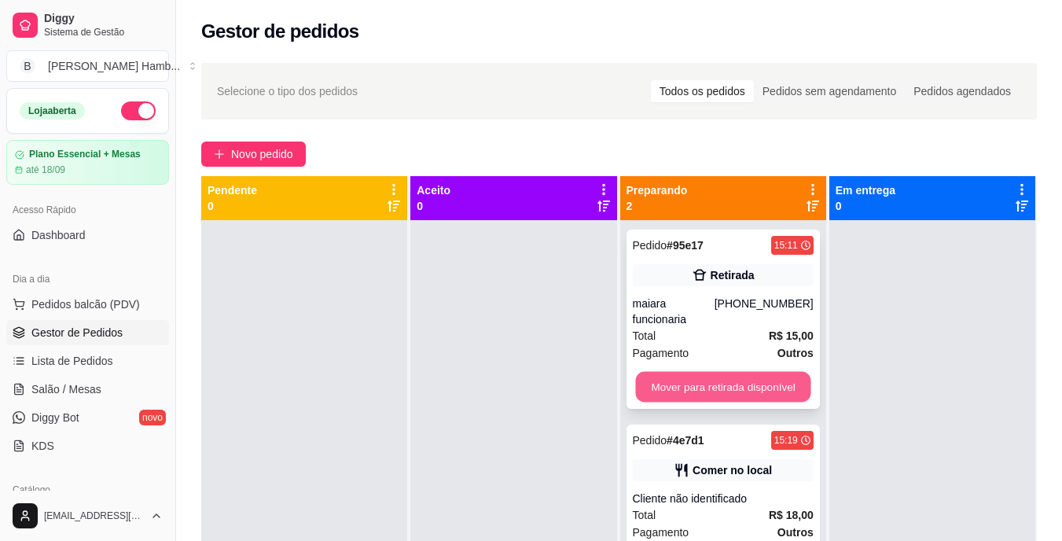
click at [672, 372] on button "Mover para retirada disponível" at bounding box center [722, 387] width 175 height 31
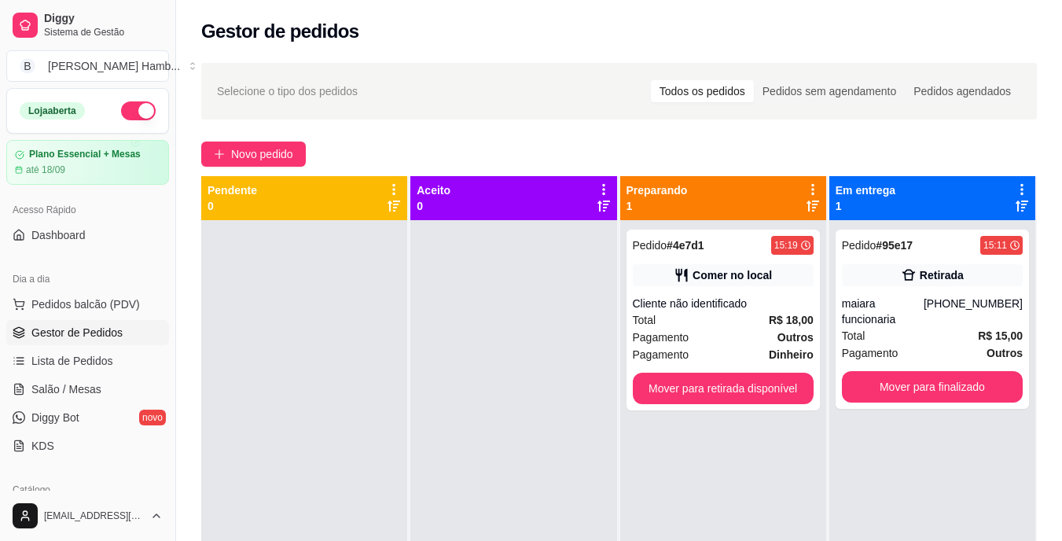
click at [672, 365] on div "Pedido # 4e7d1 15:19 Comer no local Cliente não identificado Total R$ 18,00 Pag…" at bounding box center [722, 319] width 193 height 181
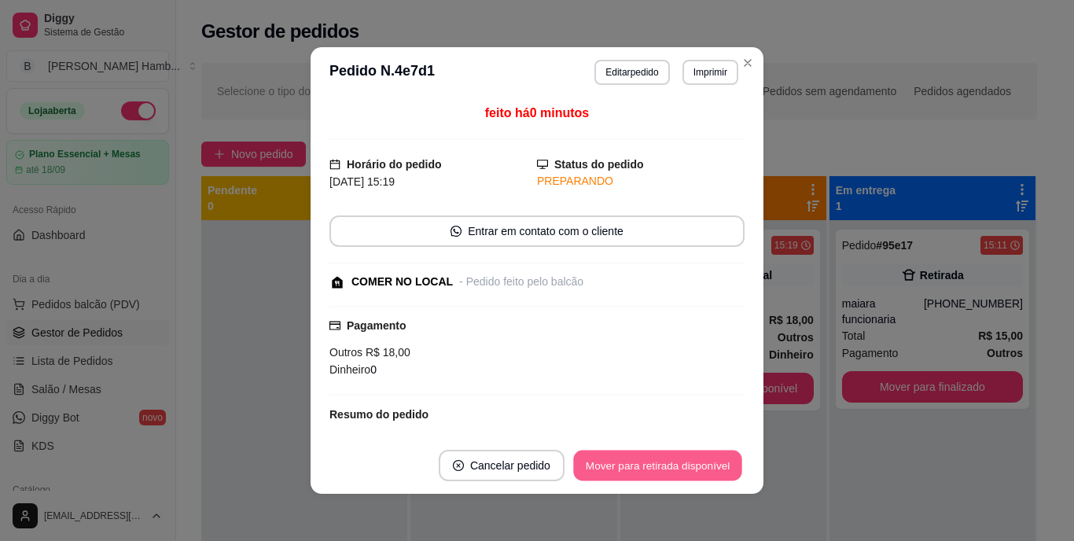
click at [641, 457] on button "Mover para retirada disponível" at bounding box center [657, 465] width 168 height 31
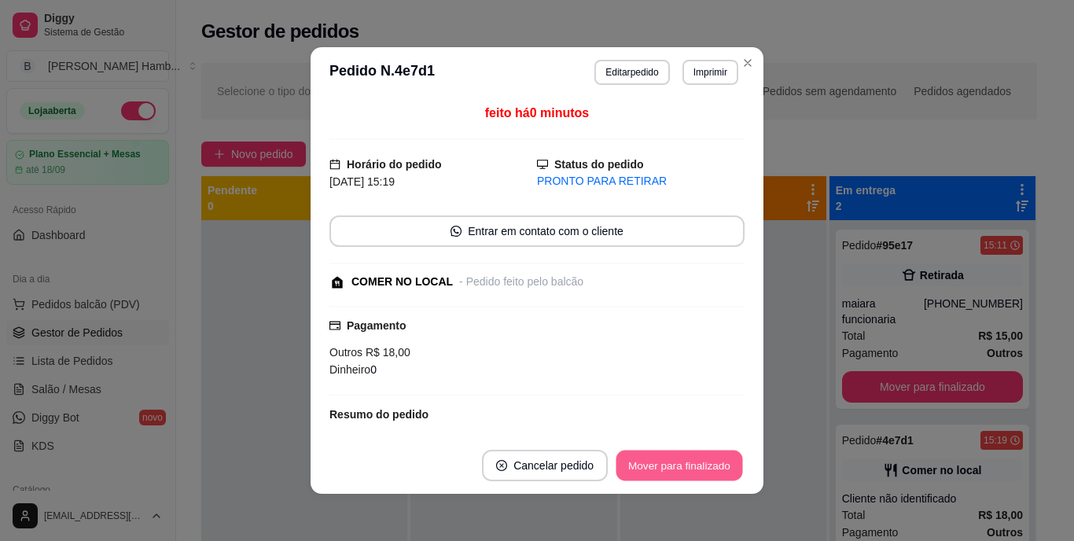
click at [710, 470] on button "Mover para finalizado" at bounding box center [679, 465] width 127 height 31
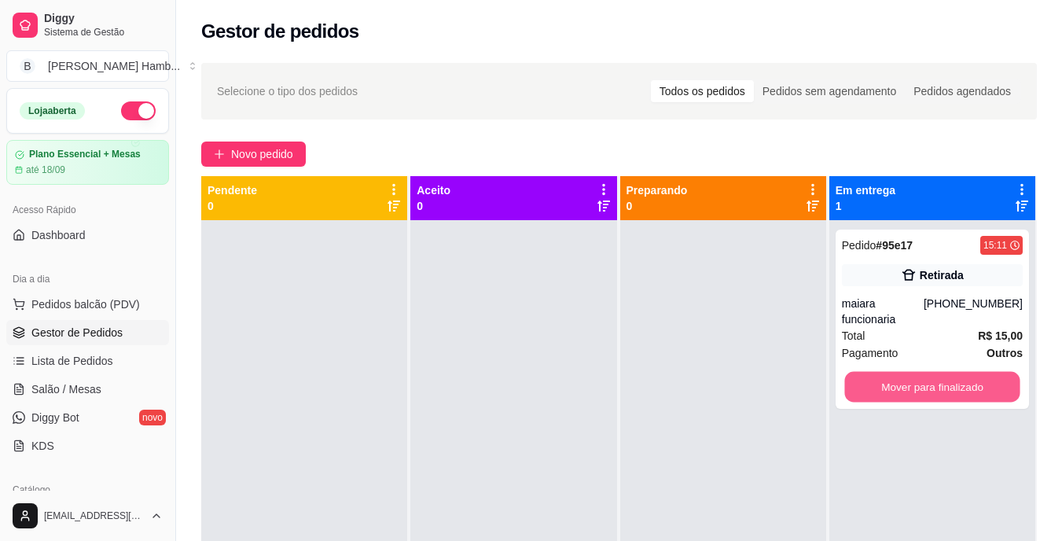
click at [881, 373] on button "Mover para finalizado" at bounding box center [931, 387] width 175 height 31
